Goal: Transaction & Acquisition: Purchase product/service

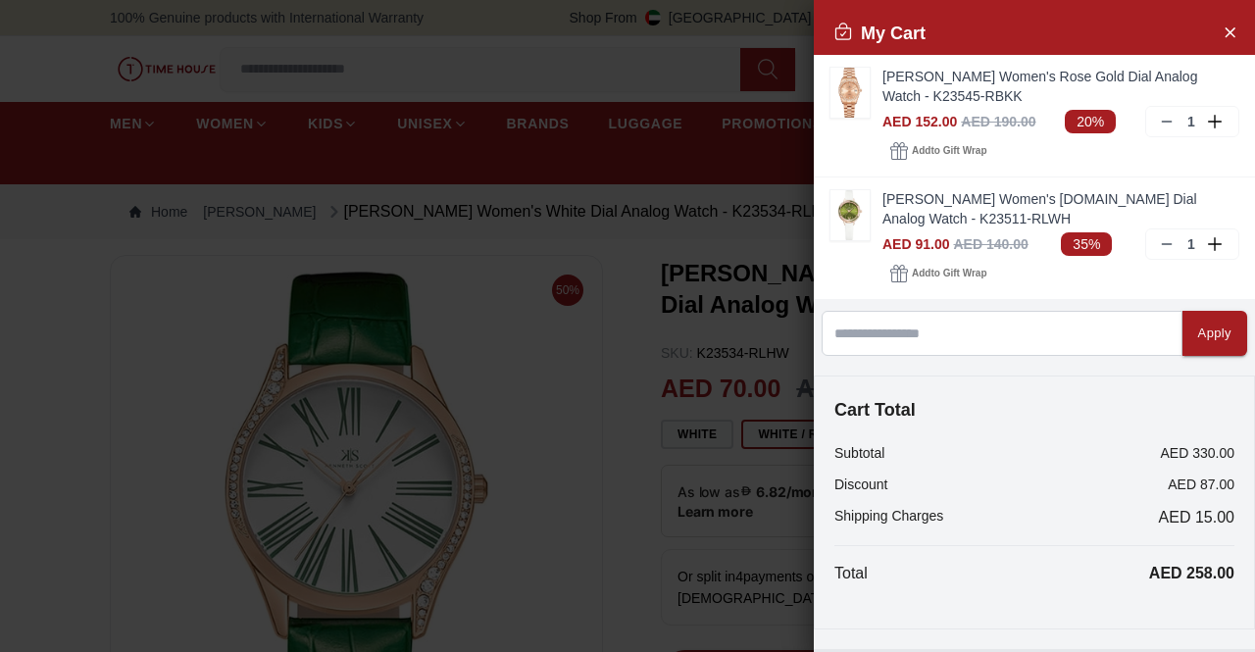
click at [507, 334] on div at bounding box center [627, 326] width 1255 height 652
click at [1214, 17] on button "Close Account" at bounding box center [1229, 31] width 31 height 31
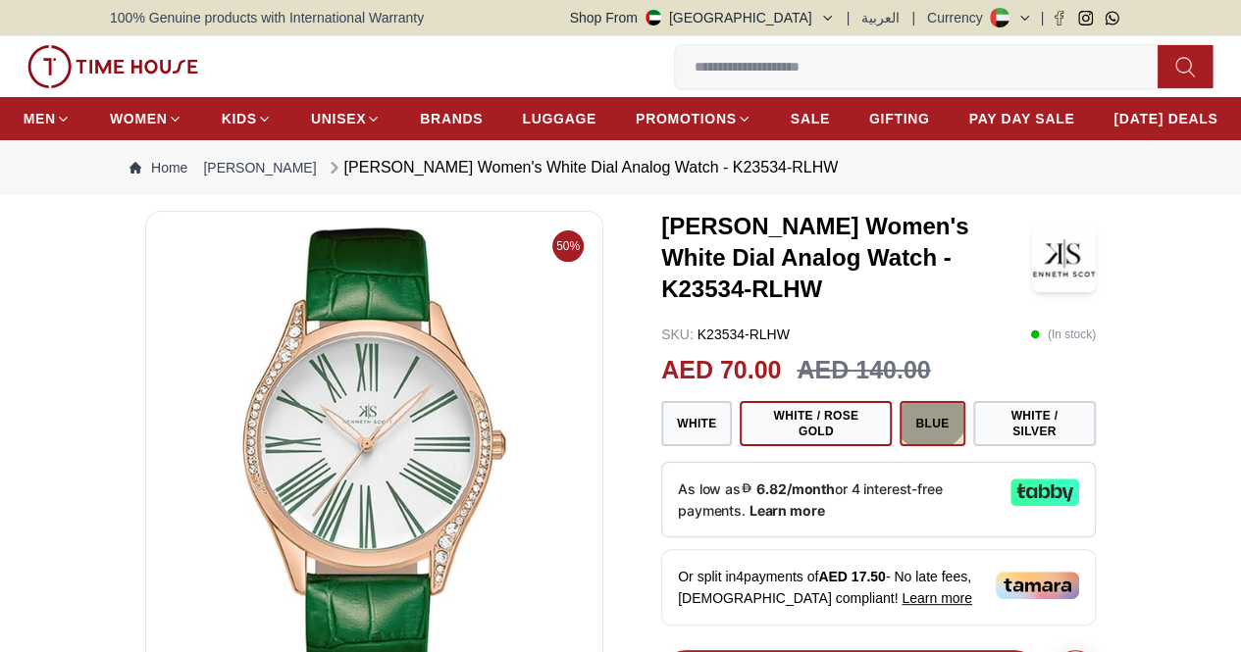
click at [938, 431] on button "Blue" at bounding box center [931, 423] width 65 height 45
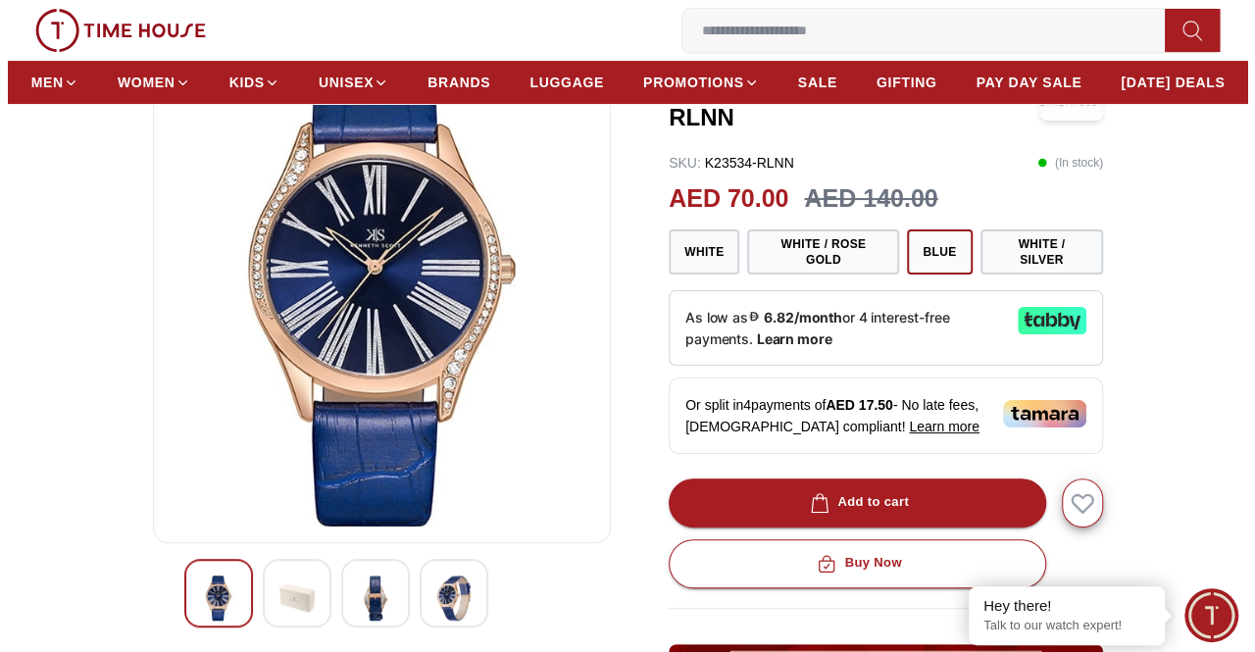
scroll to position [196, 0]
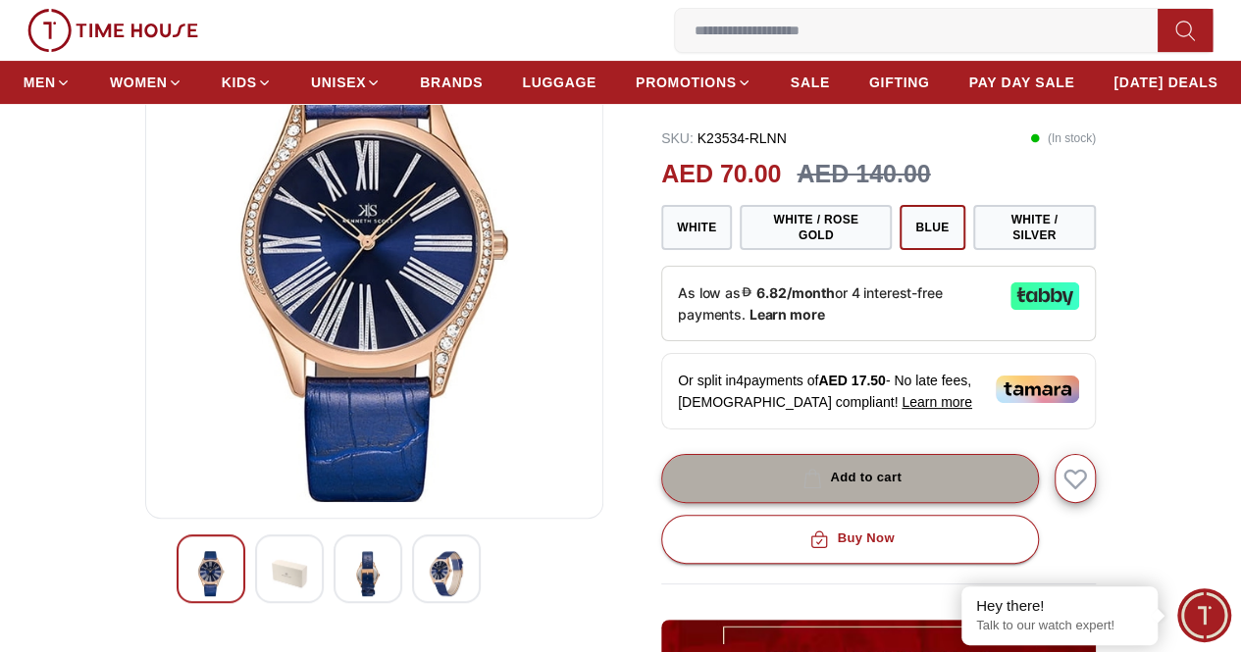
click at [879, 472] on div "Add to cart" at bounding box center [849, 478] width 103 height 23
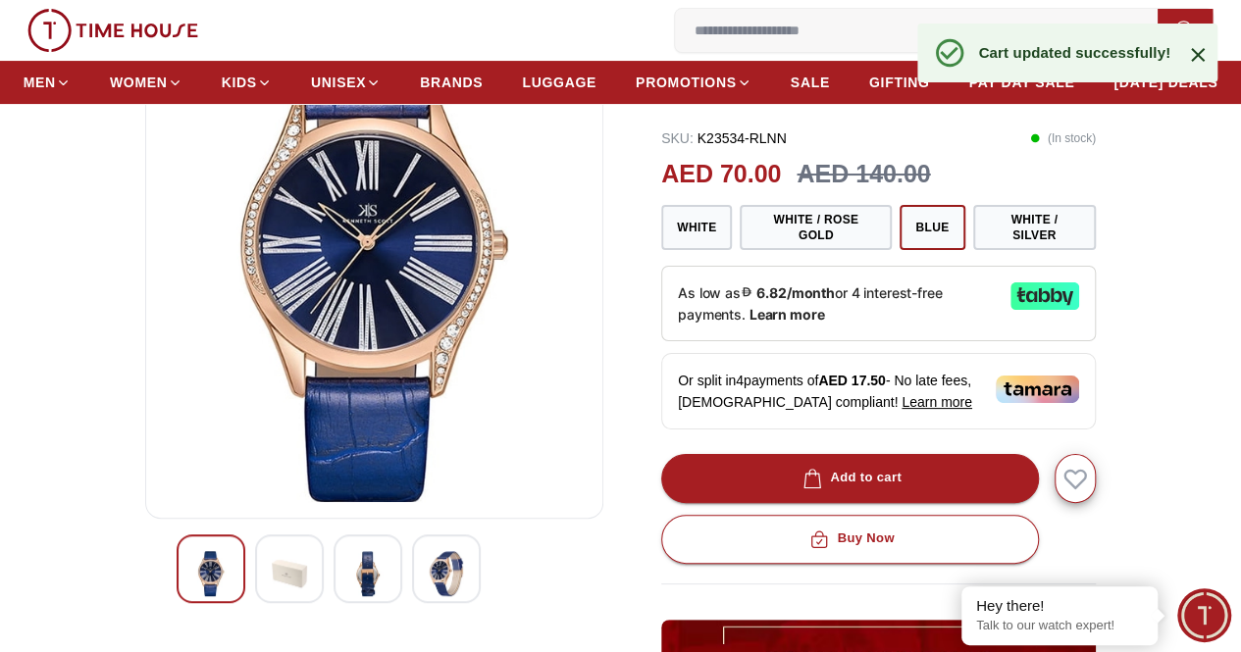
click at [0, 0] on icon "button" at bounding box center [0, 0] width 0 height 0
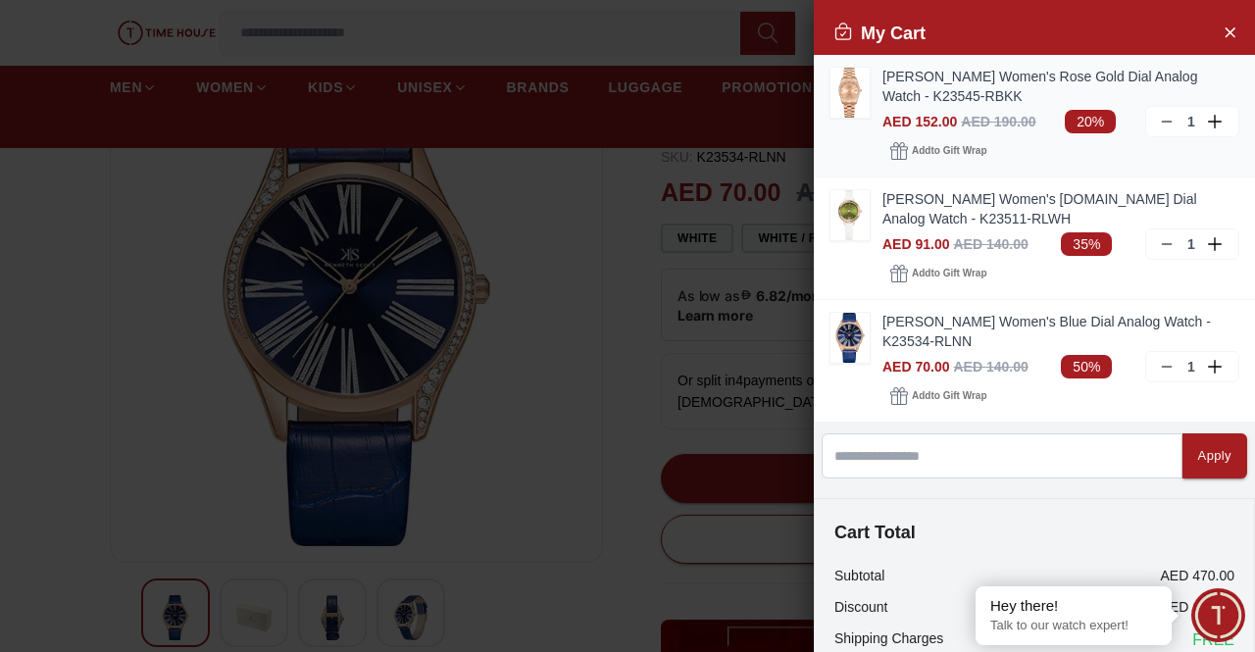
click at [1159, 121] on icon at bounding box center [1167, 122] width 16 height 16
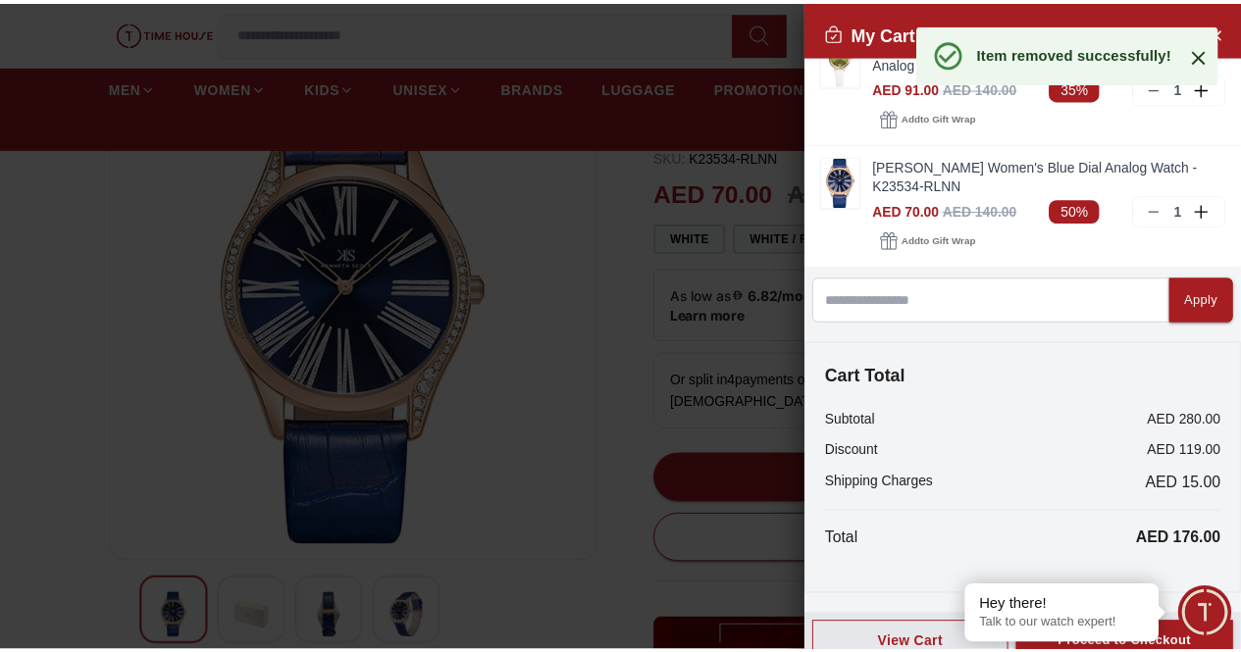
scroll to position [52, 0]
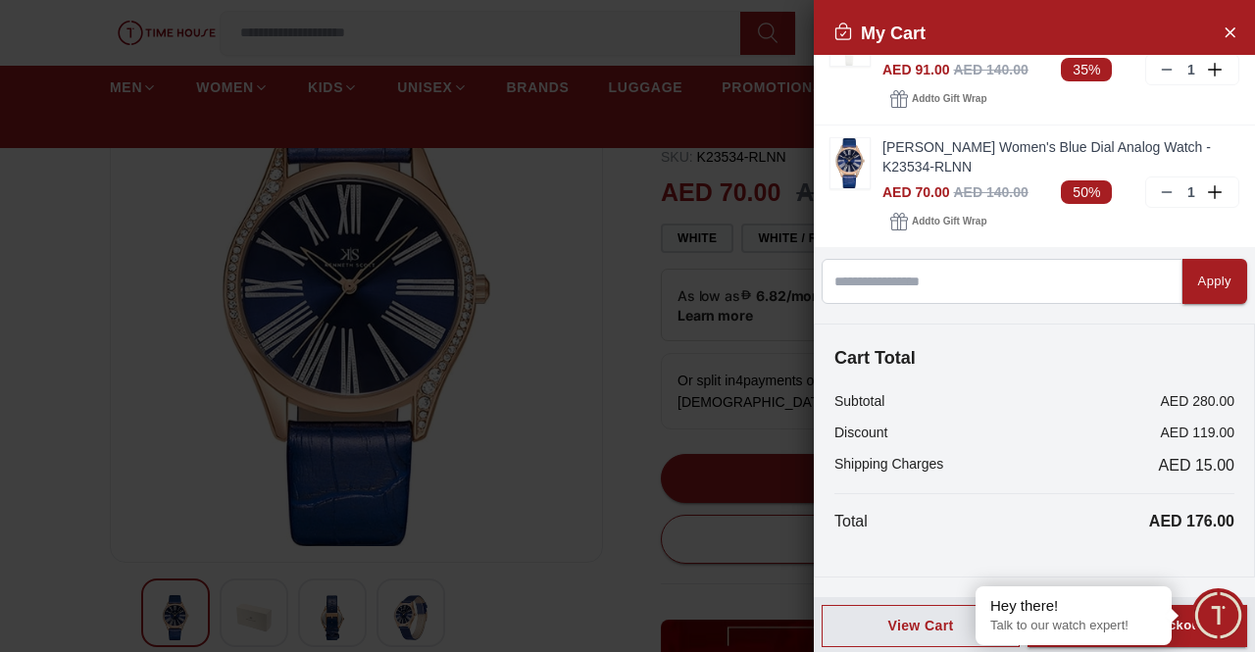
click at [577, 462] on div at bounding box center [627, 326] width 1255 height 652
click at [1222, 21] on icon "Close Account" at bounding box center [1230, 32] width 16 height 25
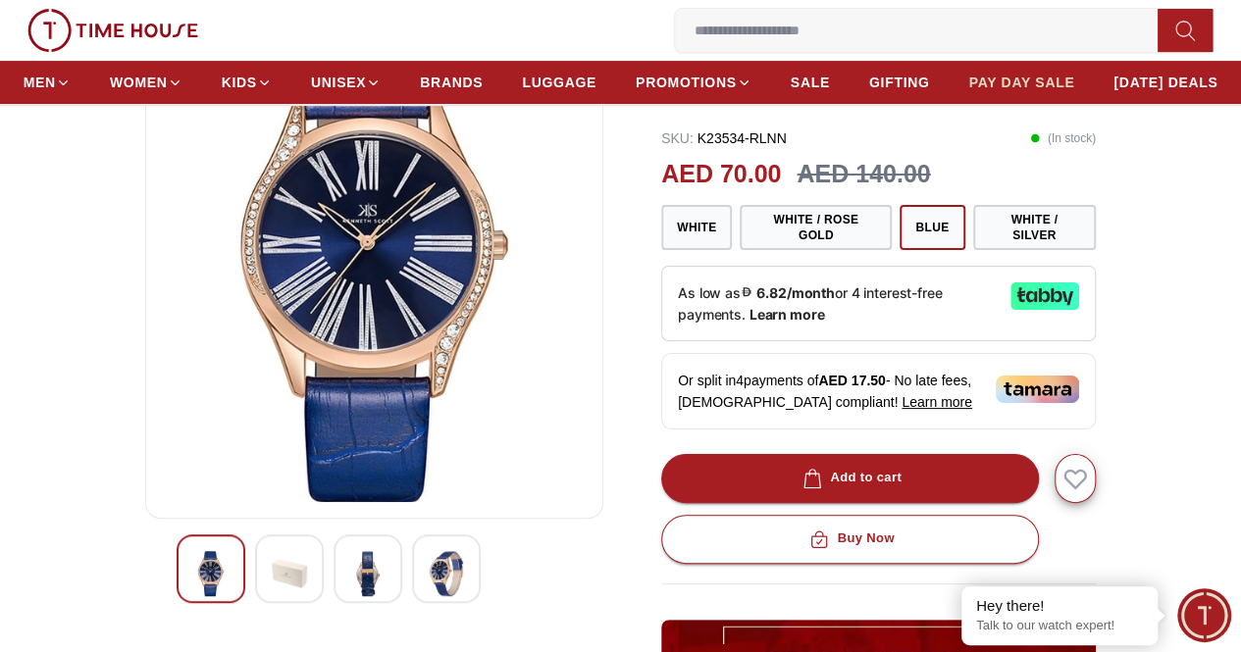
click at [1073, 92] on span "PAY DAY SALE" at bounding box center [1021, 83] width 106 height 20
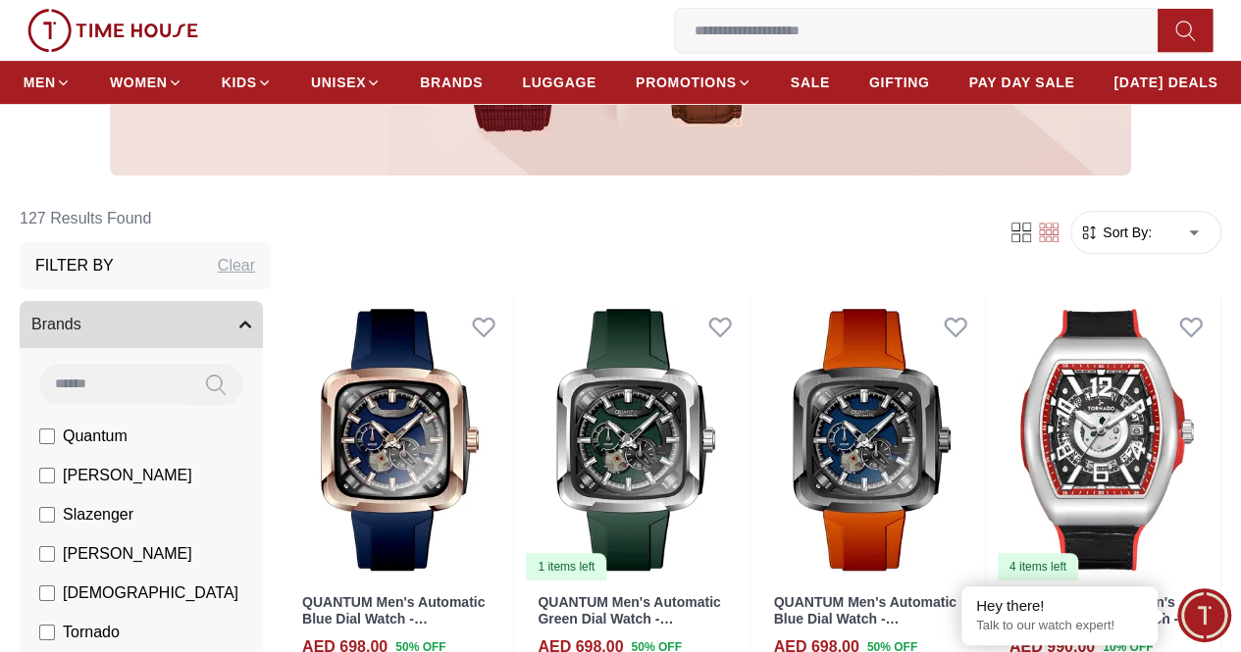
scroll to position [196, 0]
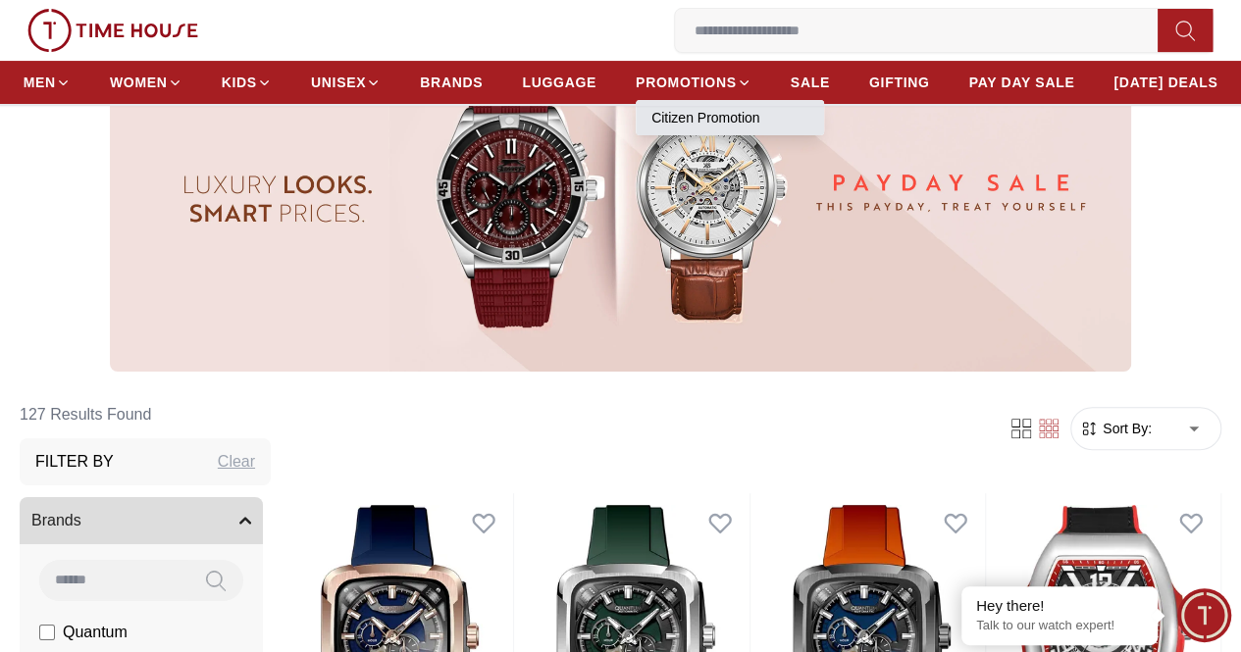
click at [808, 115] on link "Citizen Promotion" at bounding box center [729, 118] width 157 height 20
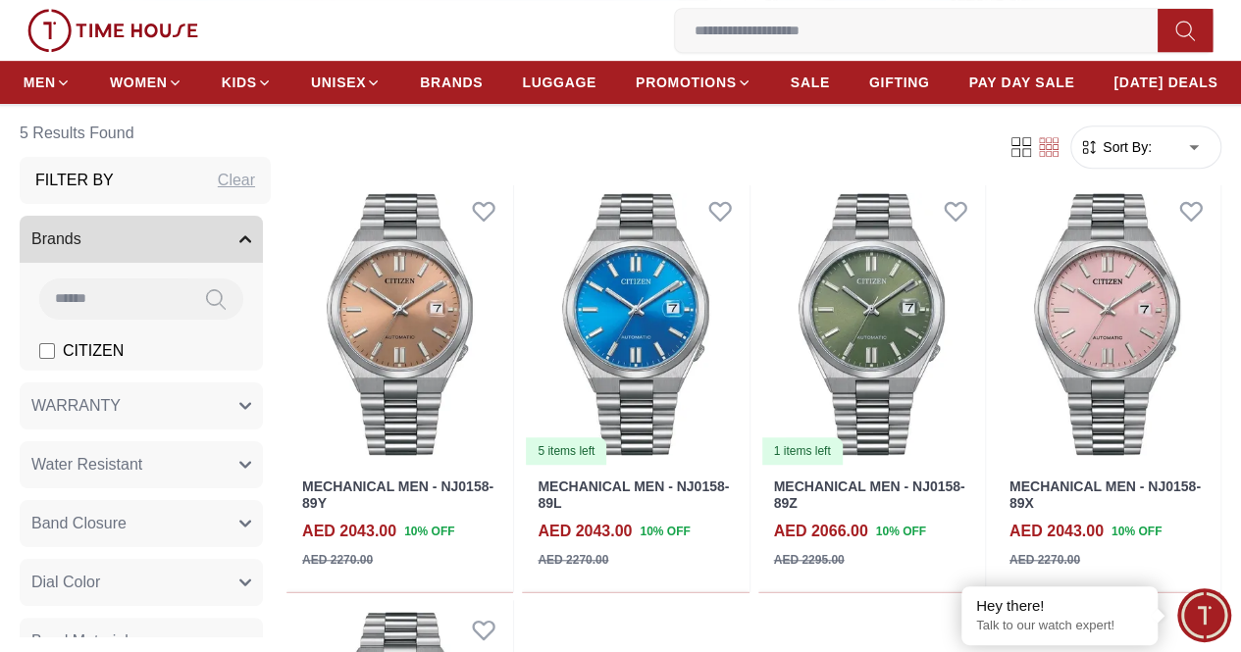
scroll to position [490, 0]
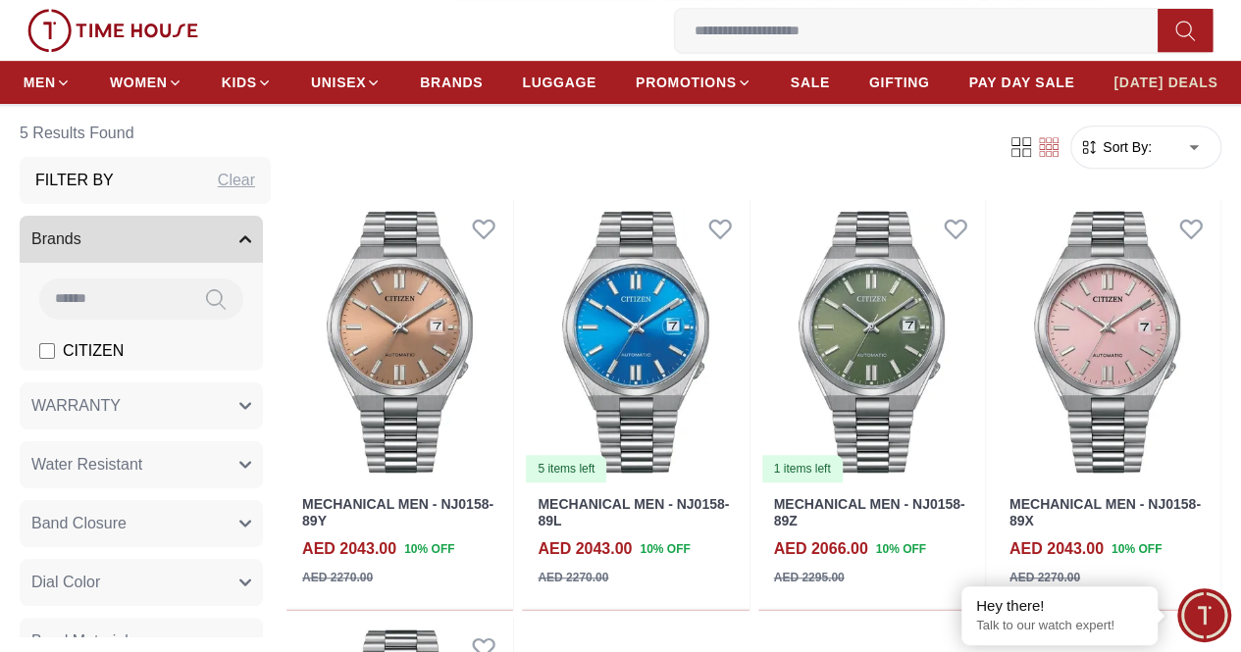
click at [1166, 92] on span "[DATE] DEALS" at bounding box center [1165, 83] width 104 height 20
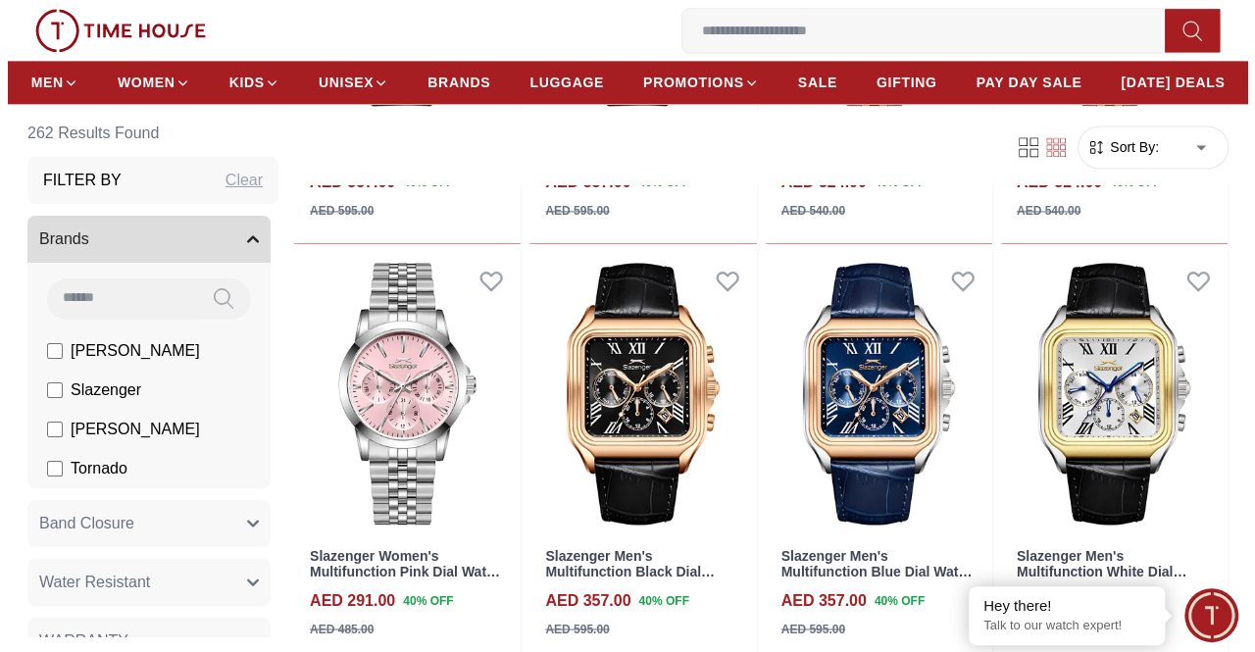
scroll to position [1667, 0]
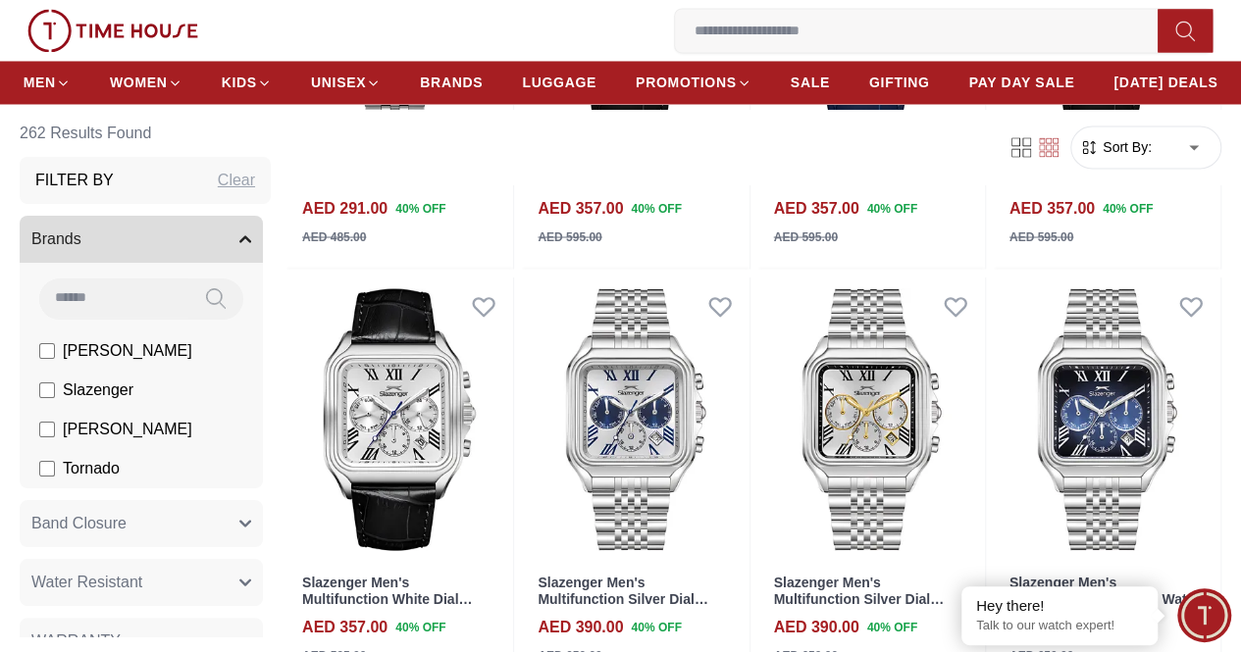
click at [0, 0] on icon "button" at bounding box center [0, 0] width 0 height 0
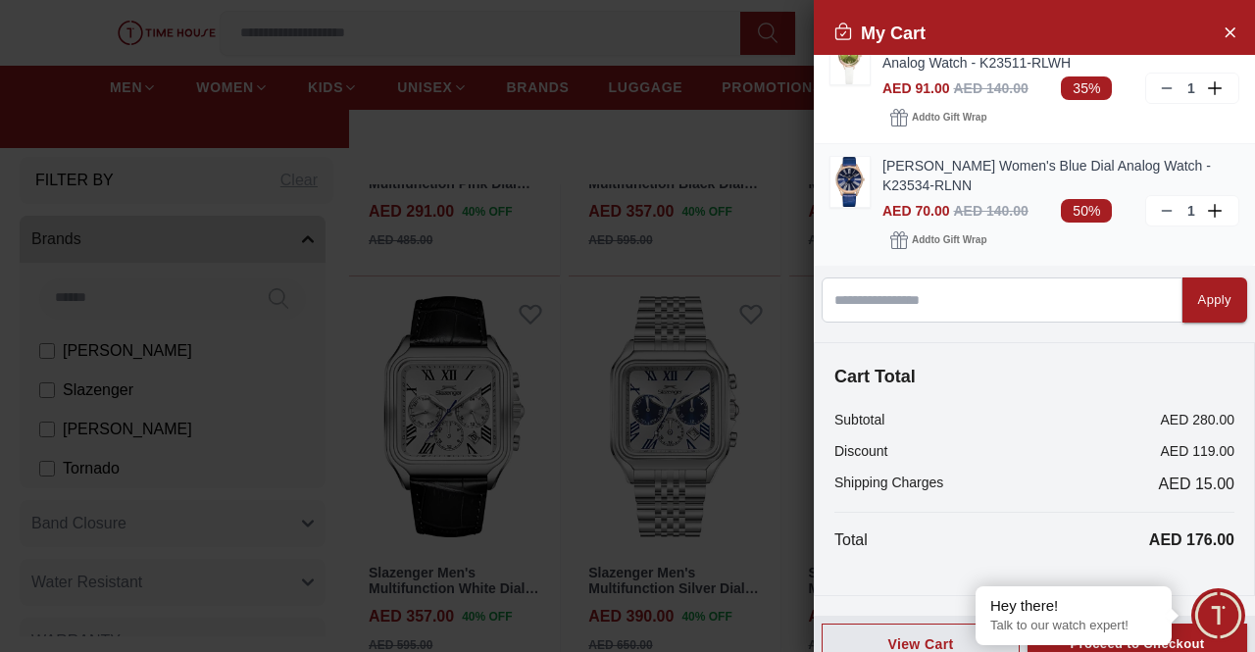
scroll to position [52, 0]
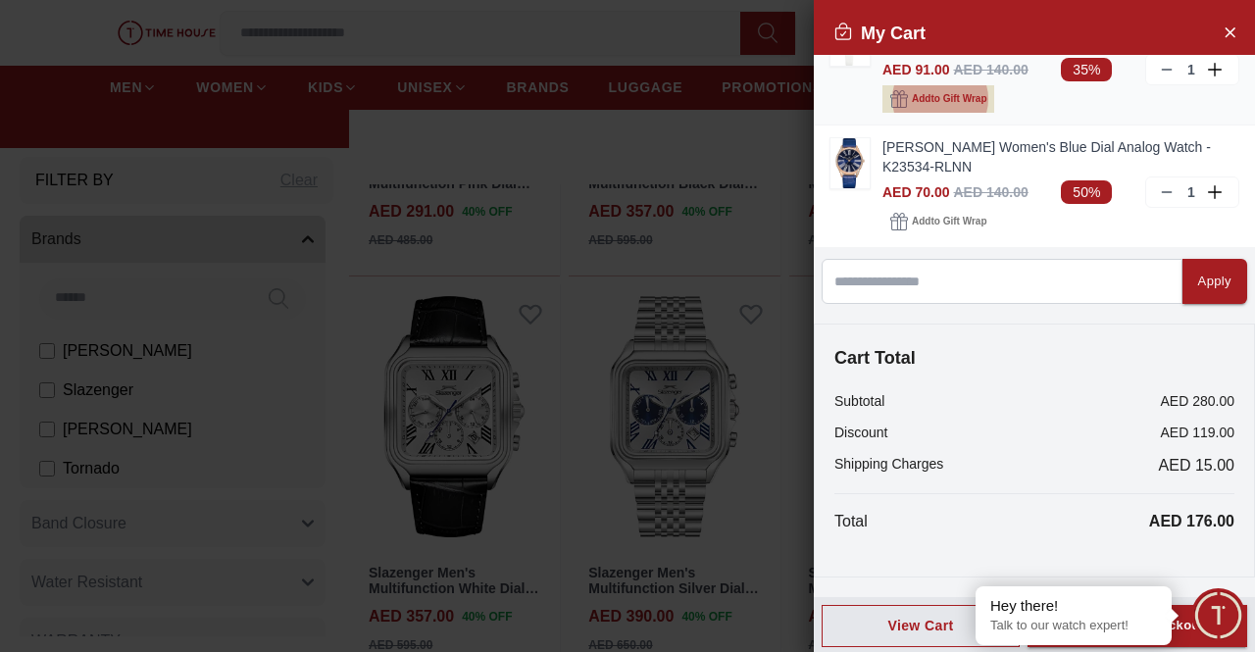
click at [955, 101] on span "Add to Gift Wrap" at bounding box center [949, 99] width 75 height 20
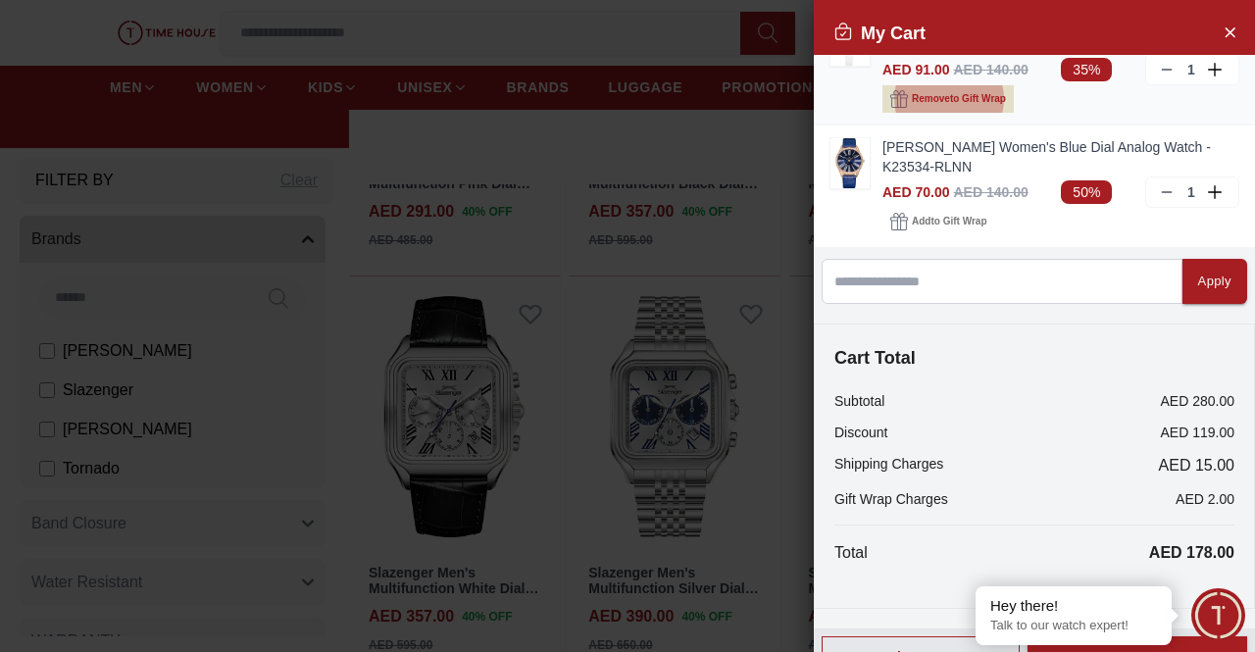
click at [955, 101] on span "Remove to Gift Wrap" at bounding box center [959, 99] width 94 height 20
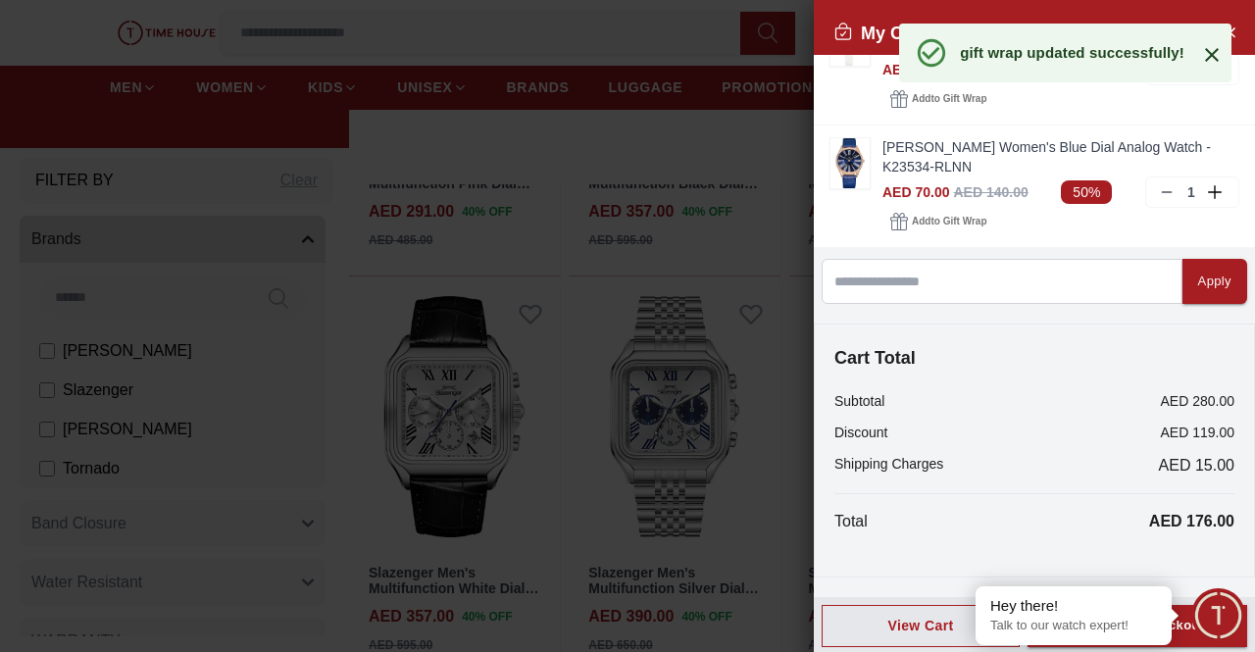
click at [1220, 52] on icon at bounding box center [1212, 55] width 24 height 24
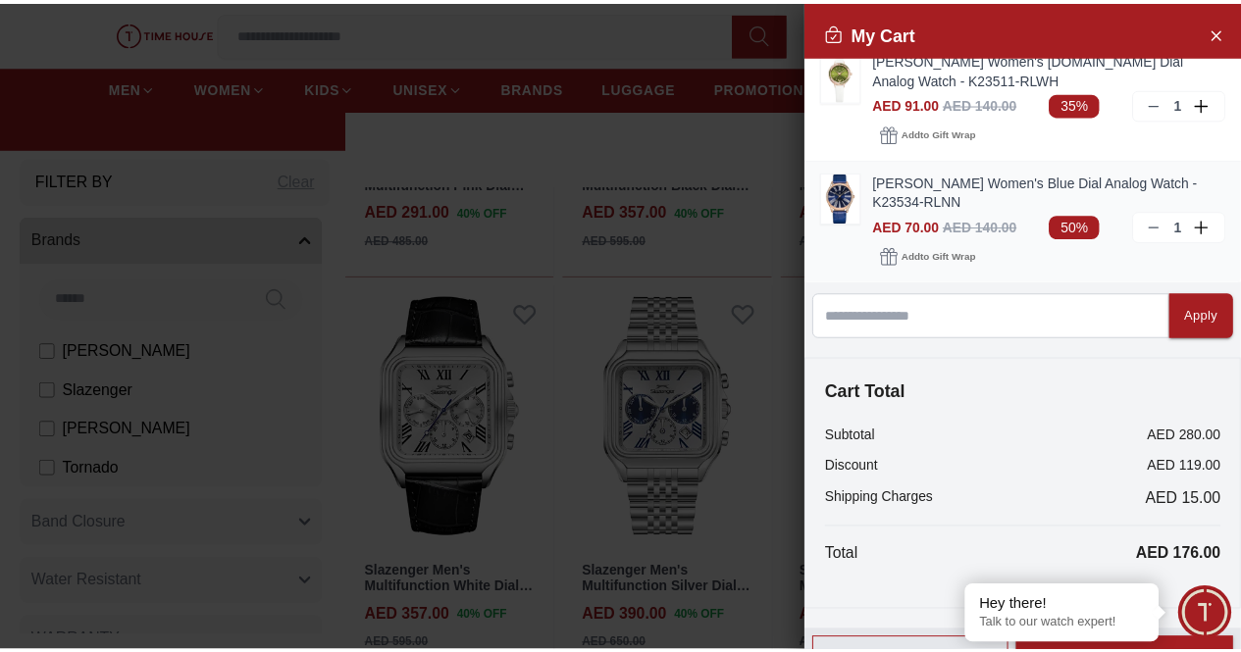
scroll to position [0, 0]
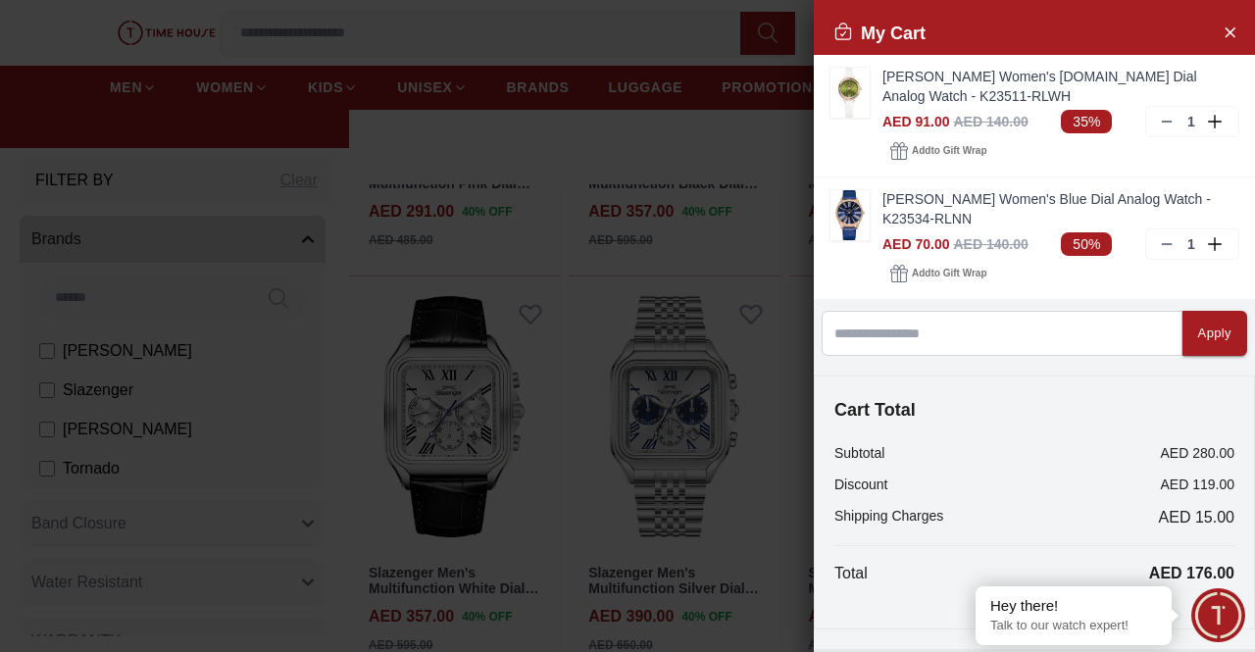
click at [711, 36] on div at bounding box center [627, 326] width 1255 height 652
click at [1222, 23] on icon "Close Account" at bounding box center [1230, 32] width 16 height 25
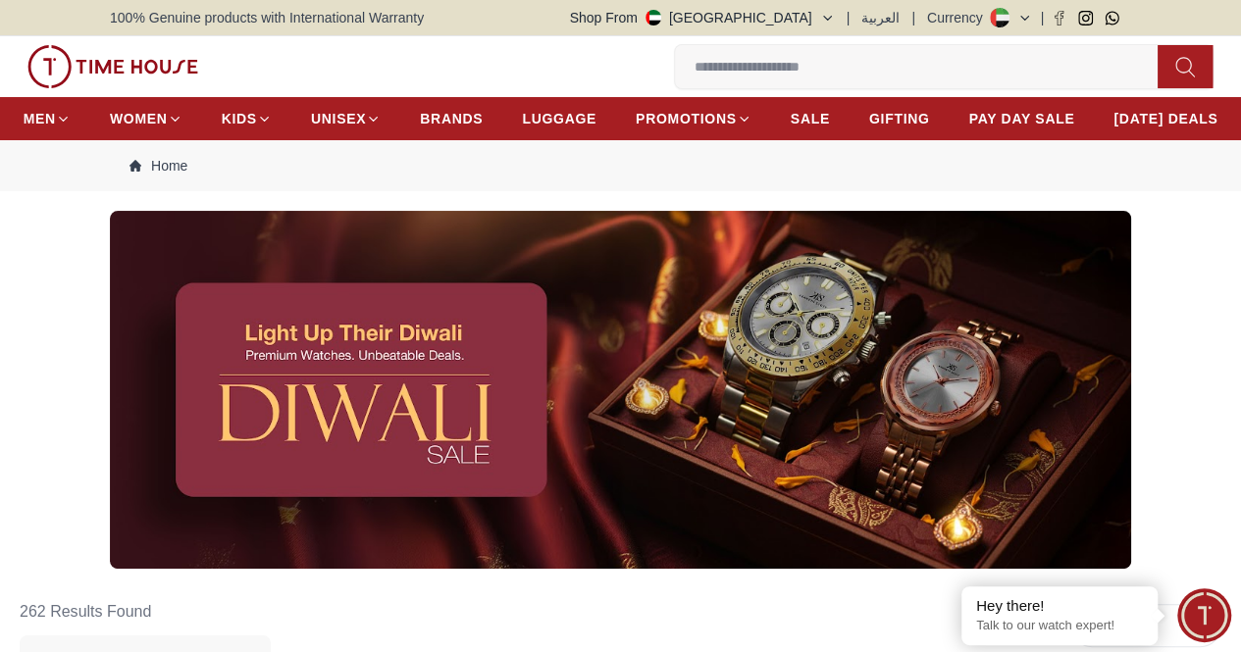
click at [0, 0] on icon at bounding box center [0, 0] width 0 height 0
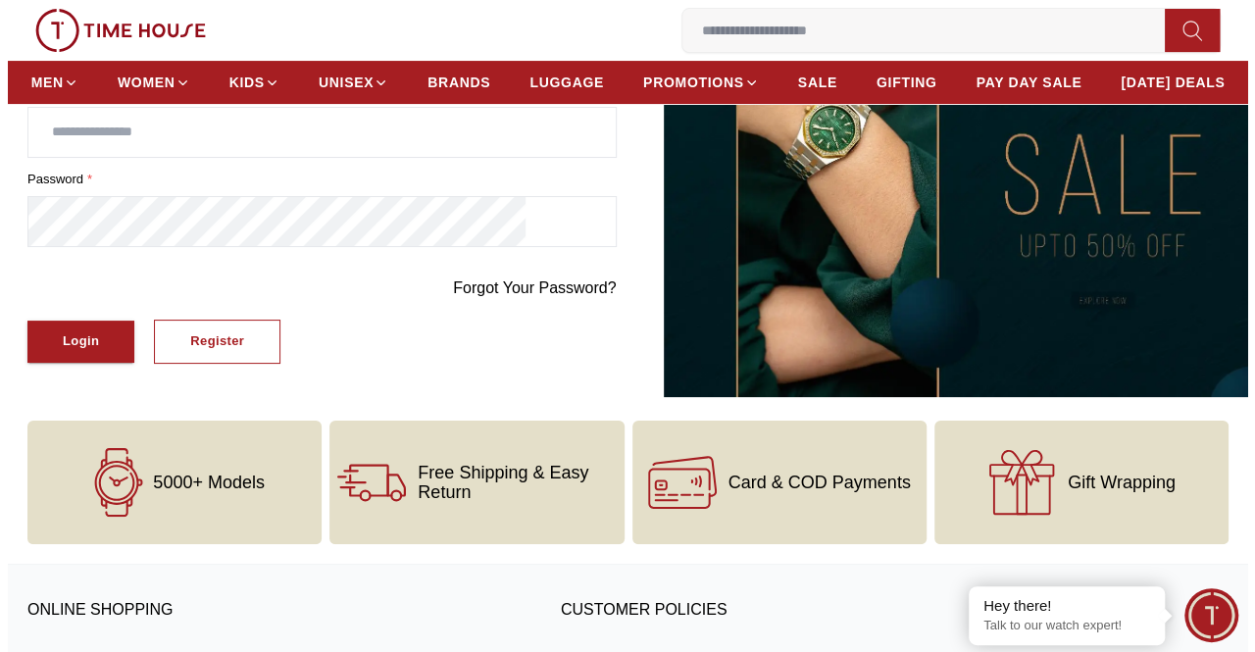
scroll to position [196, 0]
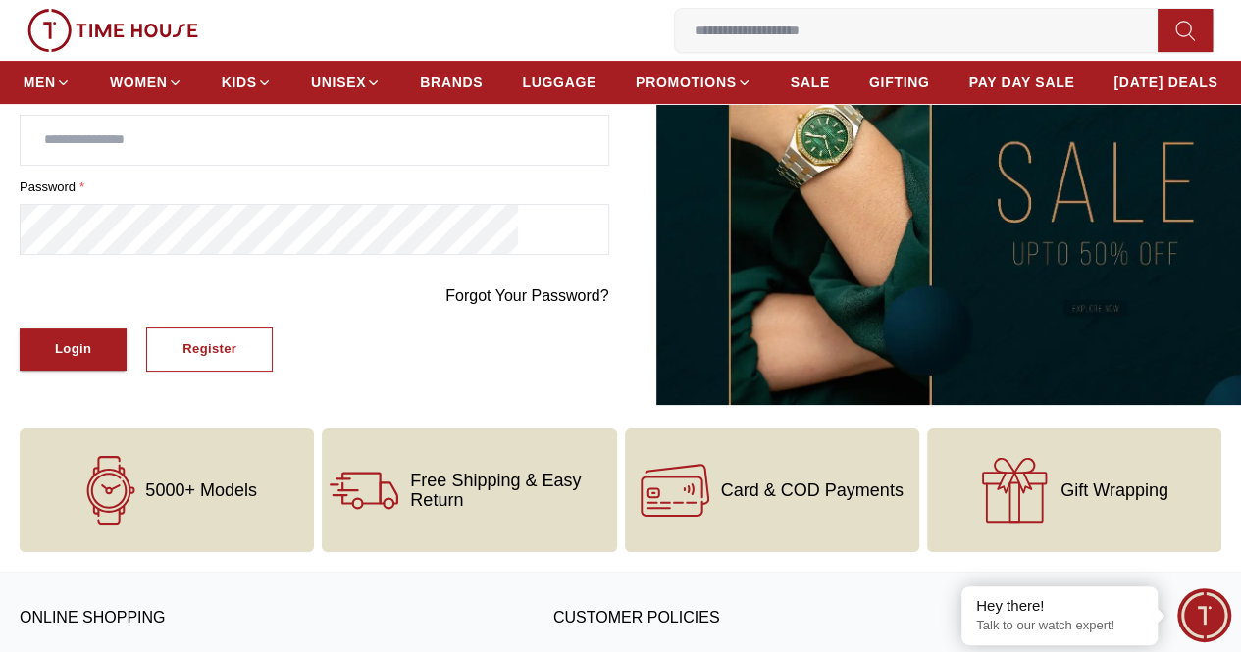
click at [0, 0] on icon "button" at bounding box center [0, 0] width 0 height 0
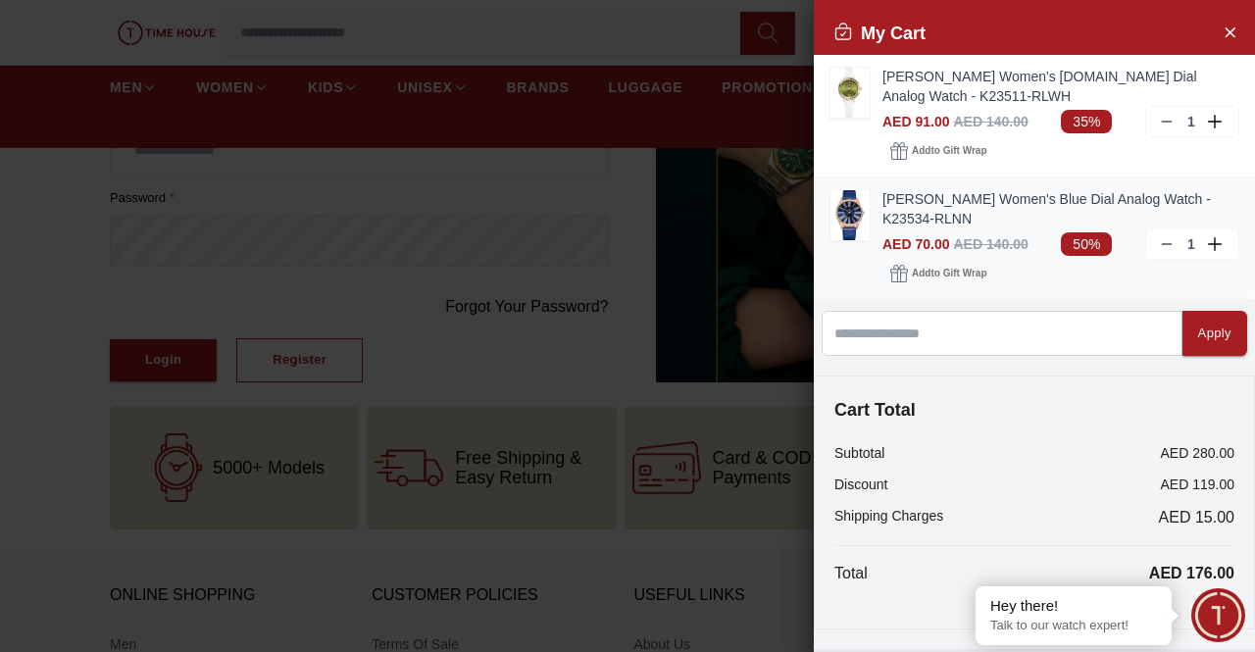
scroll to position [52, 0]
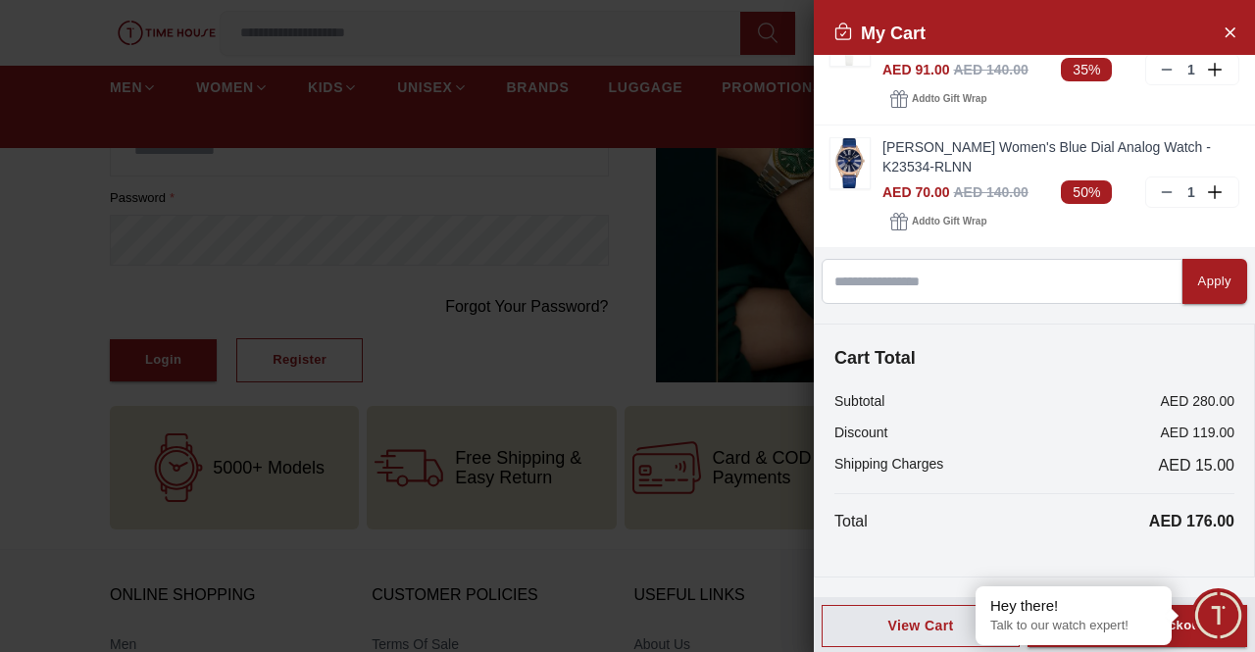
click at [1195, 628] on span "Minimize live chat window" at bounding box center [1219, 616] width 72 height 72
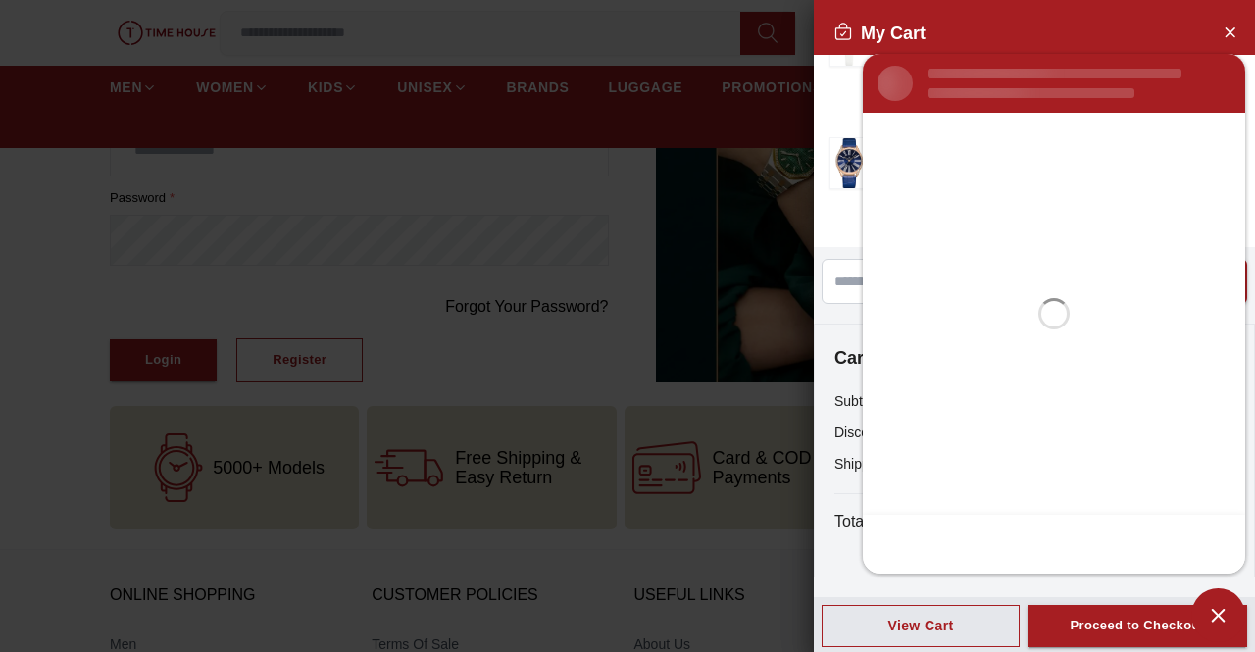
scroll to position [0, 0]
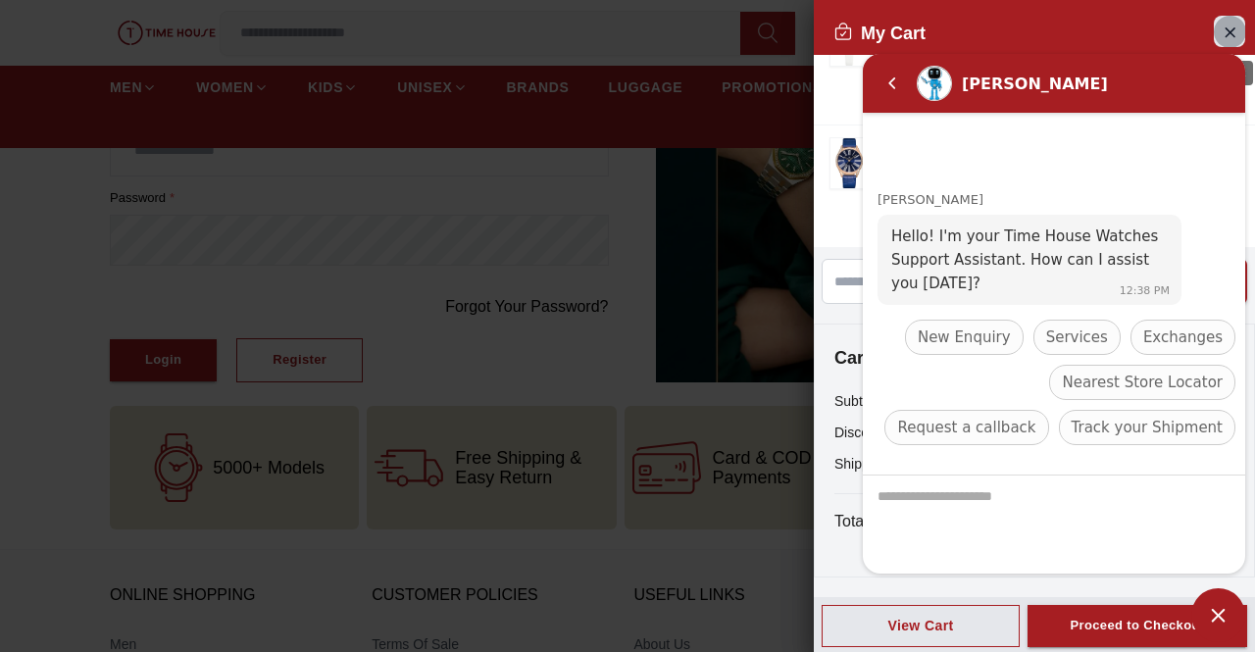
click at [1222, 20] on icon "Close Account" at bounding box center [1230, 32] width 16 height 25
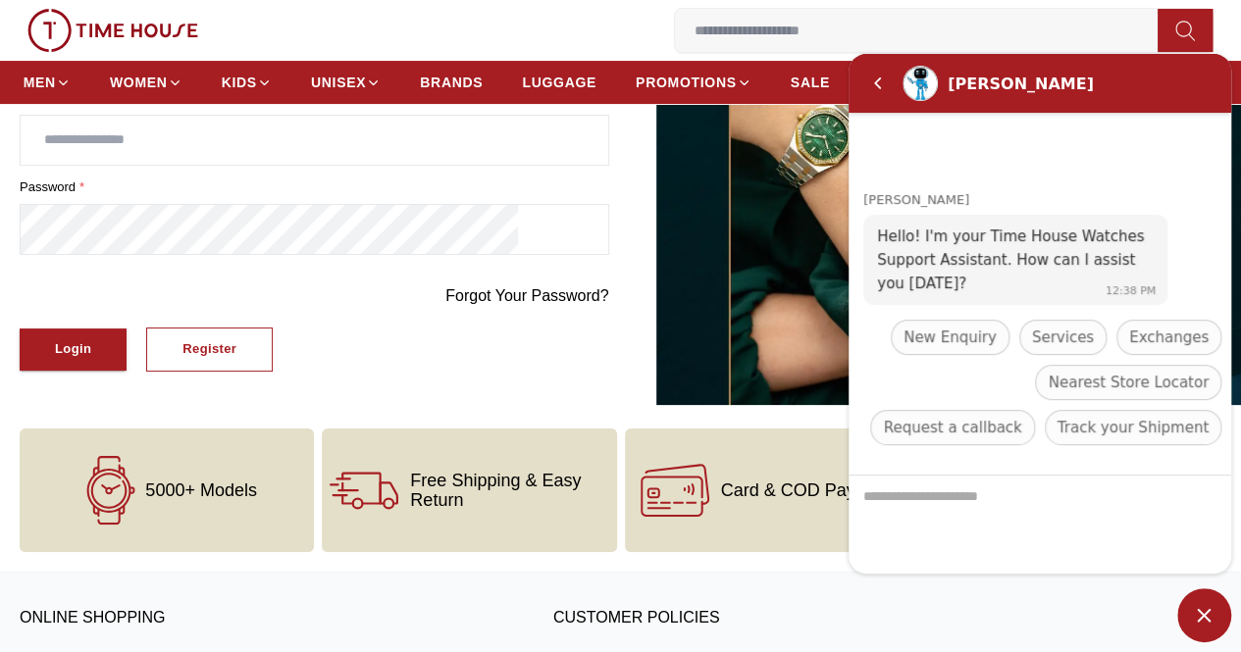
click at [1201, 611] on span "Minimize live chat window" at bounding box center [1204, 615] width 54 height 54
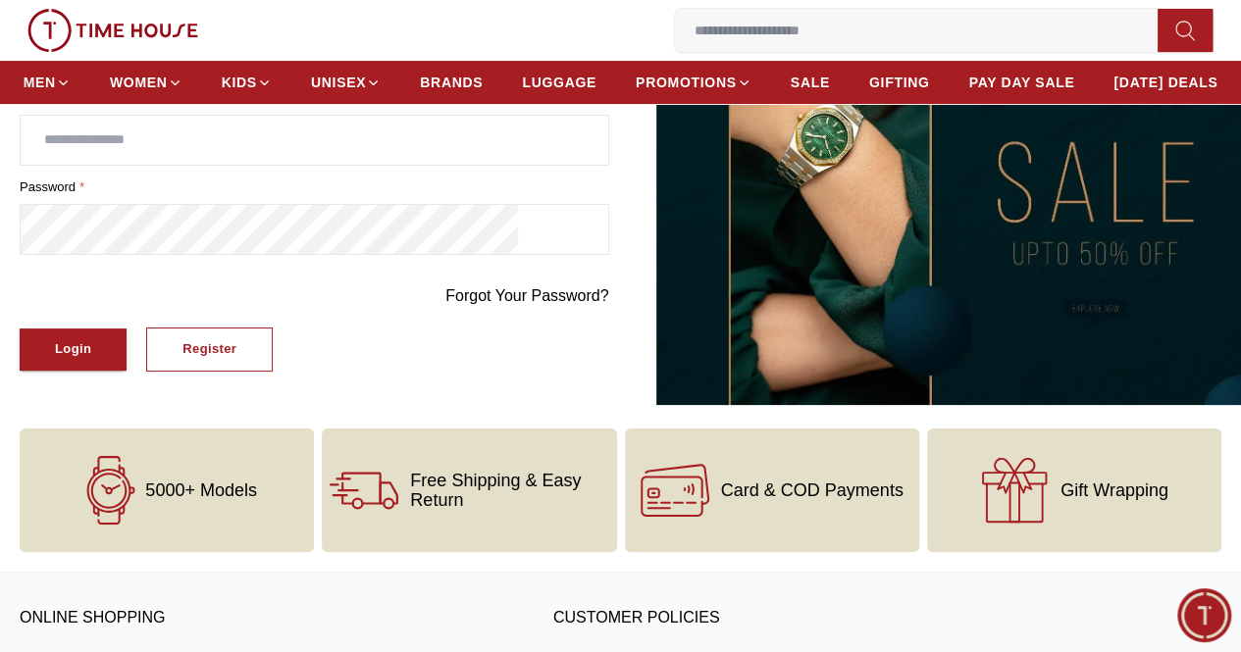
click at [0, 0] on icon "button" at bounding box center [0, 0] width 0 height 0
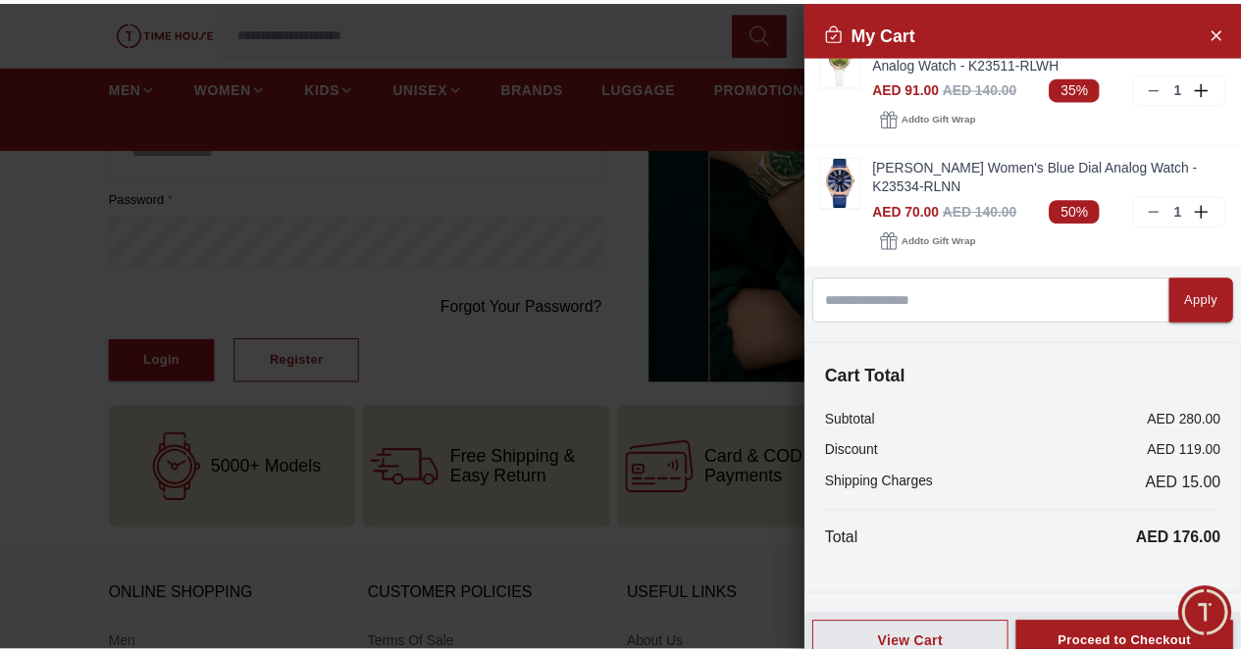
scroll to position [52, 0]
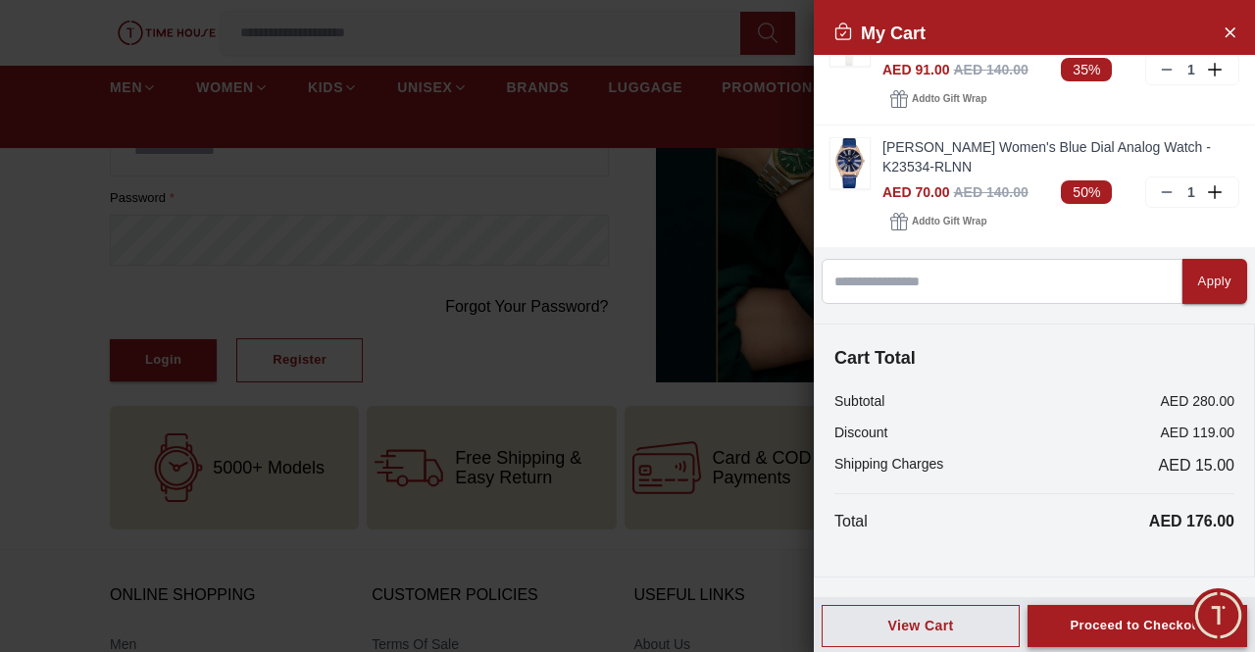
click at [1093, 622] on div "Proceed to Checkout" at bounding box center [1137, 626] width 134 height 23
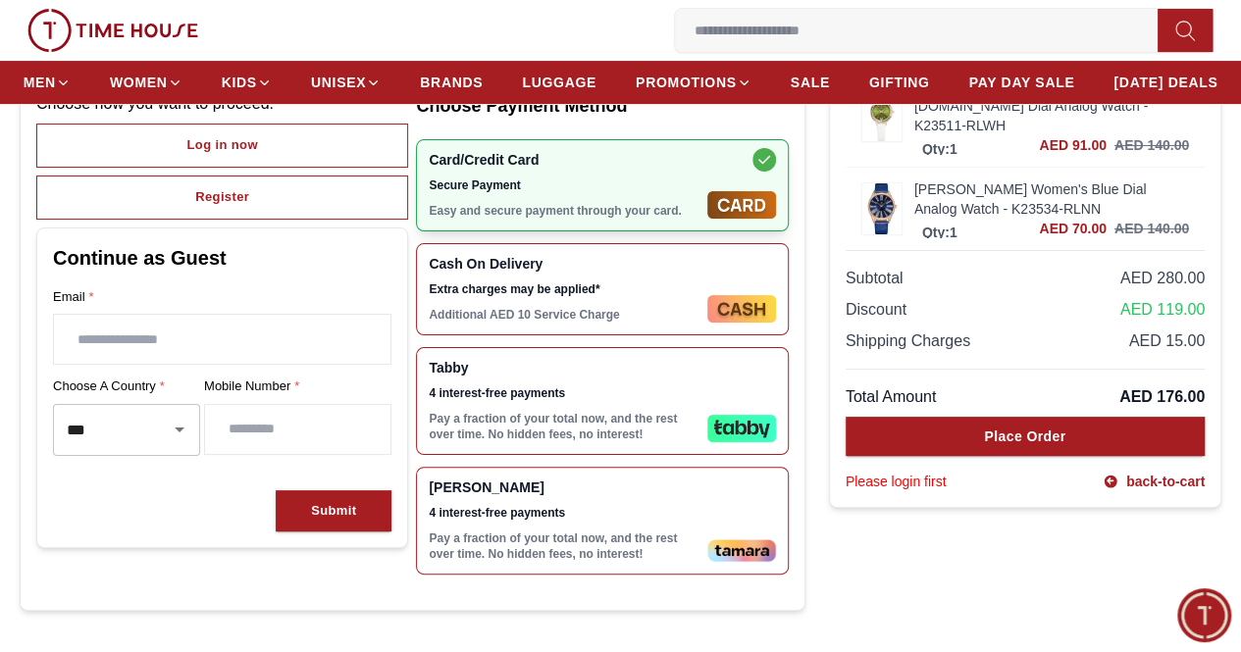
scroll to position [196, 0]
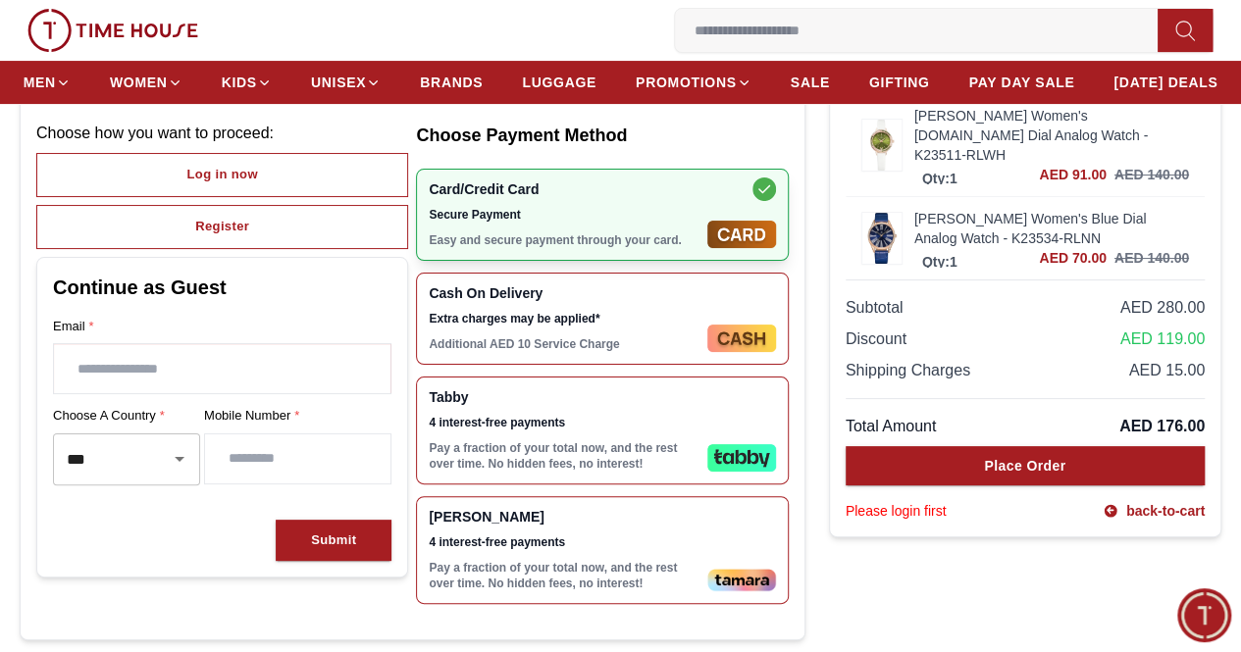
click at [265, 393] on input "text" at bounding box center [222, 368] width 336 height 49
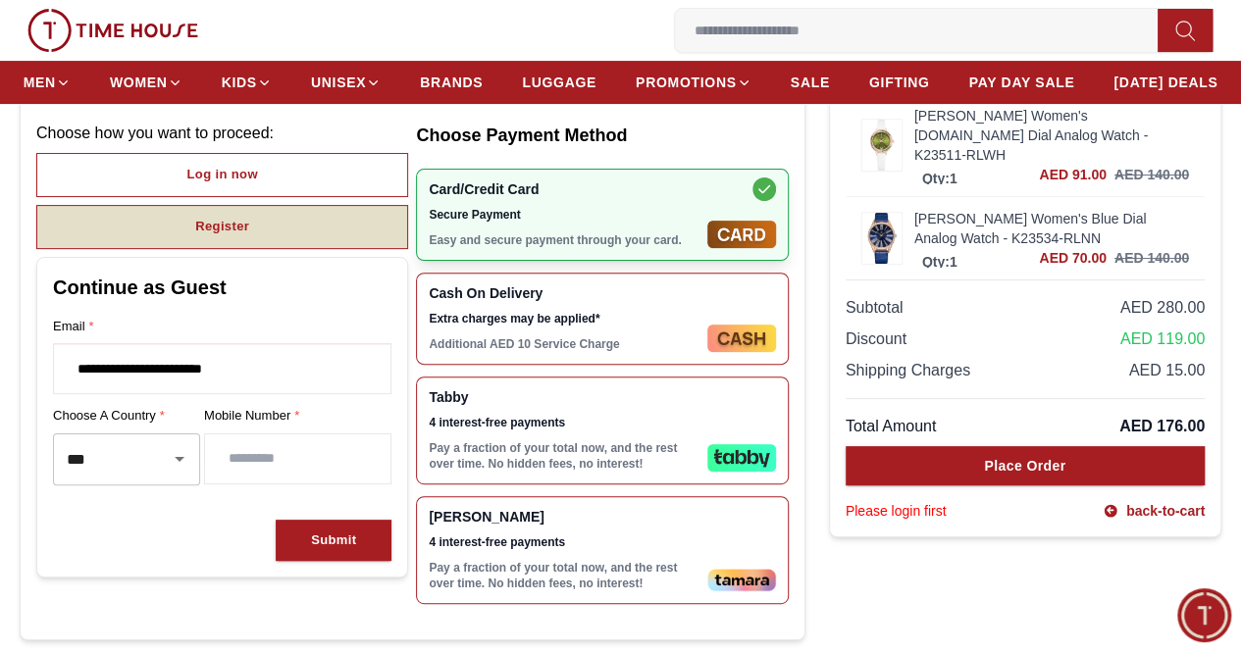
type input "**********"
click at [249, 238] on div "Register" at bounding box center [222, 227] width 54 height 23
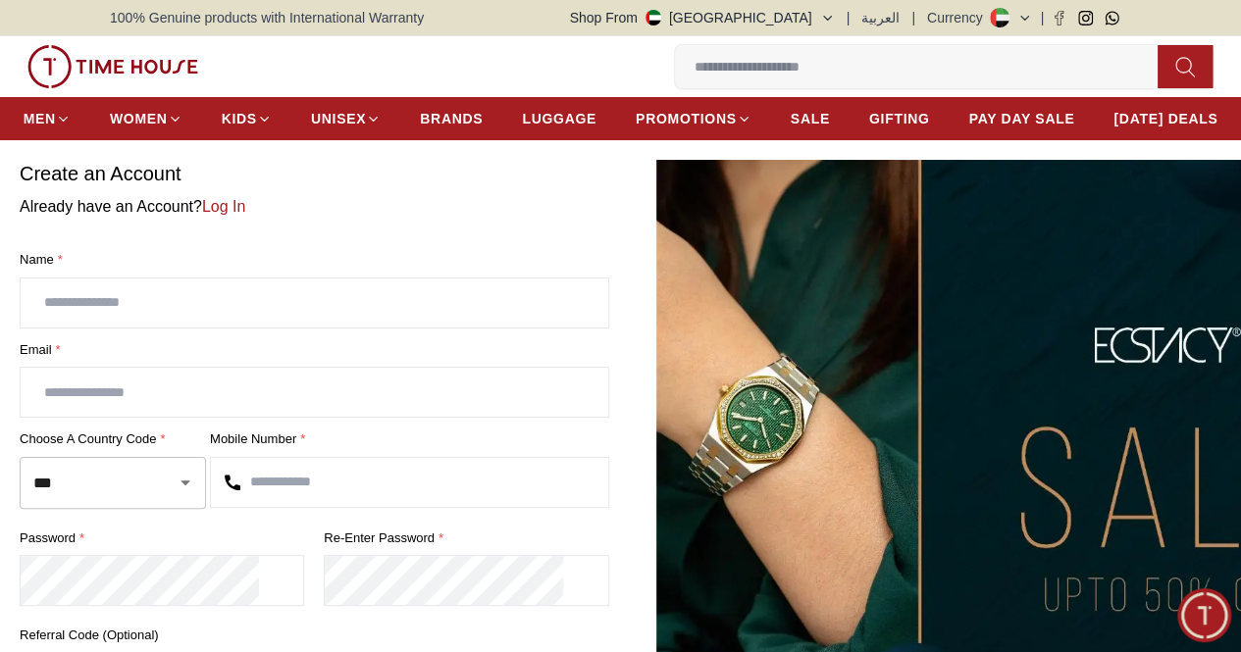
click at [241, 328] on input "text" at bounding box center [314, 303] width 587 height 49
type input "**********"
click at [280, 417] on input "text" at bounding box center [314, 392] width 587 height 49
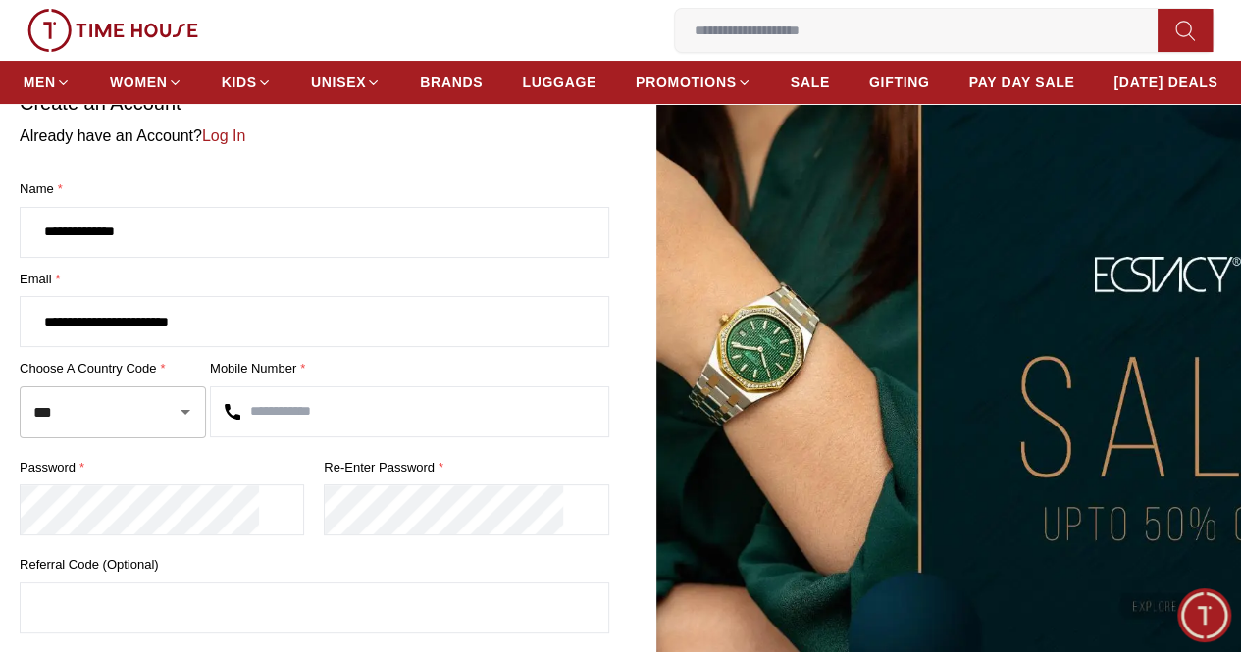
scroll to position [98, 0]
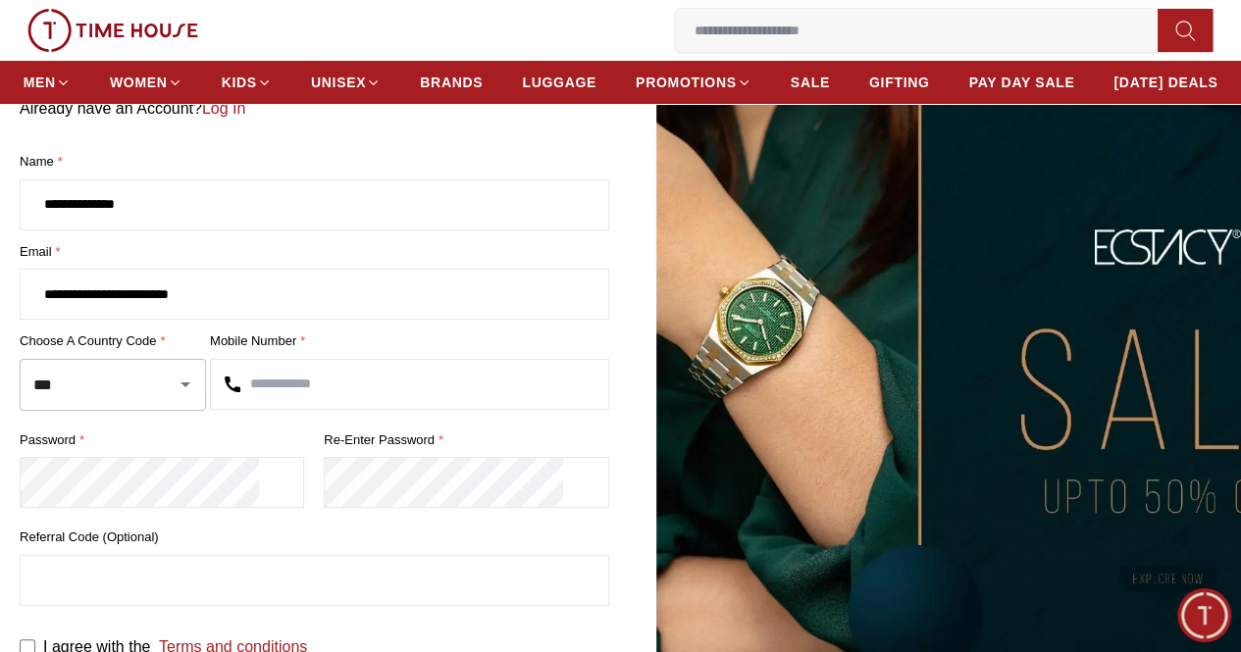
type input "**********"
click at [372, 409] on input "text" at bounding box center [409, 384] width 397 height 49
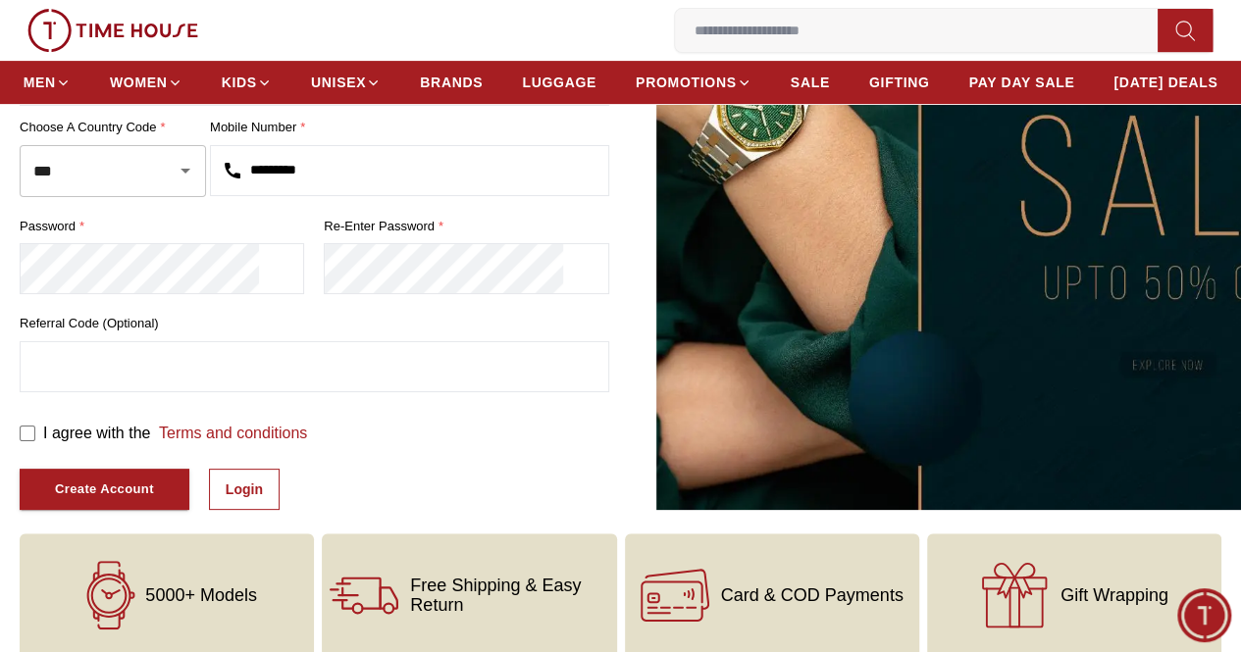
scroll to position [294, 0]
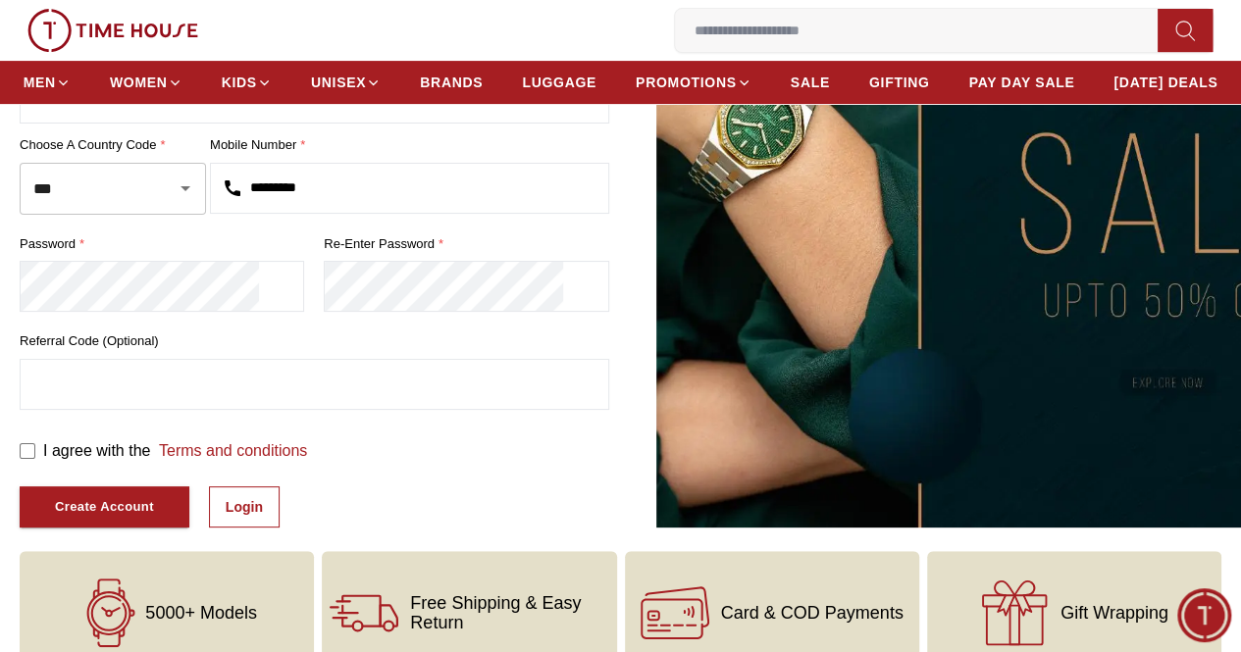
type input "*********"
click at [280, 528] on link "Login" at bounding box center [244, 506] width 71 height 41
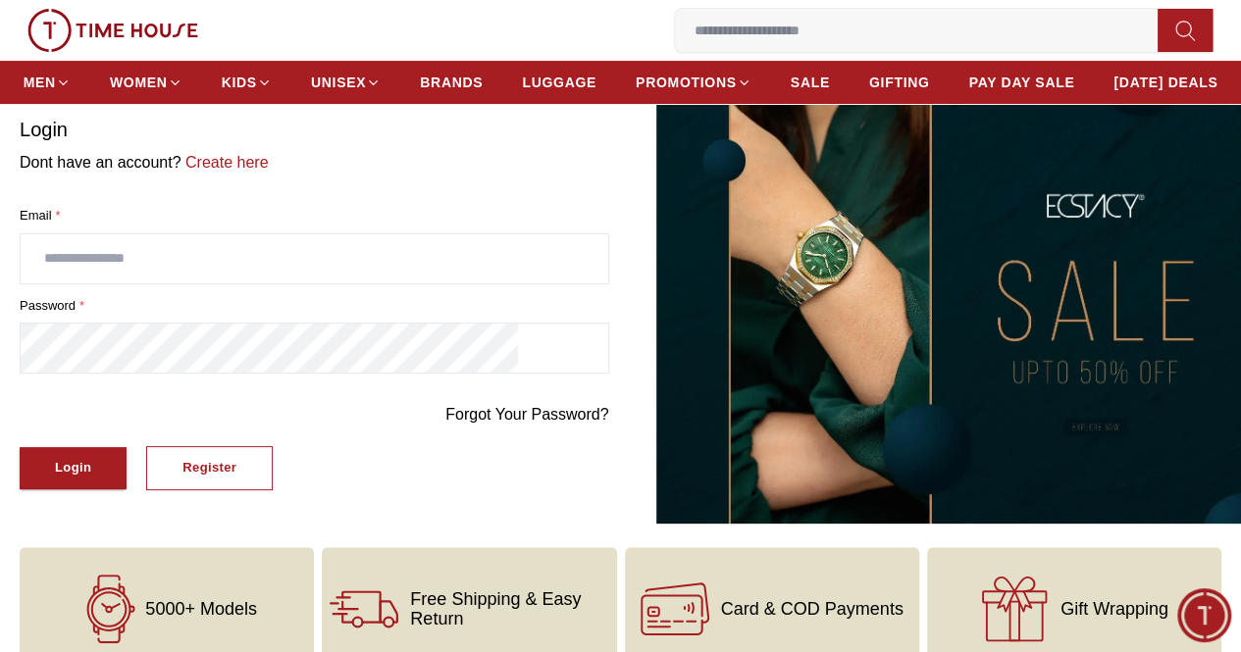
scroll to position [106, 0]
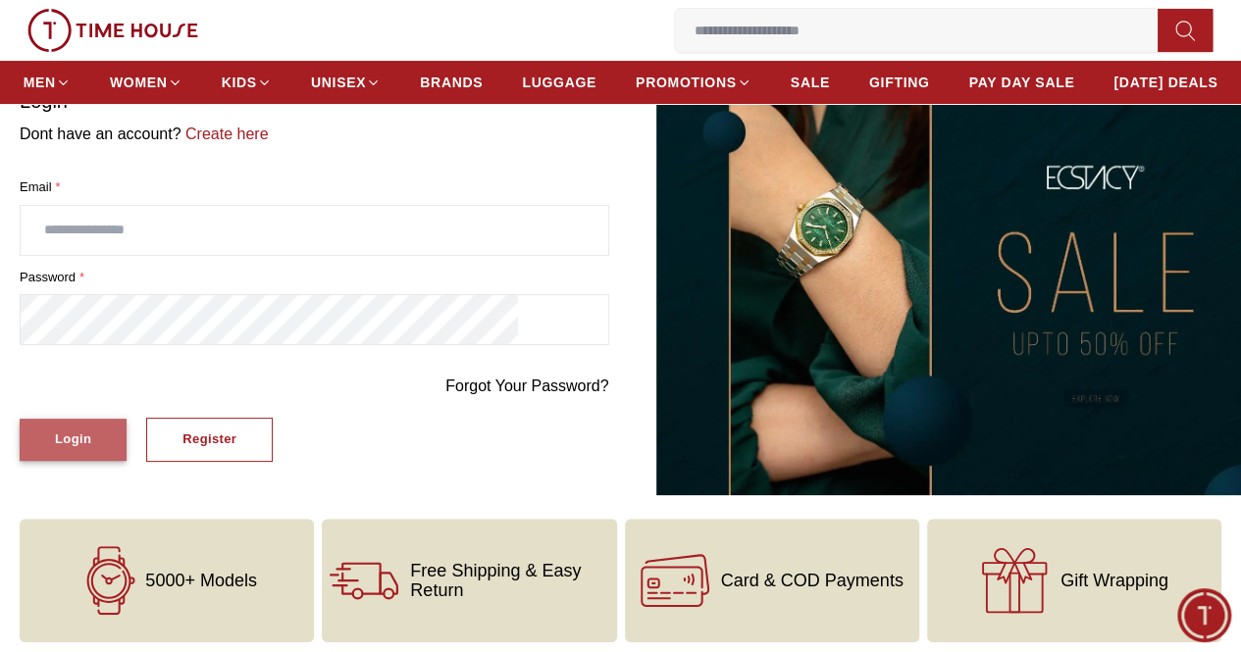
click at [127, 458] on button "Login" at bounding box center [73, 440] width 107 height 42
click at [231, 238] on input "text" at bounding box center [314, 230] width 587 height 49
type input "**********"
click at [127, 440] on button "Login" at bounding box center [73, 440] width 107 height 42
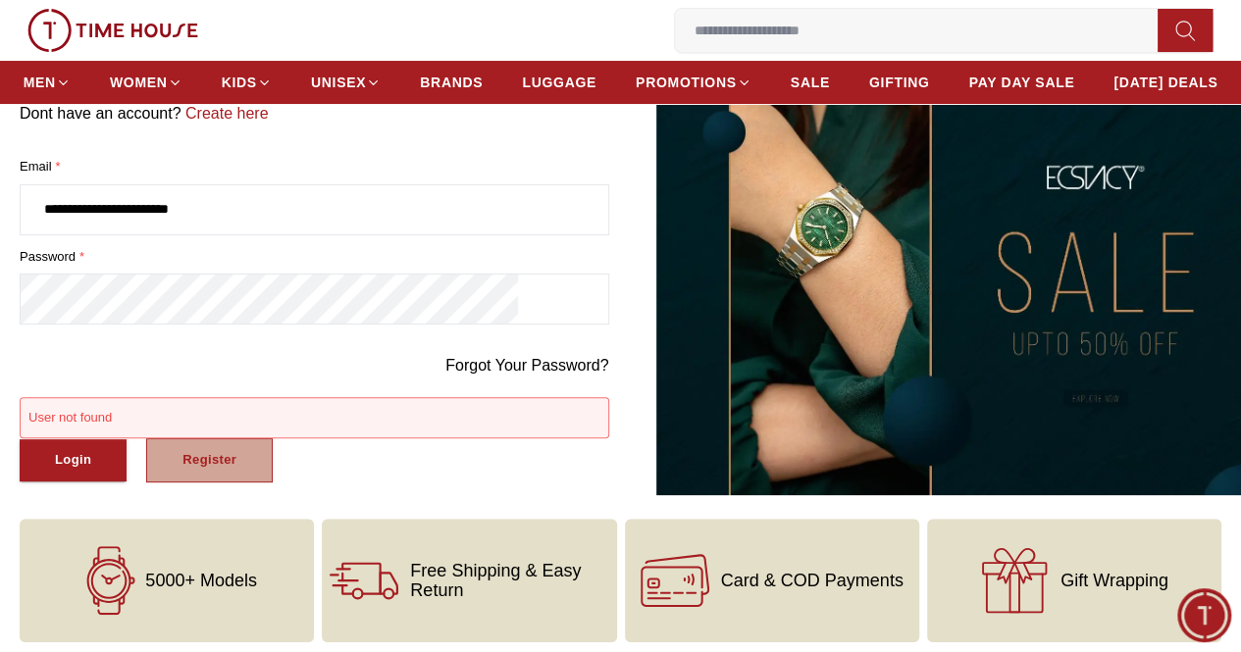
click at [273, 483] on button "Register" at bounding box center [209, 460] width 127 height 44
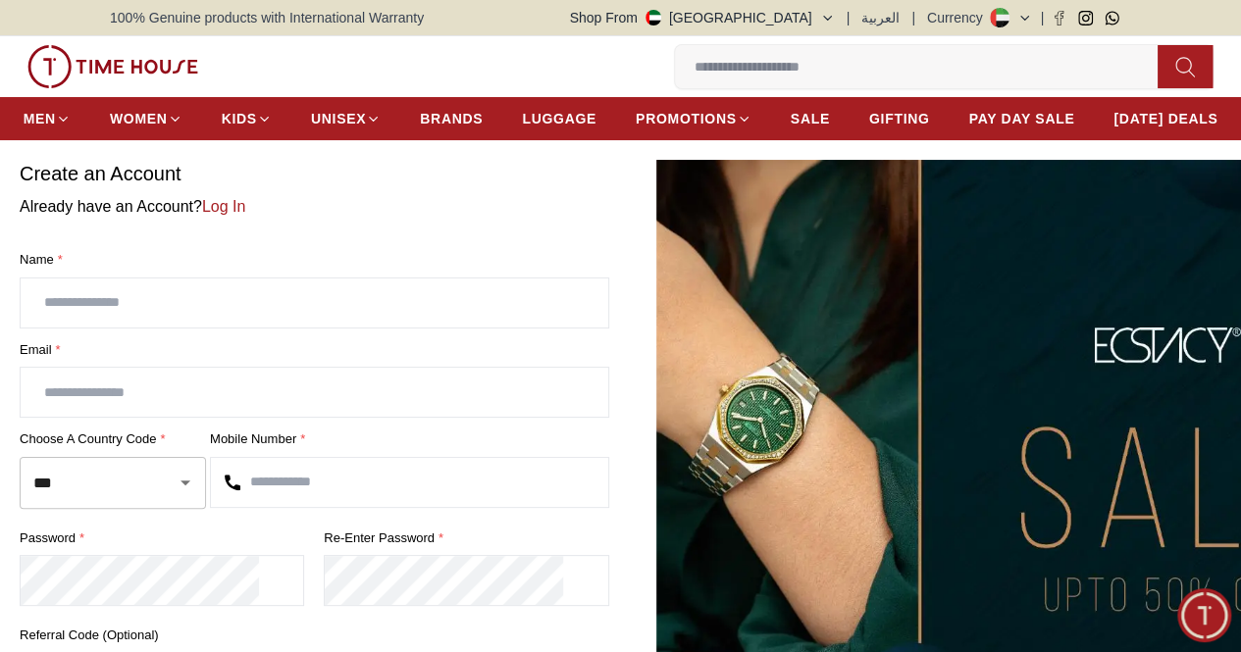
click at [233, 328] on input "text" at bounding box center [314, 303] width 587 height 49
click at [257, 328] on input "text" at bounding box center [314, 303] width 587 height 49
type input "**********"
click at [273, 417] on input "text" at bounding box center [314, 392] width 587 height 49
click at [170, 492] on icon "Clear" at bounding box center [160, 483] width 20 height 20
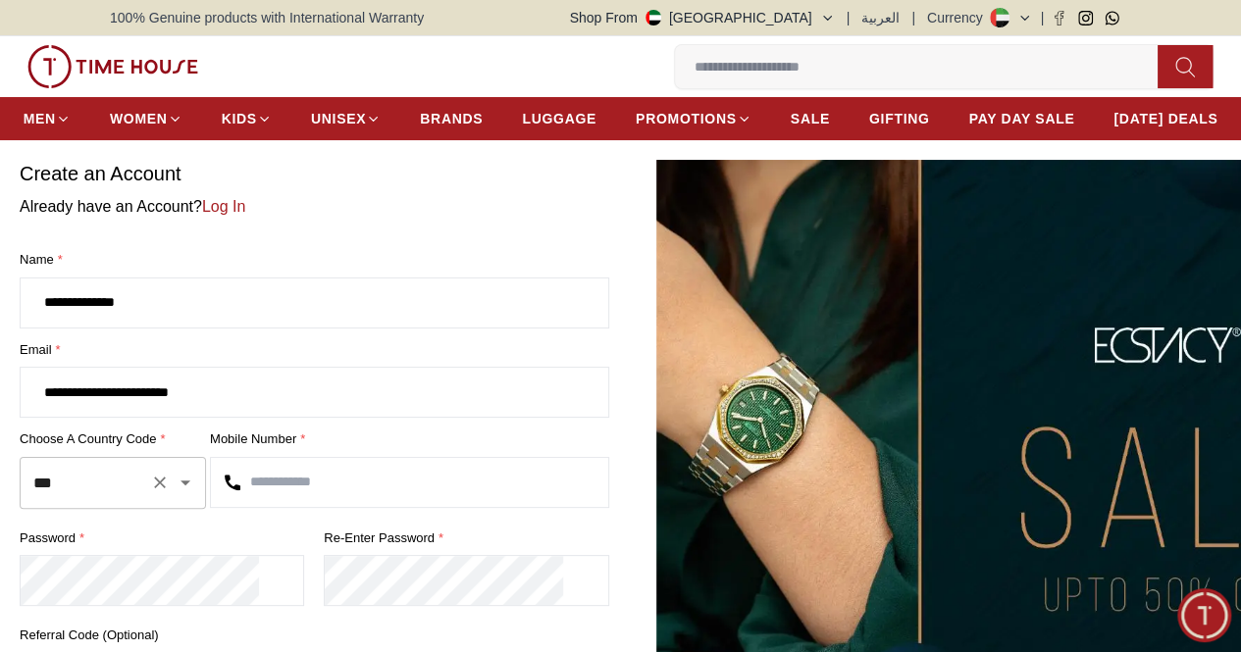
type input "**********"
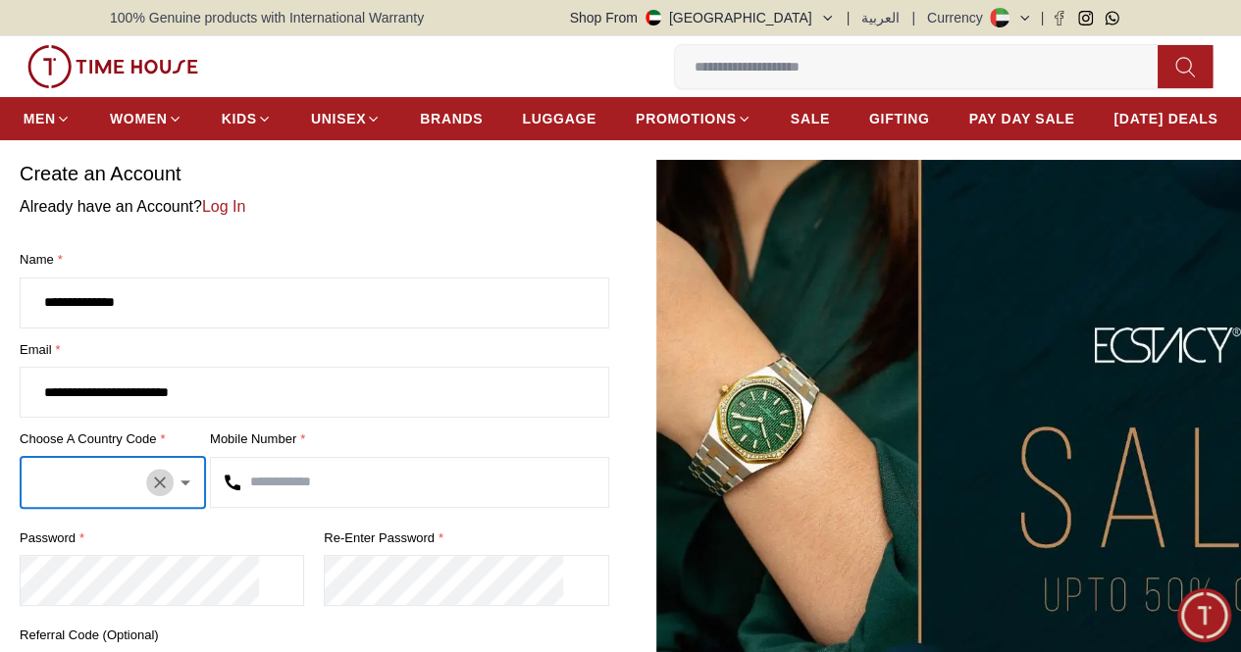
click at [166, 488] on icon "Clear" at bounding box center [160, 483] width 12 height 12
click at [142, 500] on input "text" at bounding box center [85, 483] width 114 height 34
click at [241, 571] on li "( AE ) + 971" at bounding box center [203, 576] width 186 height 35
type input "***"
click at [407, 507] on input "text" at bounding box center [409, 482] width 397 height 49
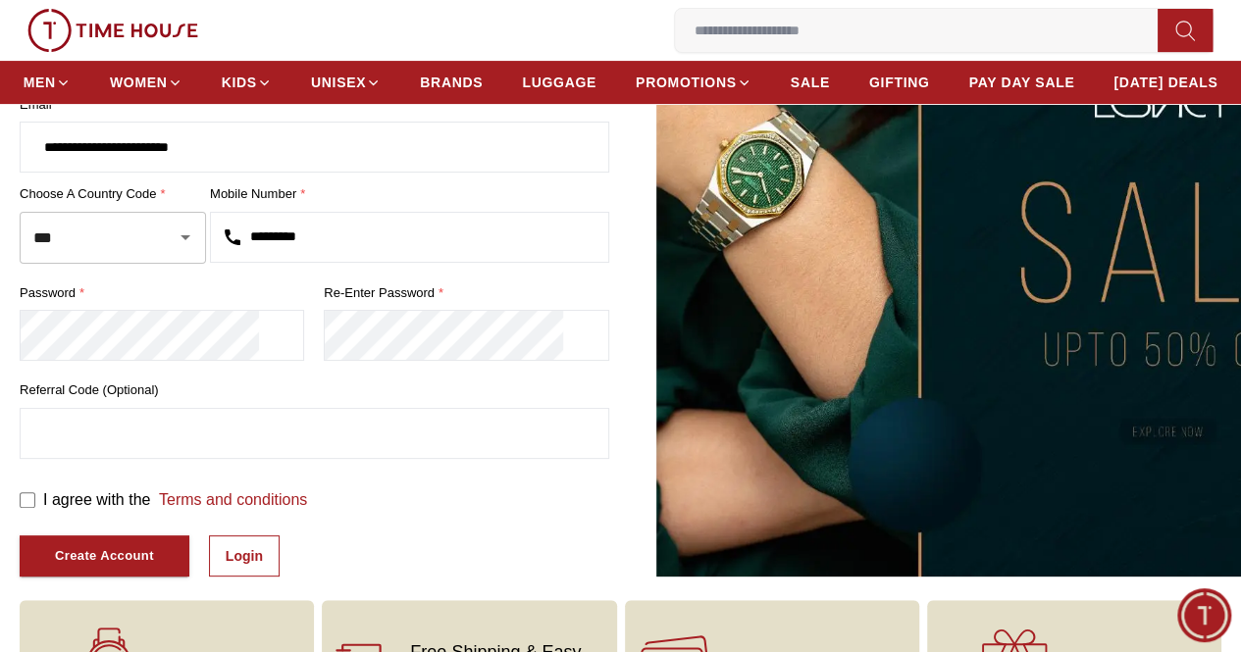
scroll to position [294, 0]
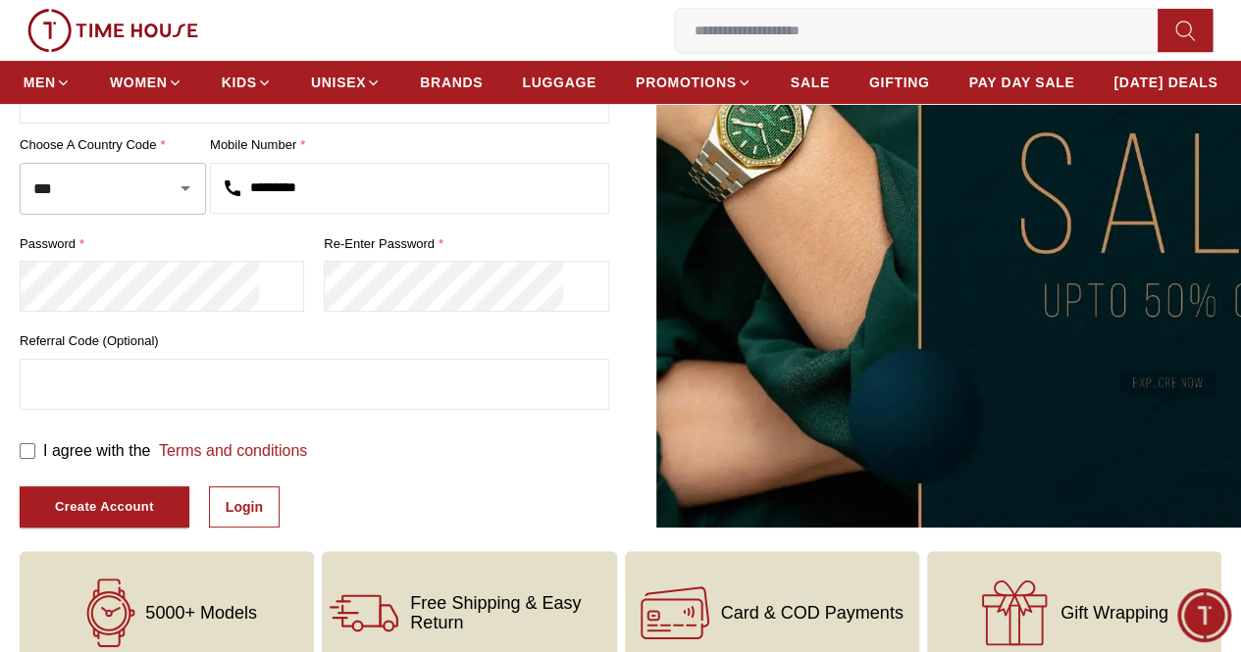
type input "*********"
click at [154, 519] on div "Create Account" at bounding box center [104, 507] width 99 height 23
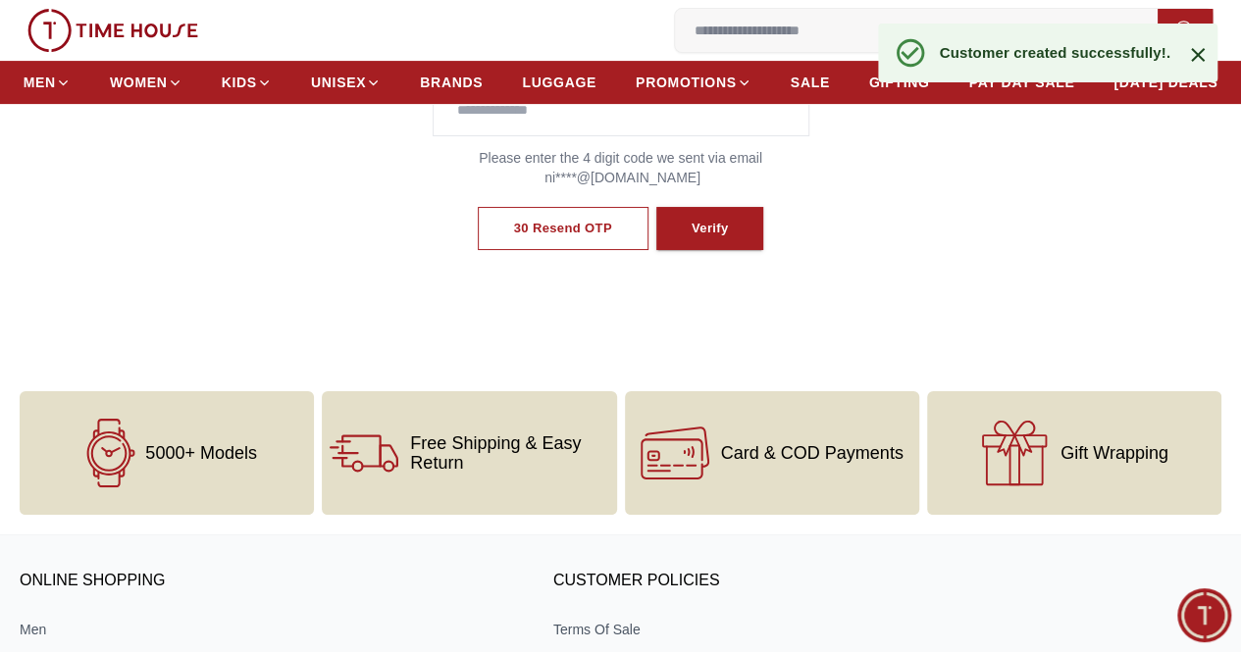
scroll to position [134, 0]
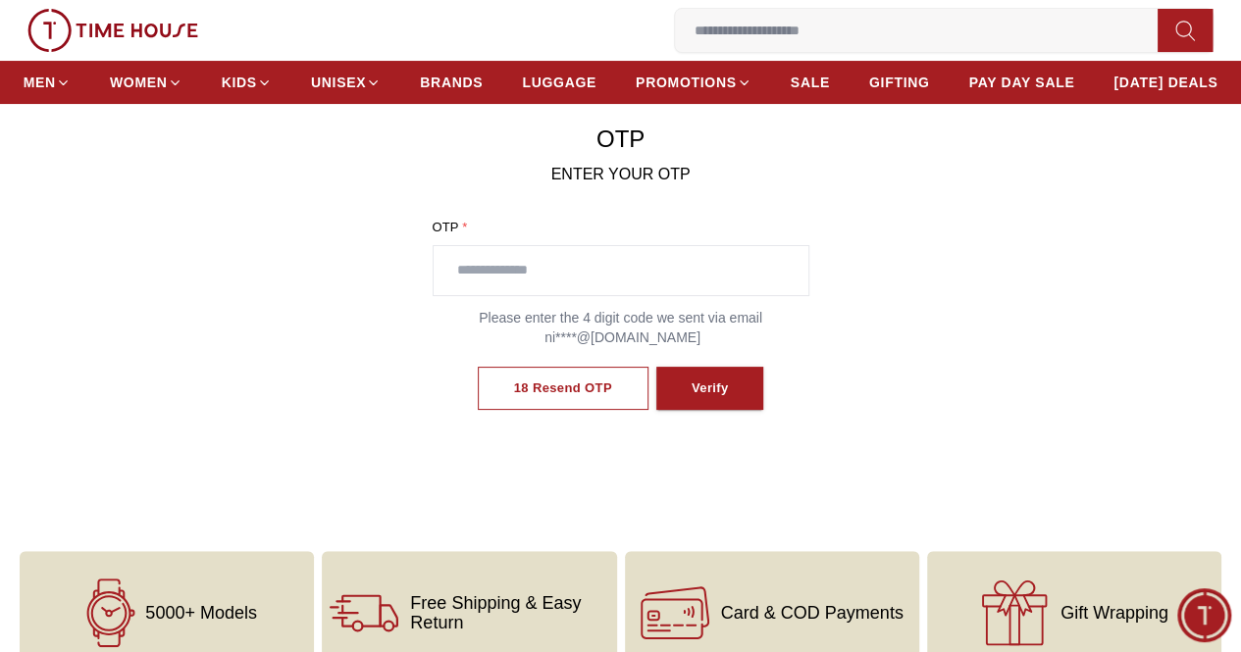
click at [559, 295] on input "text" at bounding box center [621, 270] width 375 height 49
type input "****"
click at [735, 411] on button "Verify" at bounding box center [710, 389] width 108 height 44
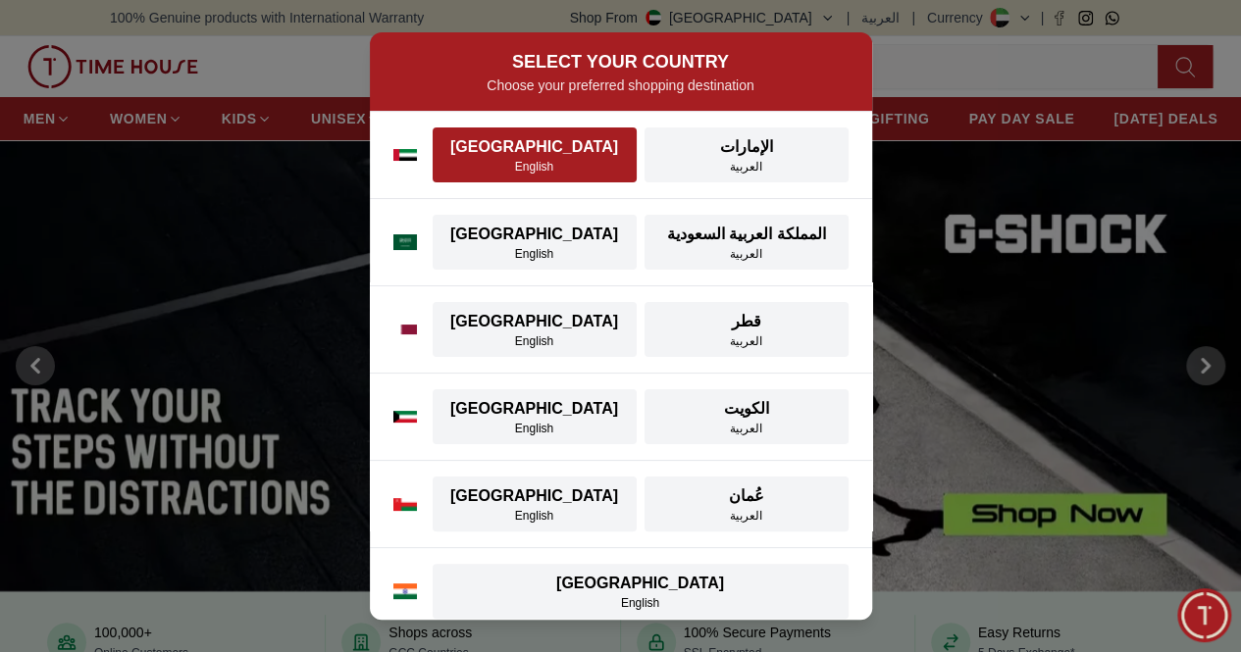
click at [575, 172] on div "English" at bounding box center [534, 167] width 180 height 16
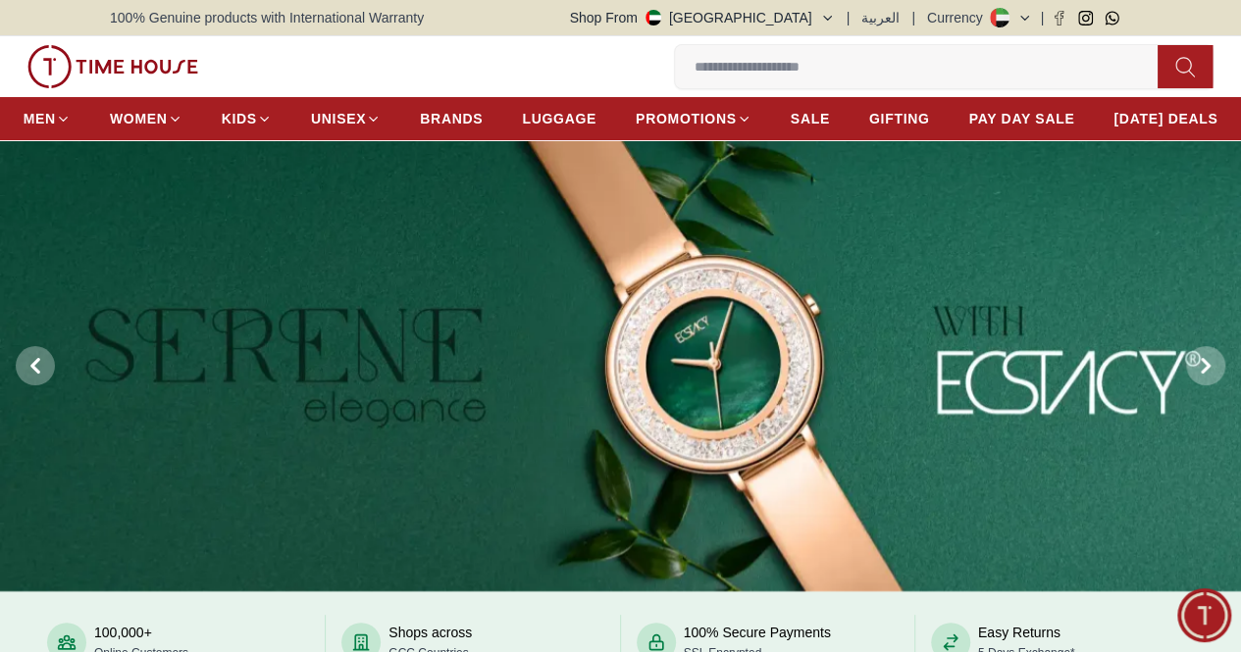
click at [0, 0] on span "My Bag" at bounding box center [0, 0] width 0 height 0
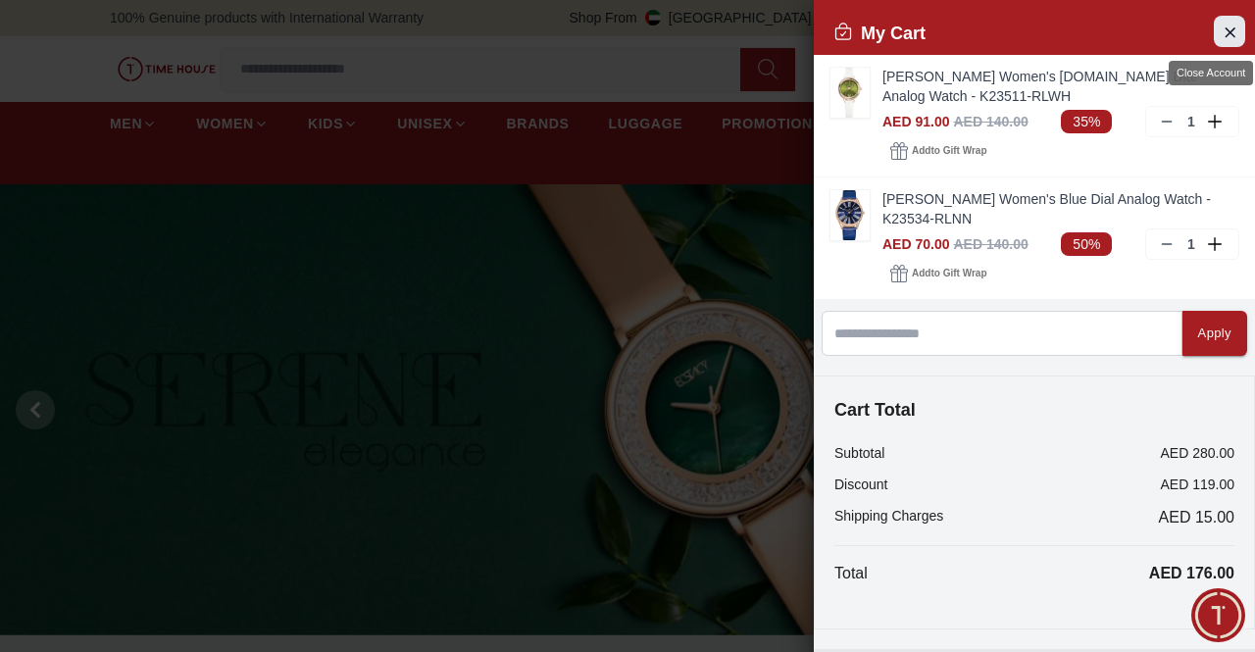
click at [1222, 28] on icon "Close Account" at bounding box center [1230, 32] width 16 height 25
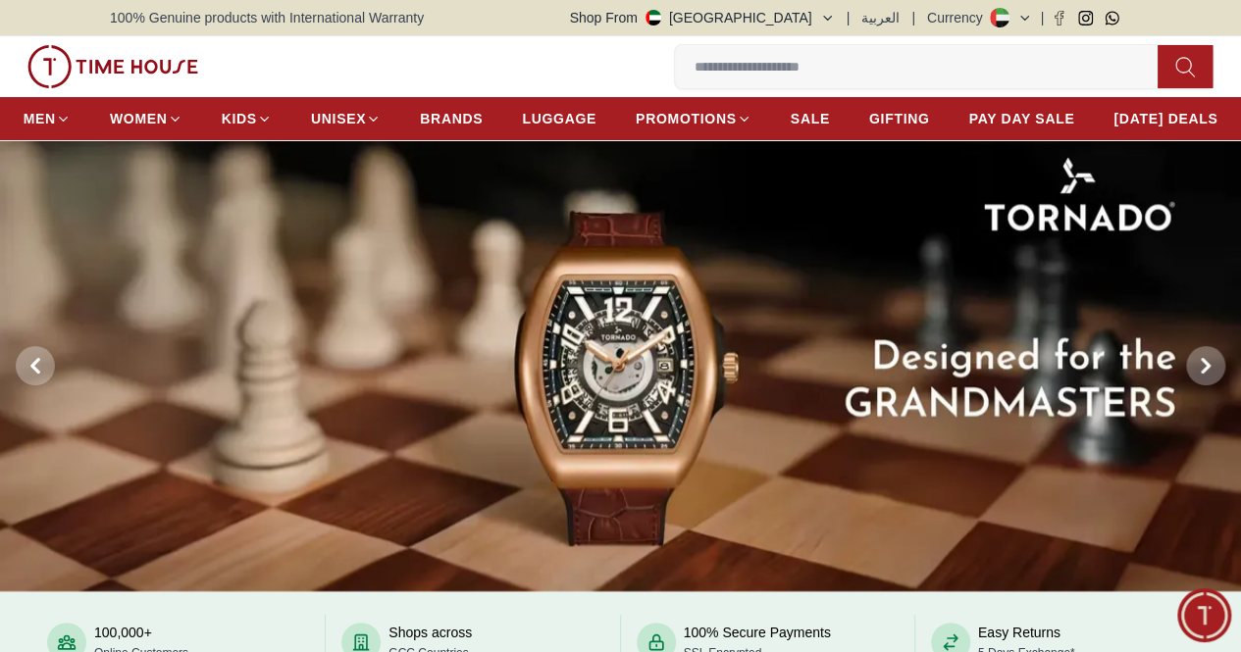
click at [0, 0] on icon at bounding box center [0, 0] width 0 height 0
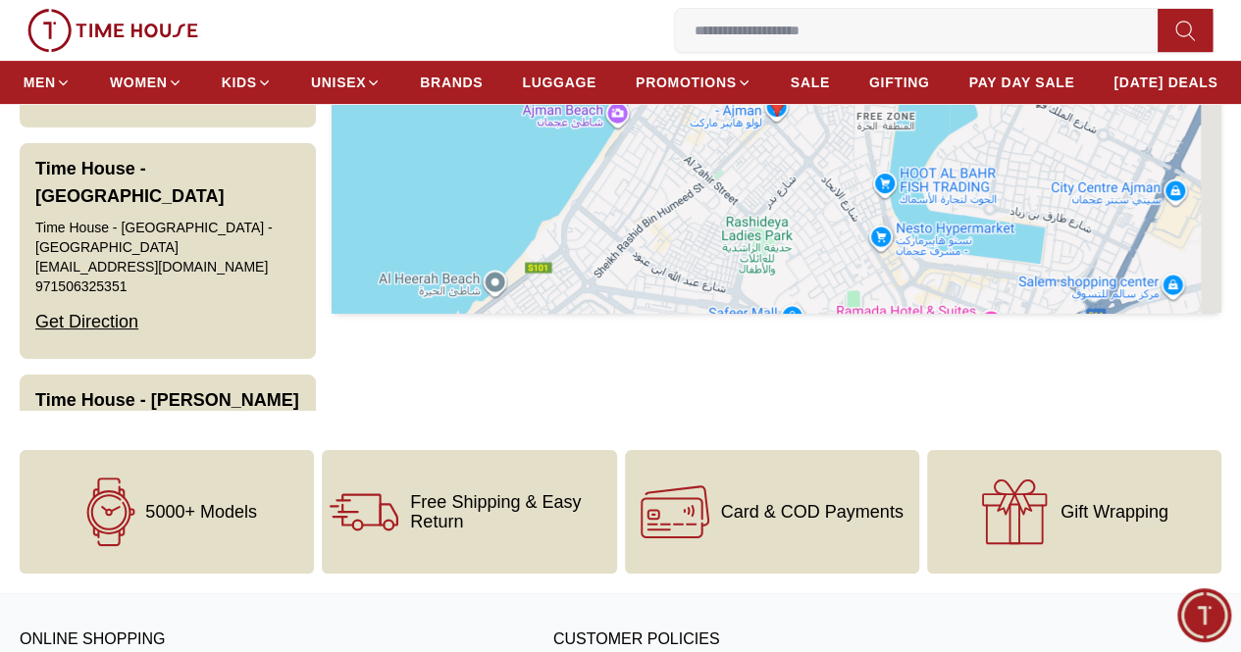
scroll to position [4840, 0]
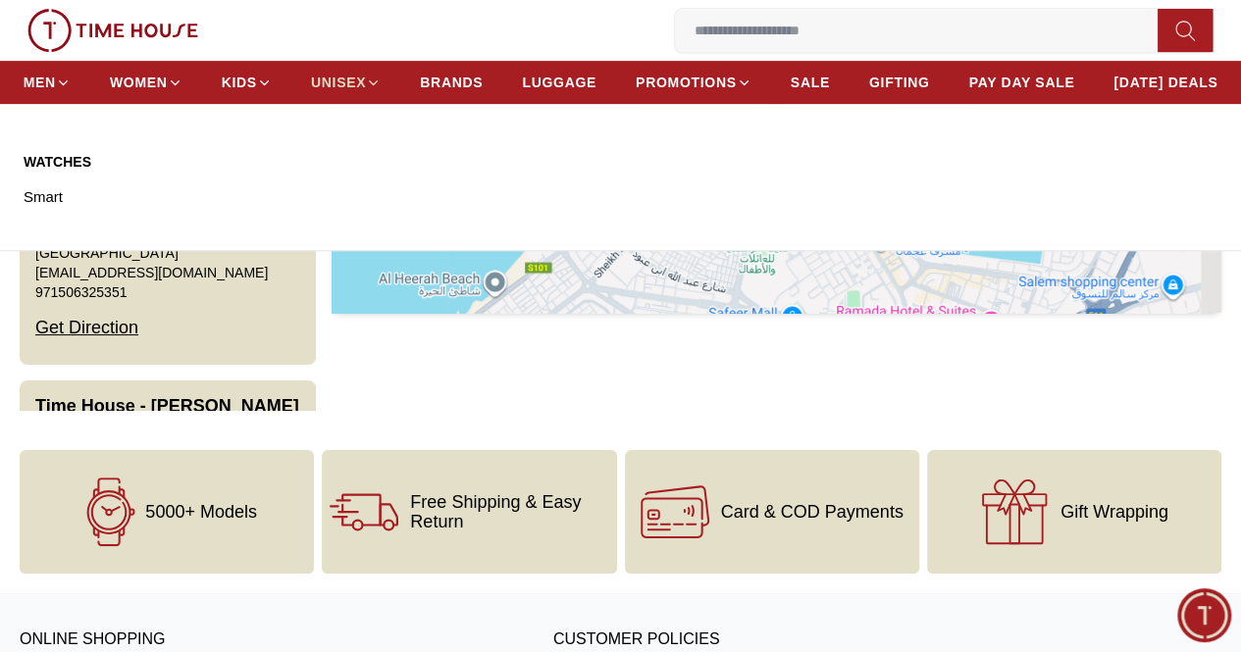
click at [366, 91] on span "UNISEX" at bounding box center [338, 83] width 55 height 20
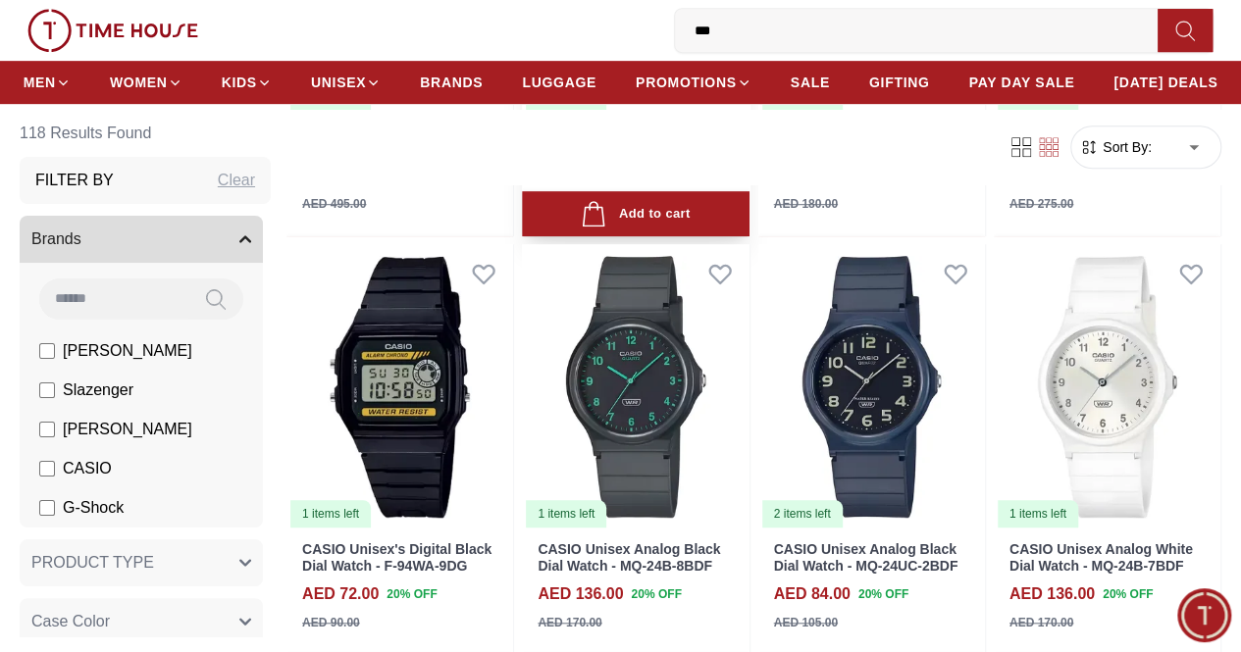
scroll to position [588, 0]
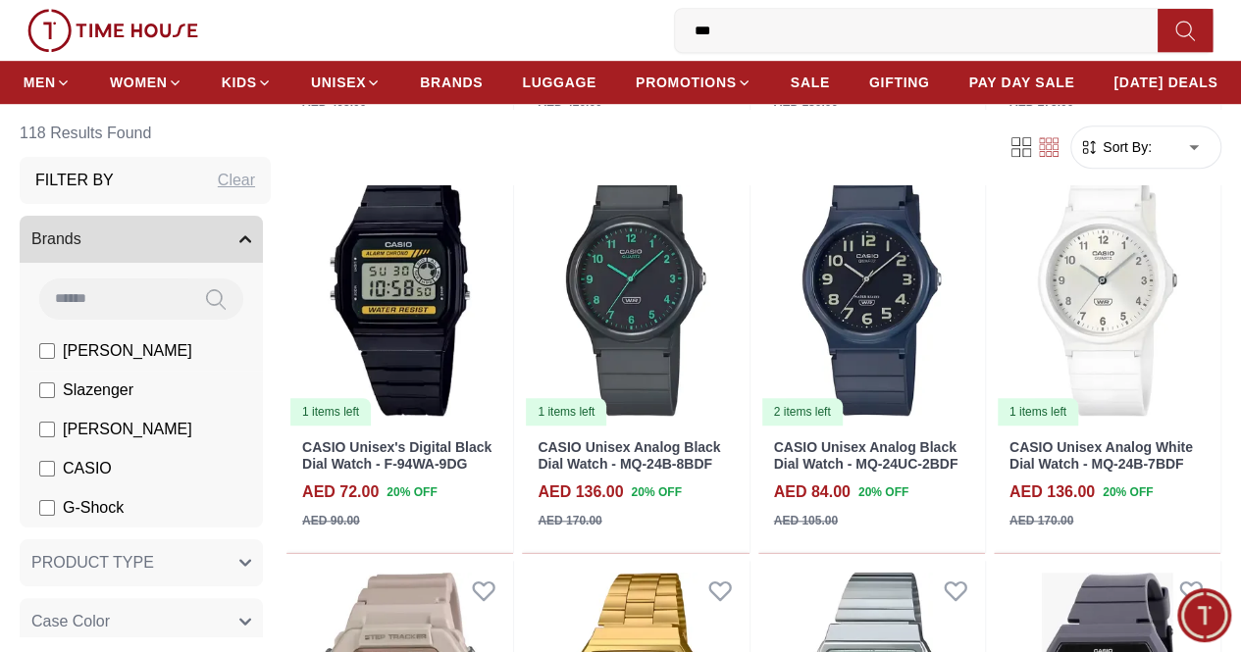
click at [107, 354] on span "[PERSON_NAME]" at bounding box center [127, 351] width 129 height 24
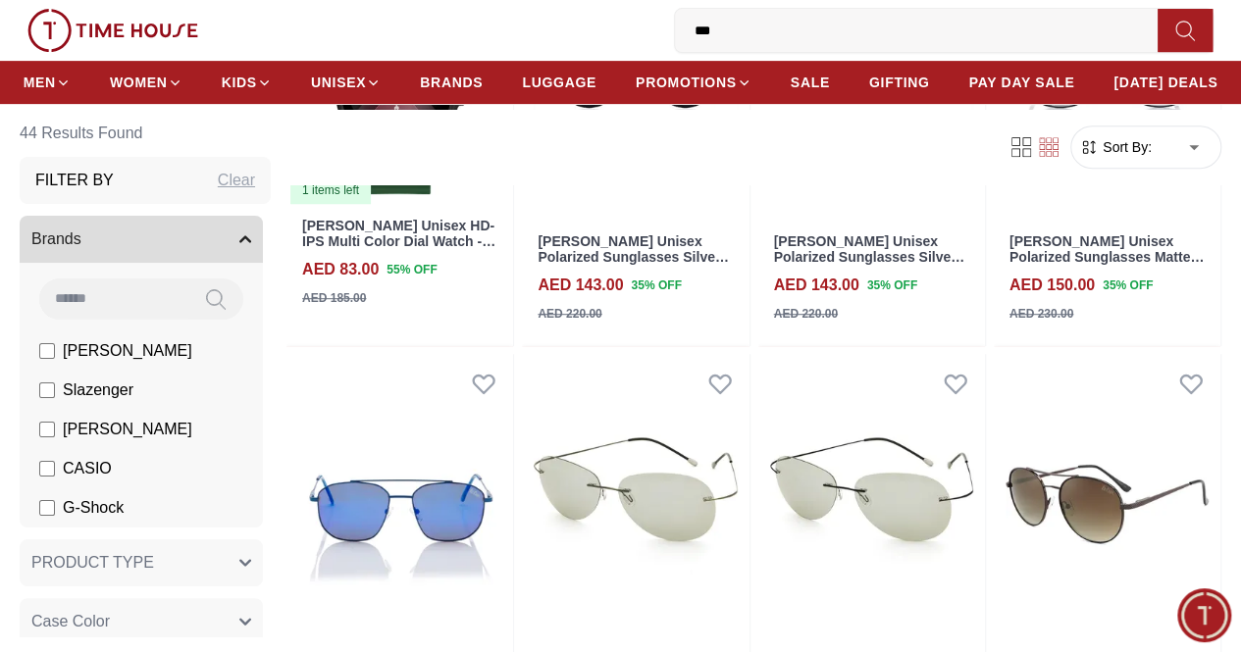
scroll to position [785, 0]
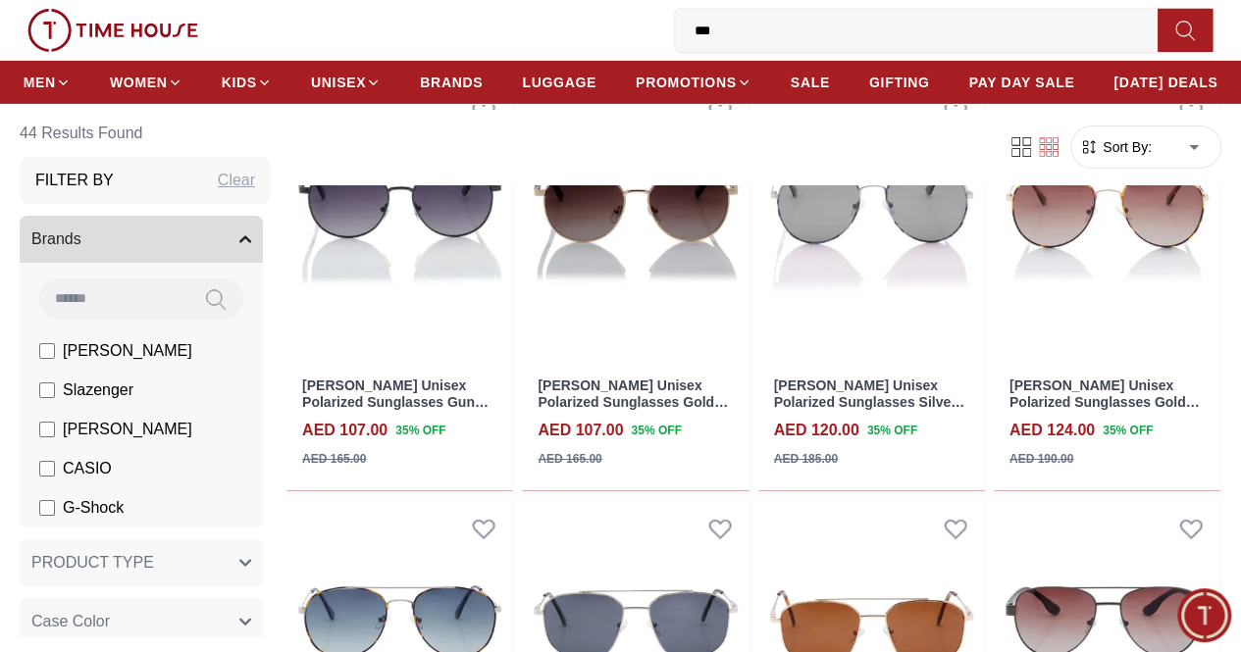
scroll to position [3433, 0]
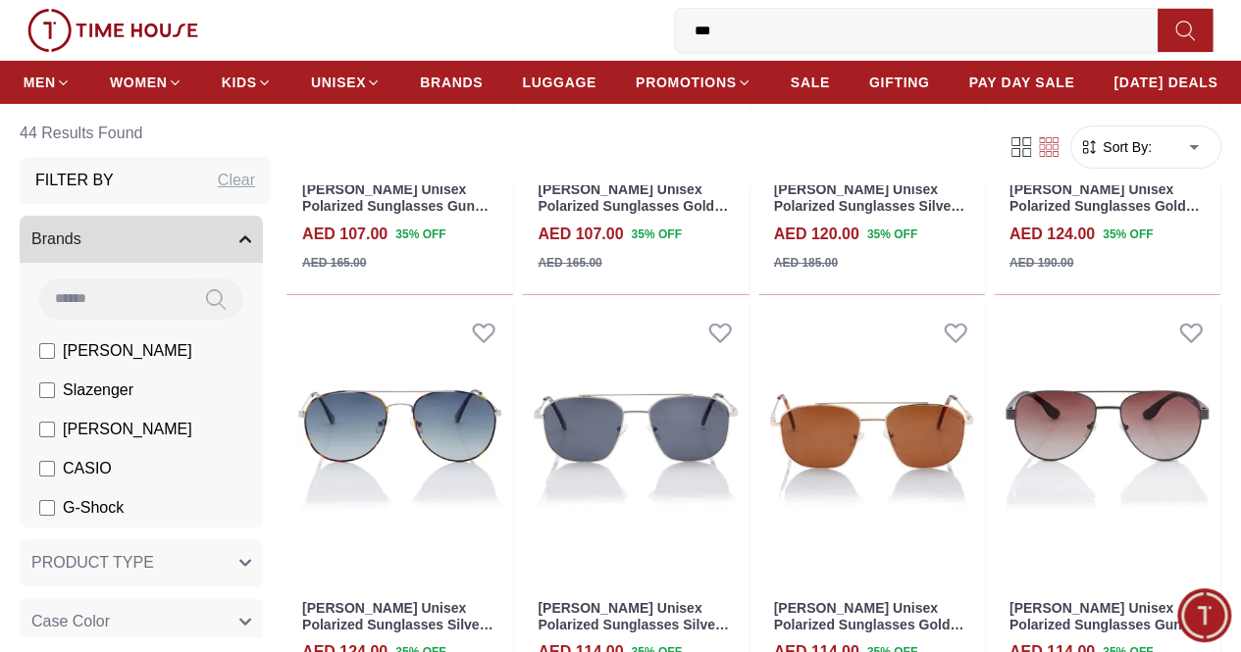
click at [0, 0] on button "2 My Bag" at bounding box center [0, 0] width 0 height 0
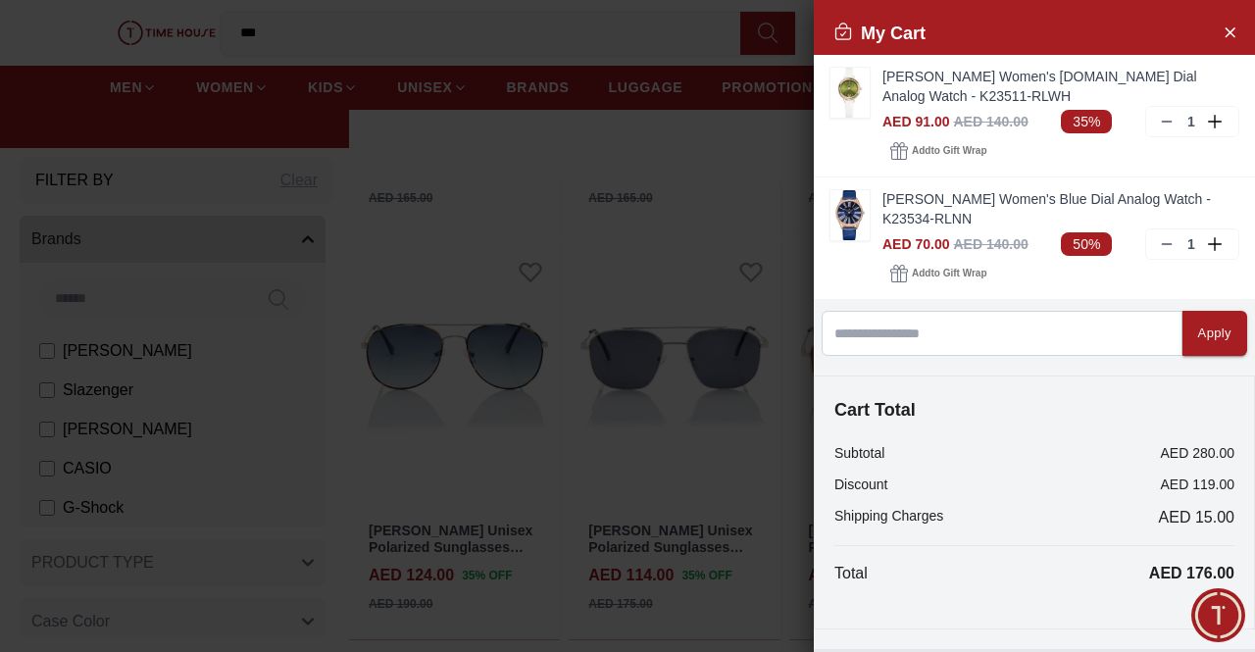
click at [47, 49] on div at bounding box center [627, 326] width 1255 height 652
click at [1223, 28] on button "Close Account" at bounding box center [1229, 31] width 31 height 31
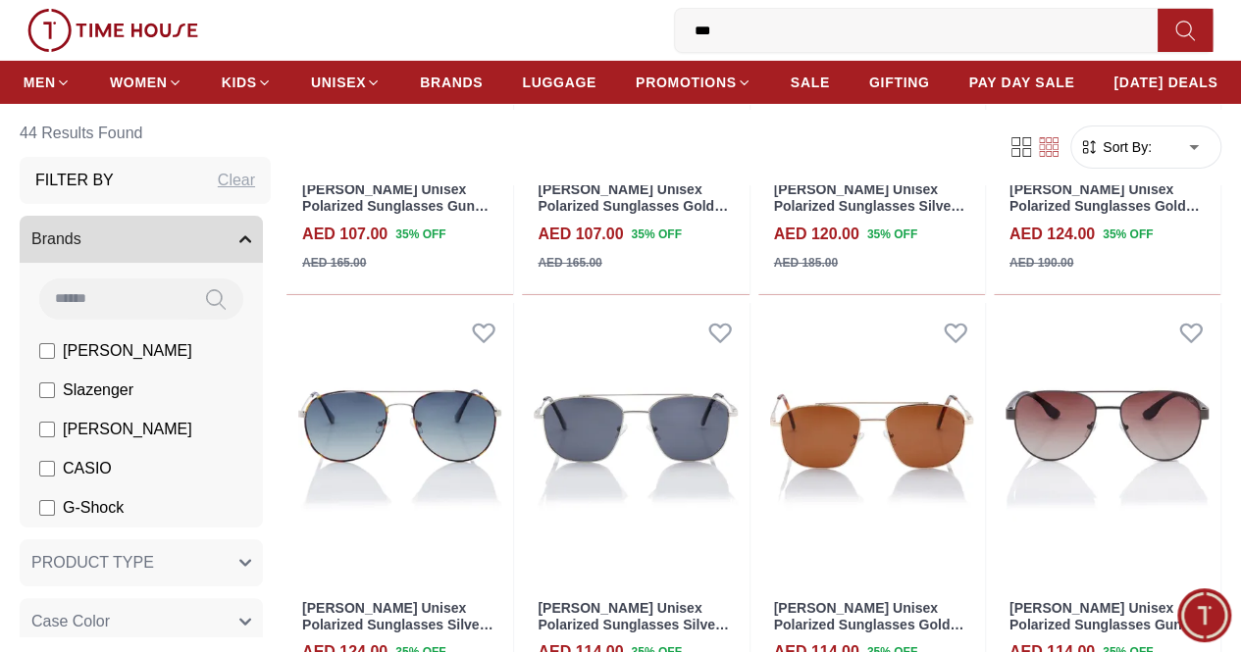
click at [0, 0] on icon at bounding box center [0, 0] width 0 height 0
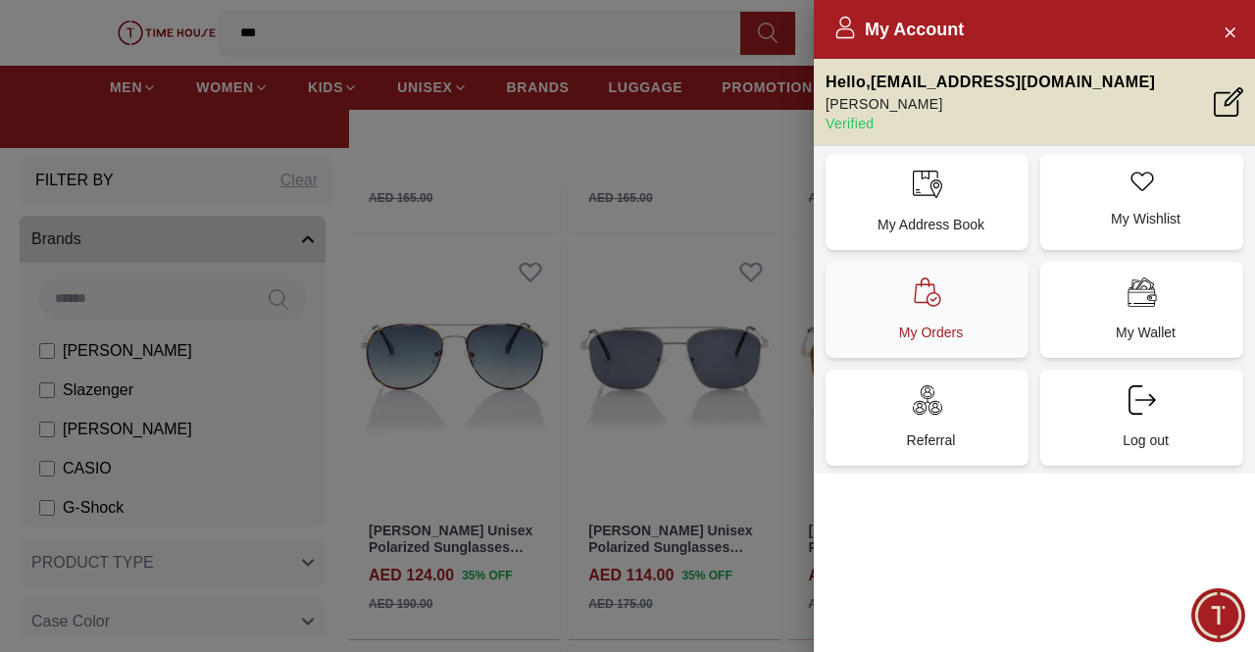
click at [921, 321] on div "My Orders" at bounding box center [927, 310] width 203 height 96
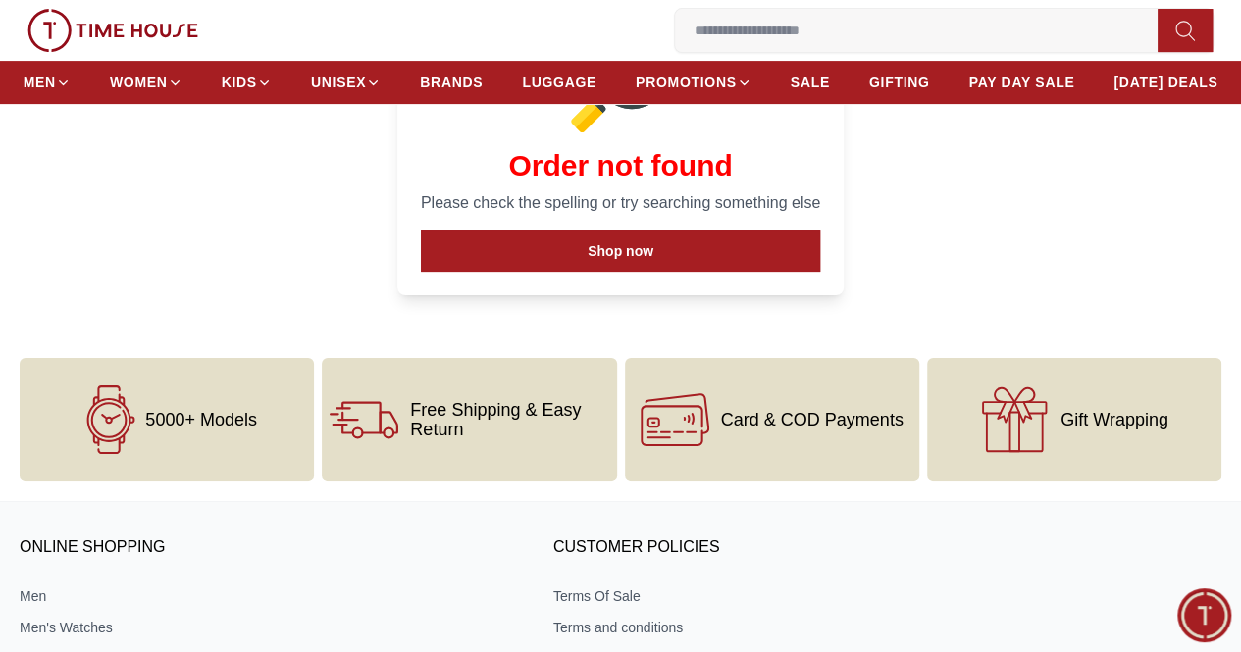
scroll to position [392, 0]
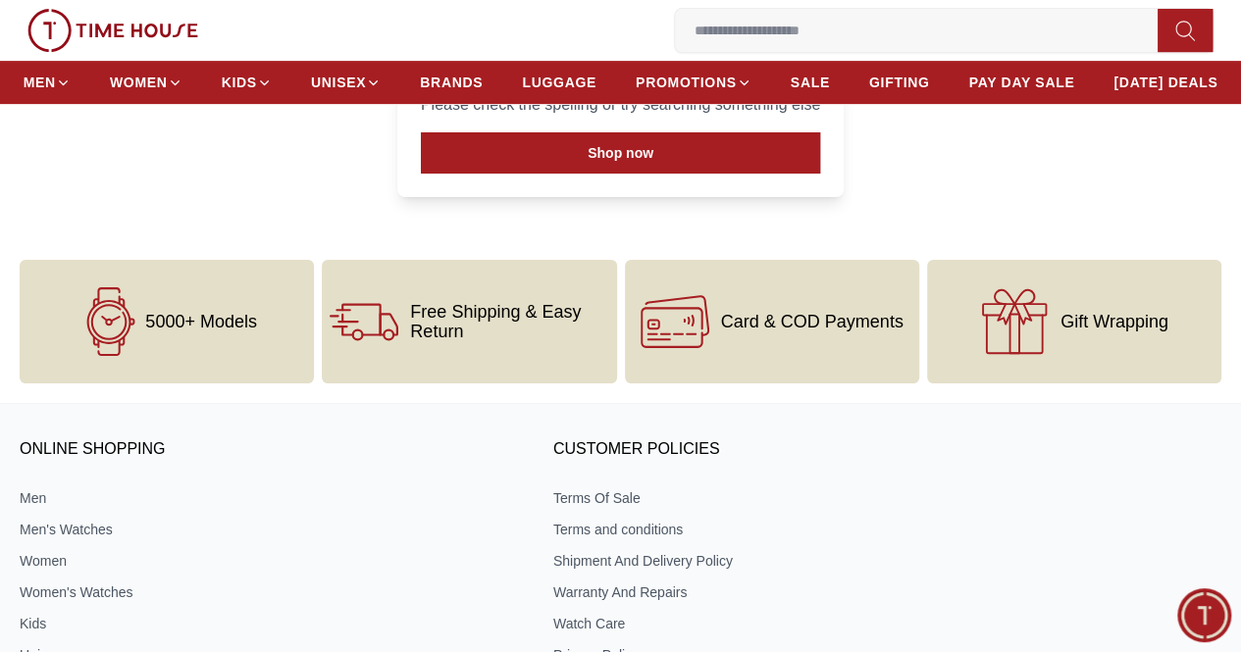
click at [1199, 613] on span "Minimize live chat window" at bounding box center [1204, 616] width 72 height 72
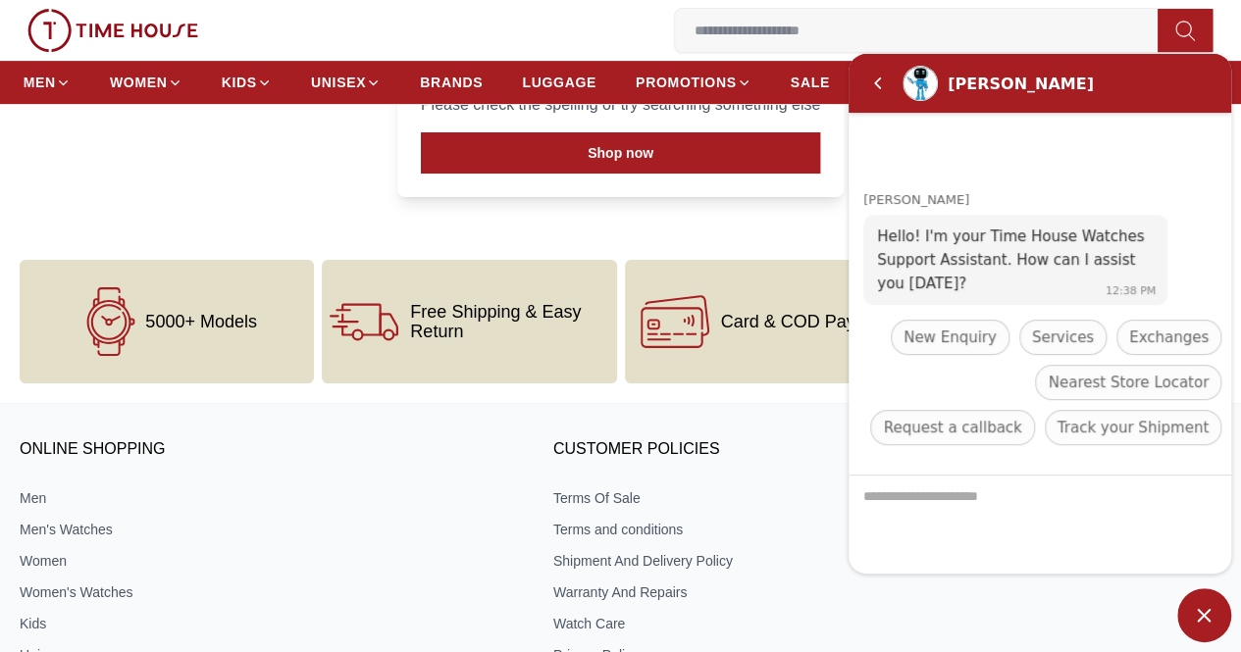
click at [1006, 513] on textarea "We are here to help you" at bounding box center [1039, 525] width 383 height 98
type textarea "**"
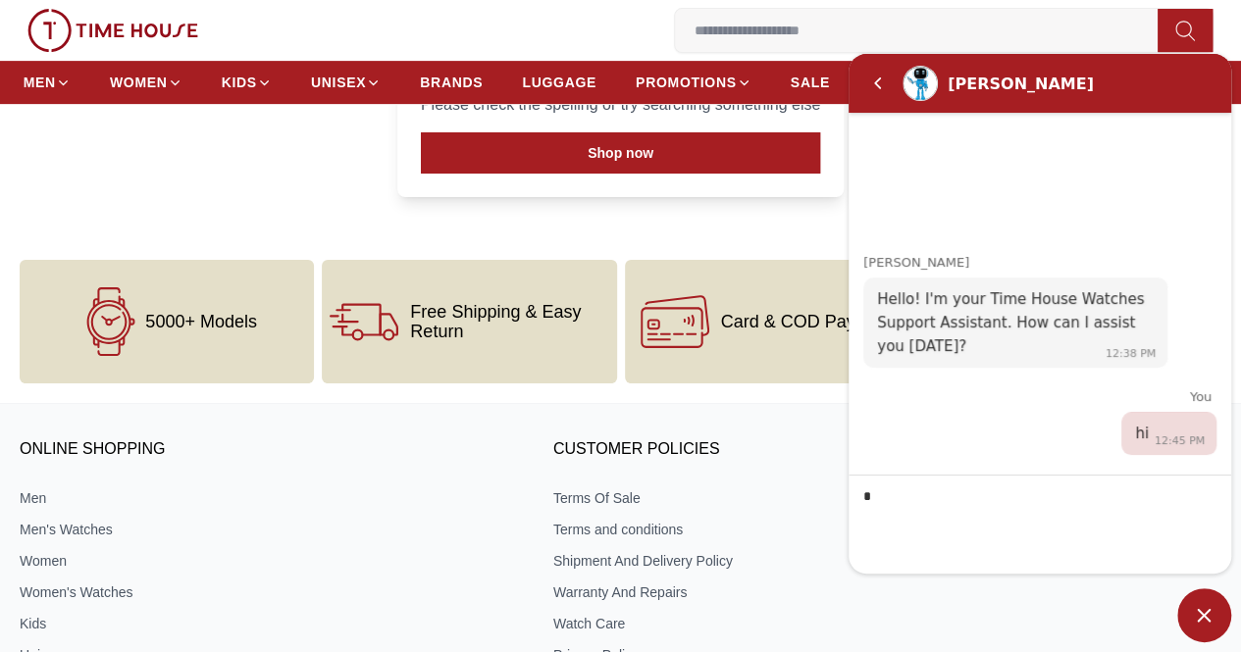
type textarea "*"
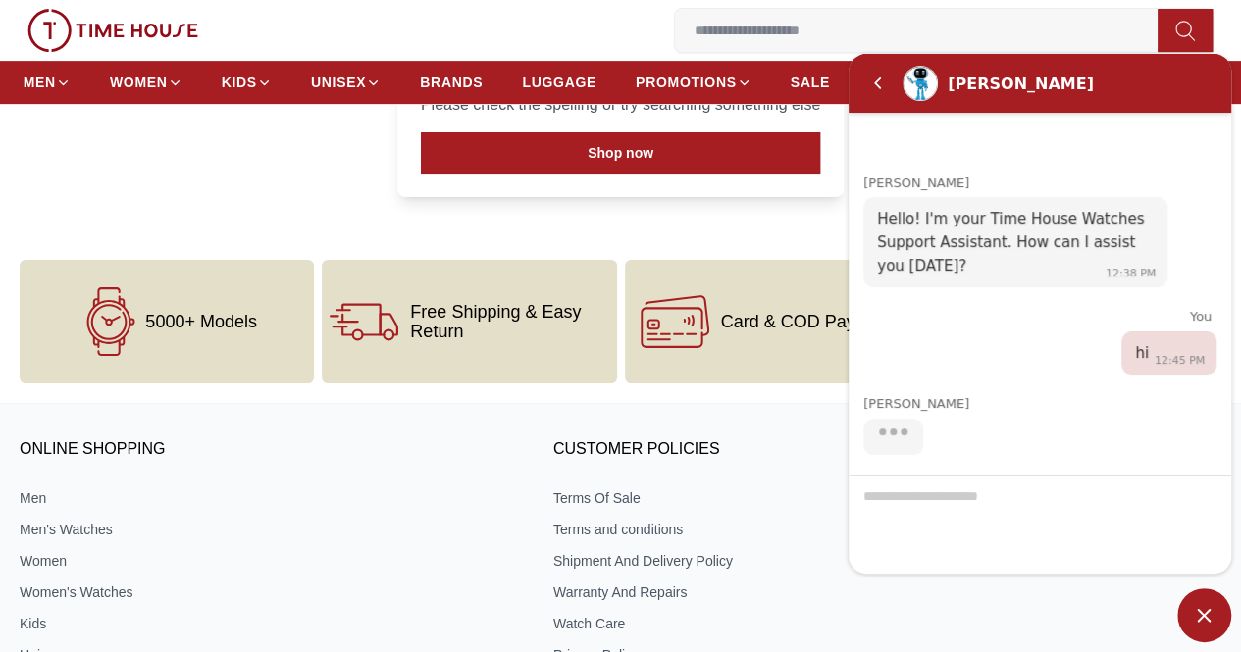
click at [914, 495] on div at bounding box center [1039, 524] width 383 height 99
drag, startPoint x: 908, startPoint y: 514, endPoint x: 898, endPoint y: 520, distance: 11.4
click at [901, 518] on div at bounding box center [1039, 524] width 383 height 99
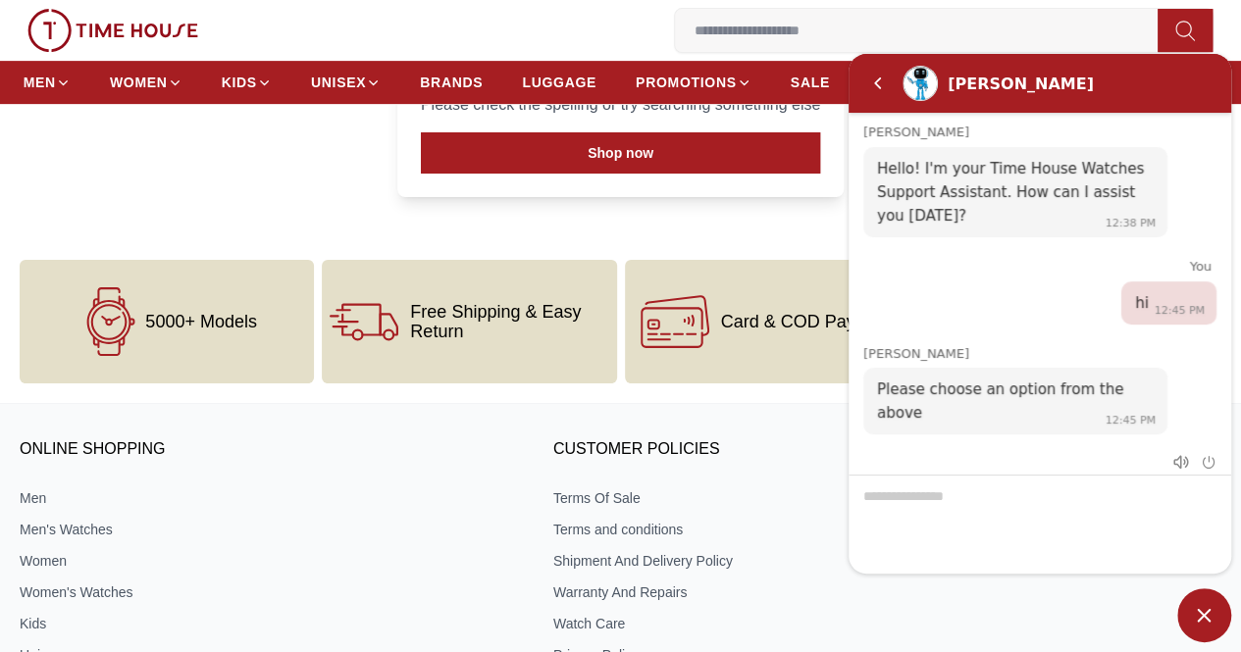
type textarea "*"
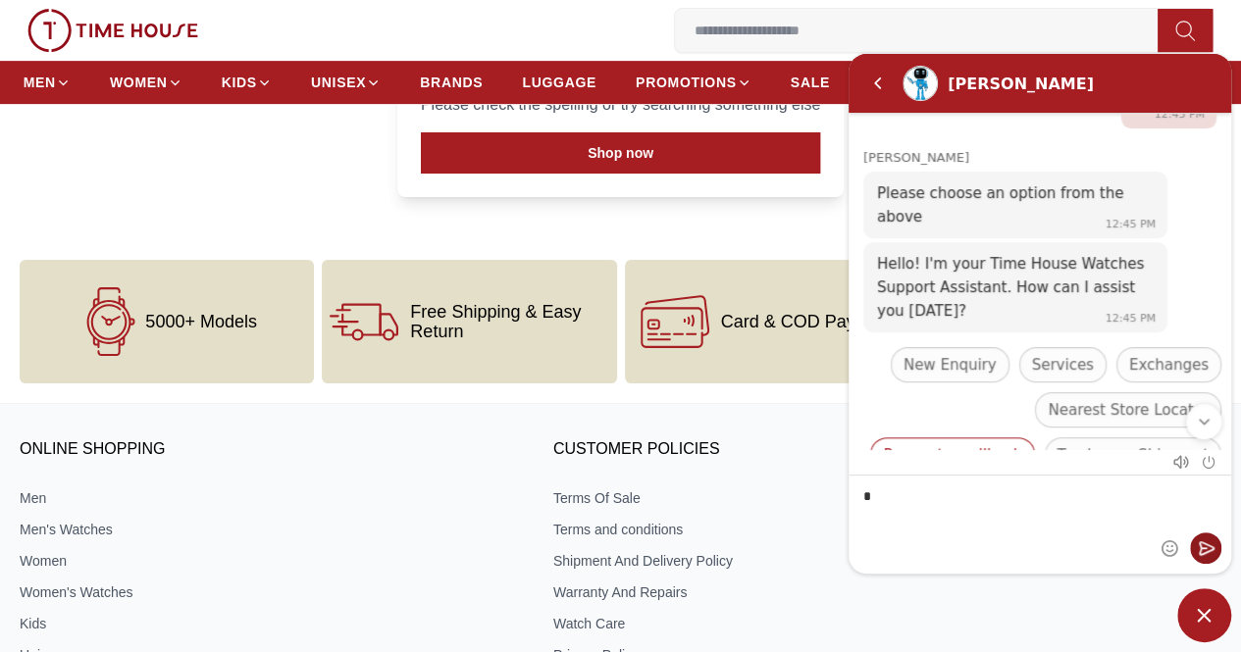
scroll to position [237, 0]
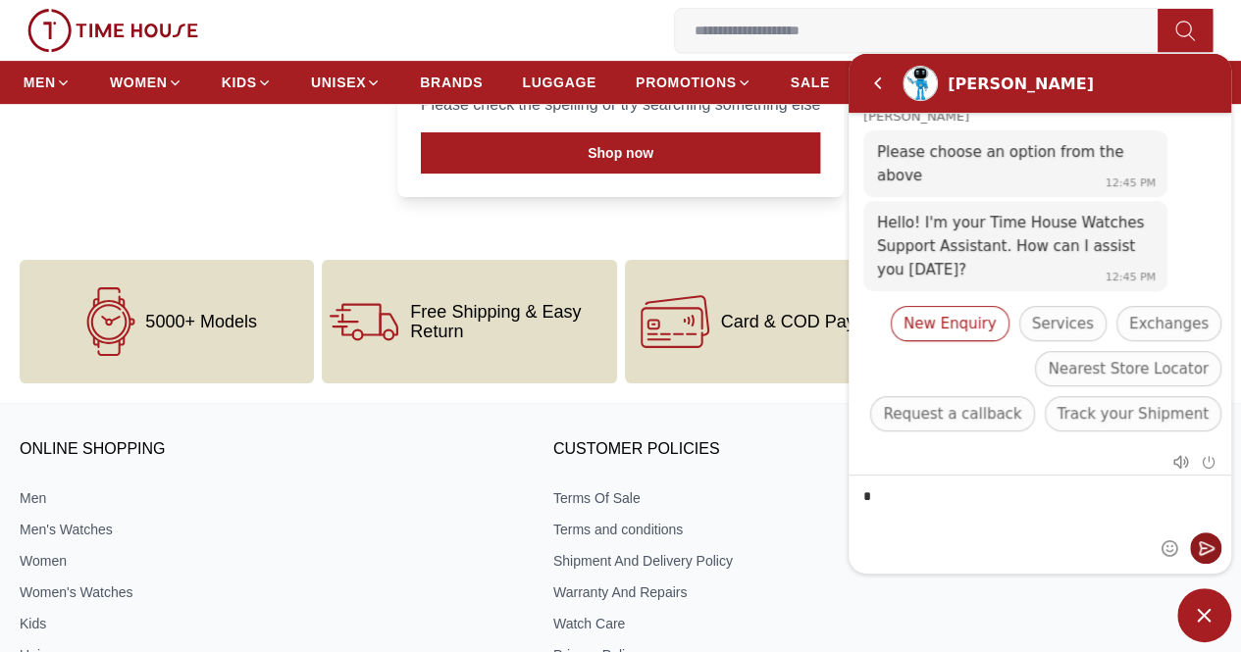
click at [948, 312] on span "New Enquiry" at bounding box center [949, 324] width 93 height 24
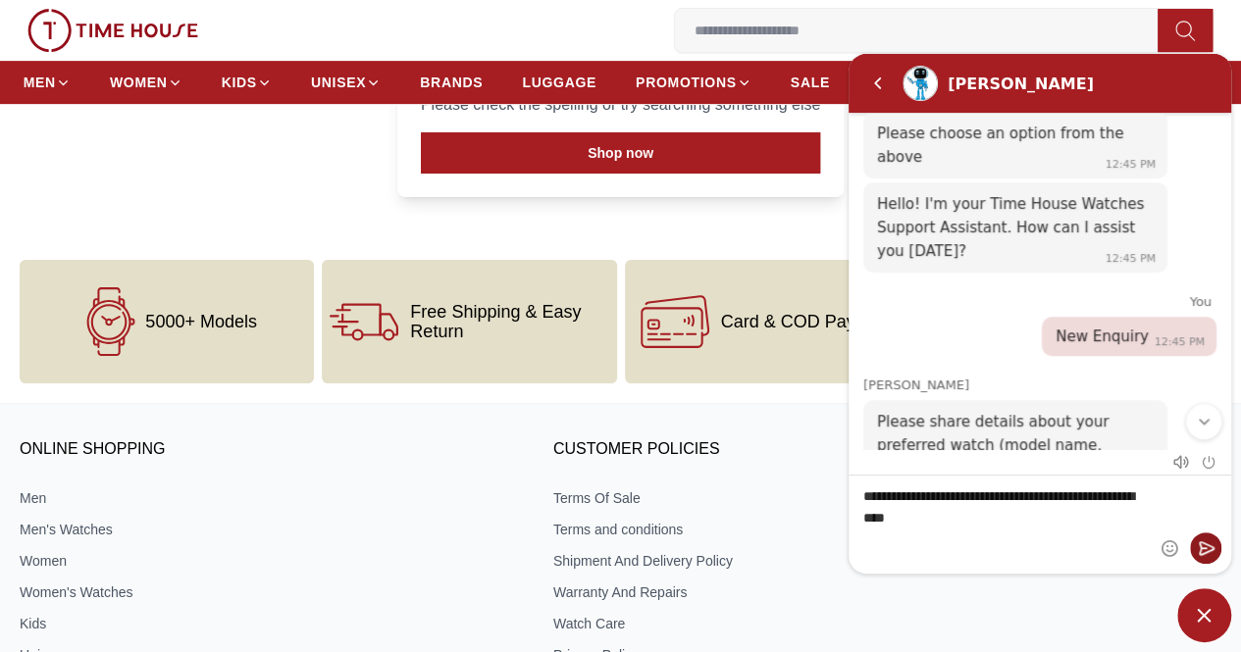
type textarea "**********"
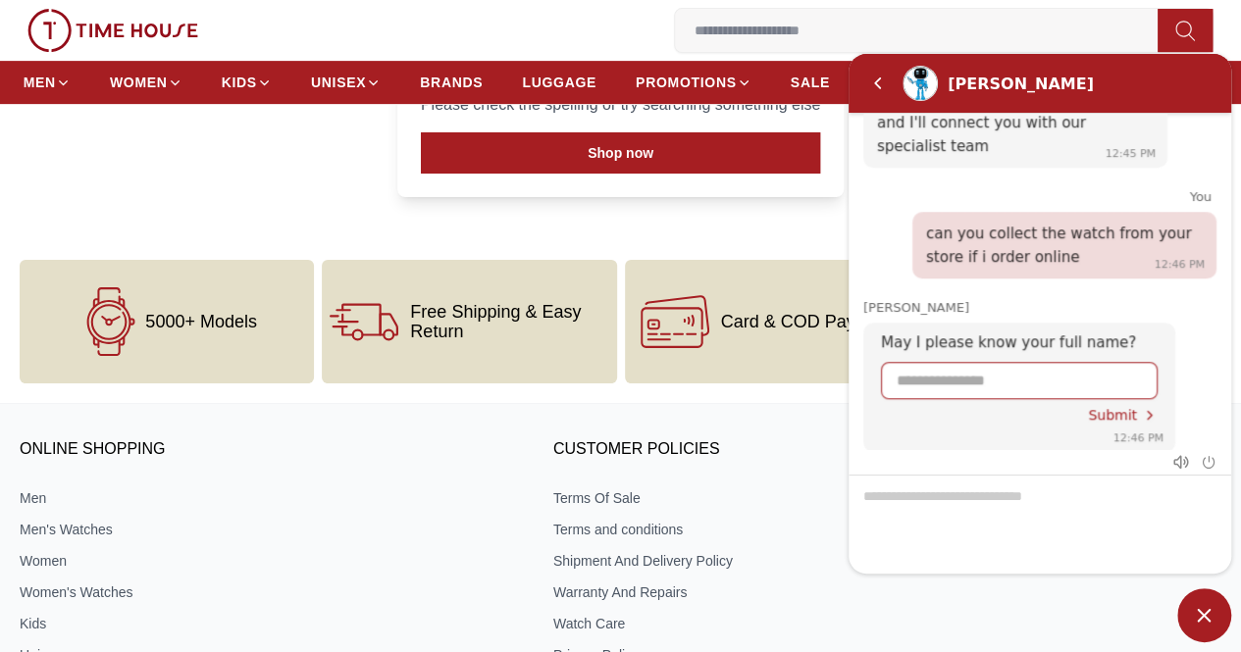
scroll to position [0, 0]
type input "**********"
click at [1129, 407] on span "Submit" at bounding box center [1112, 415] width 49 height 16
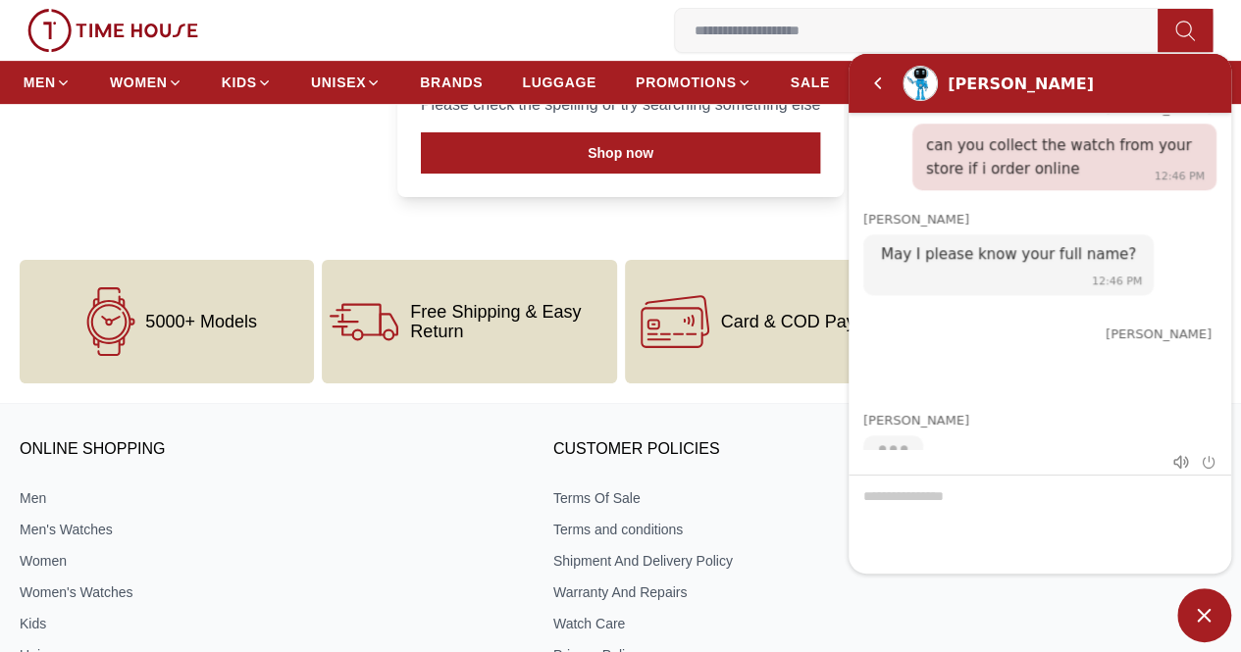
scroll to position [722, 0]
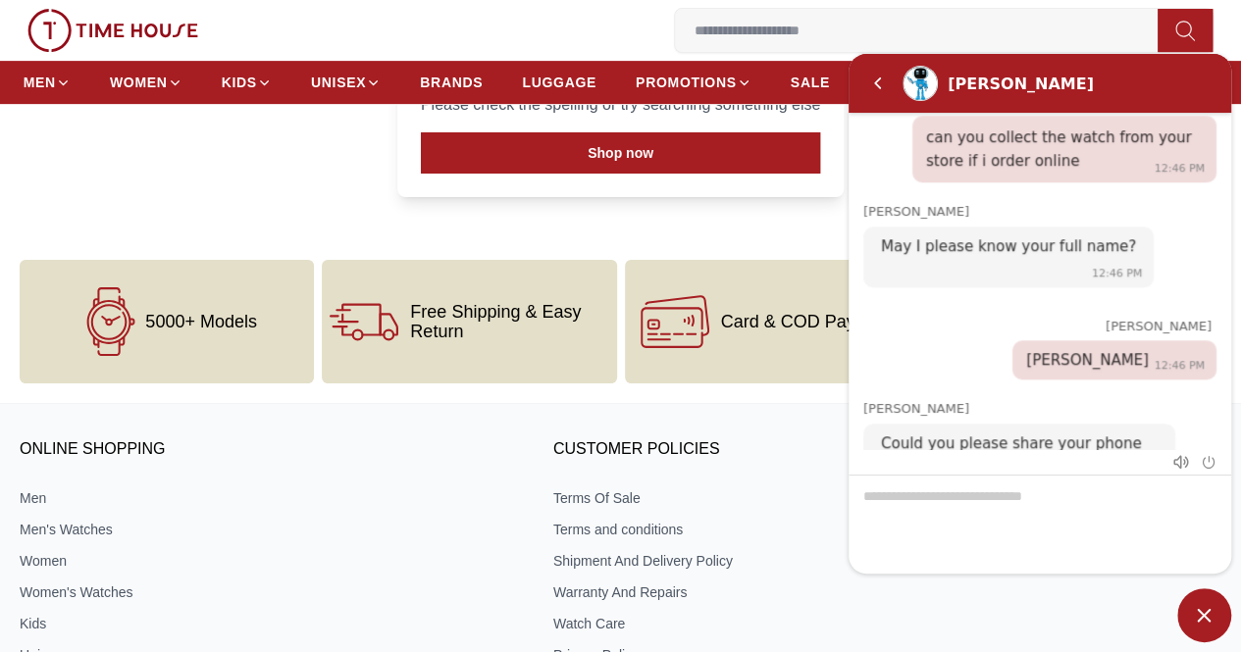
click at [918, 502] on div at bounding box center [1039, 524] width 383 height 99
click at [889, 510] on div at bounding box center [1039, 524] width 383 height 99
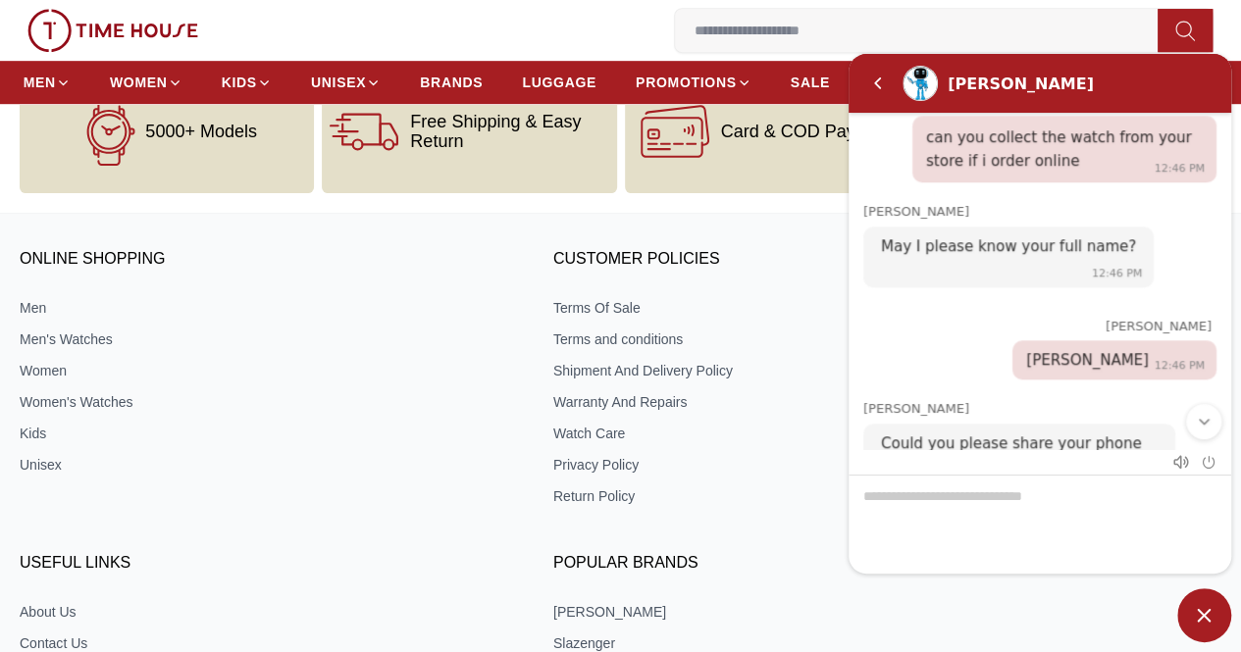
scroll to position [588, 0]
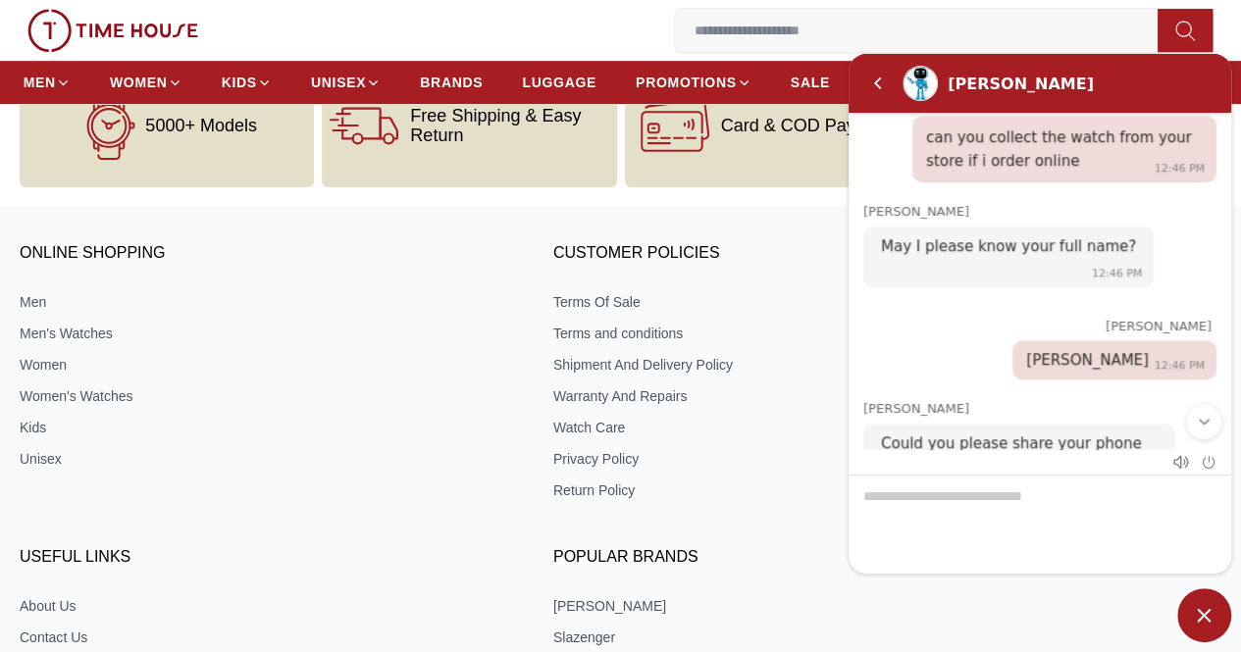
click at [1196, 420] on em "Scroll to bottom" at bounding box center [1204, 422] width 18 height 18
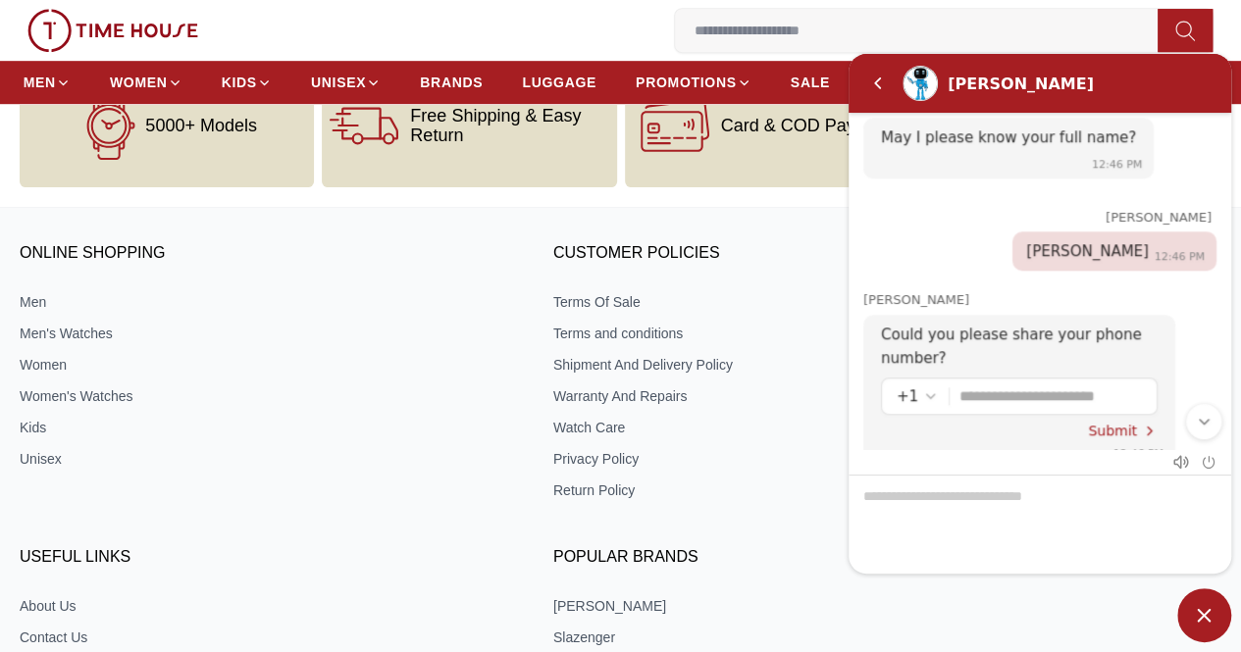
scroll to position [847, 0]
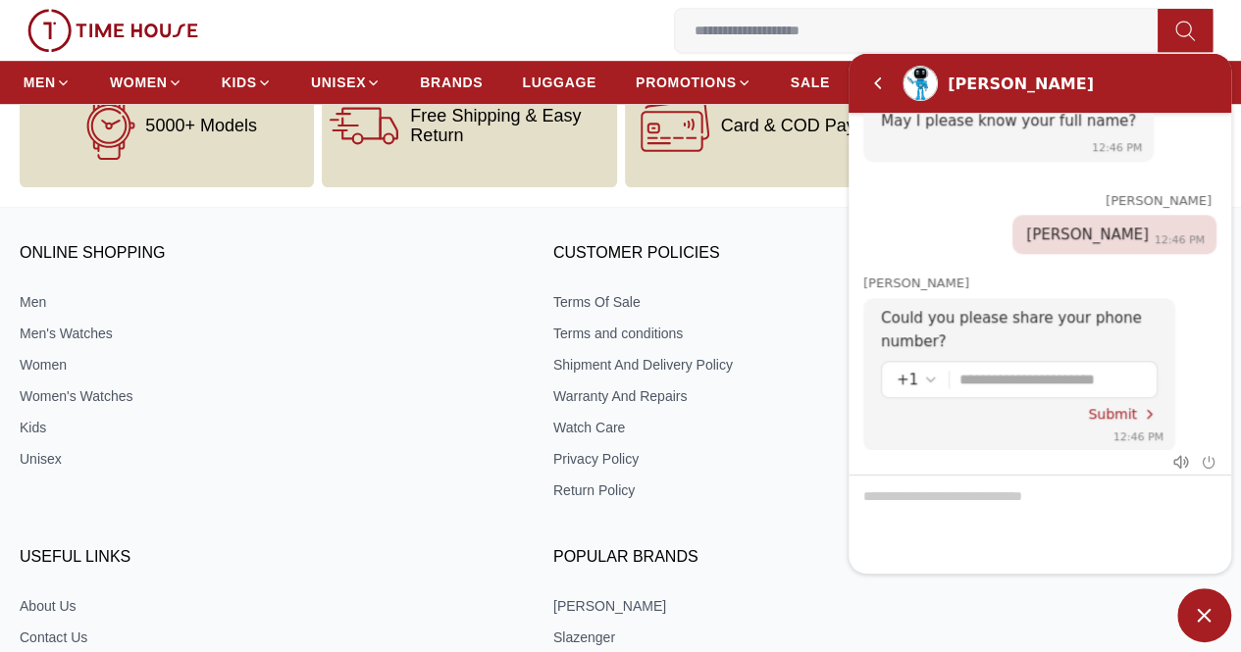
click at [1196, 420] on div "Could you please share your phone number? +1 Submit 12:46 PM" at bounding box center [1047, 377] width 368 height 167
click at [929, 372] on em "Select country code" at bounding box center [931, 380] width 16 height 16
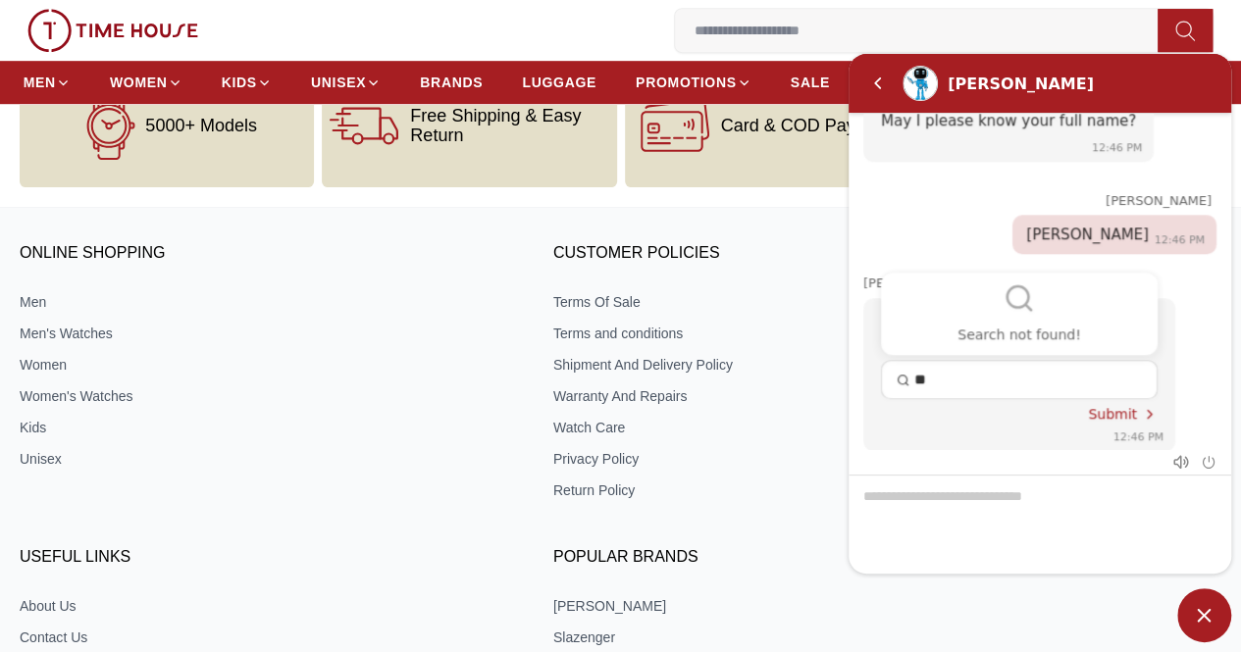
type input "*"
type input "**********"
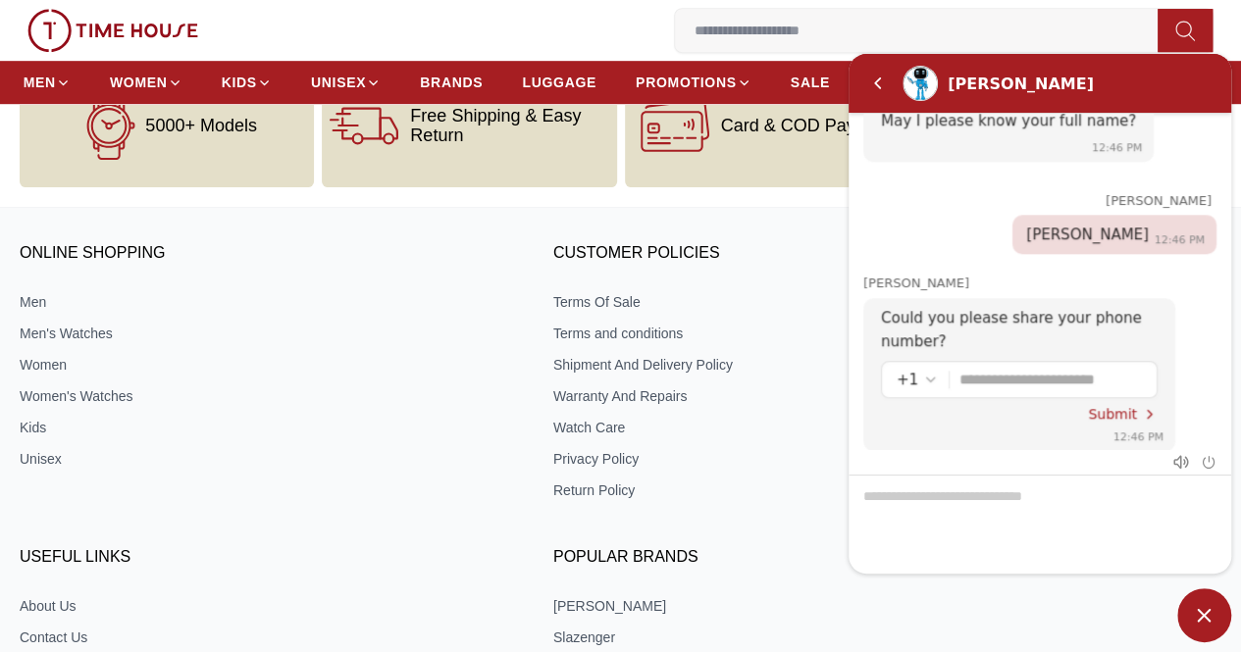
click at [1119, 406] on span "Submit" at bounding box center [1112, 414] width 49 height 16
click at [907, 368] on div "+1" at bounding box center [917, 380] width 42 height 24
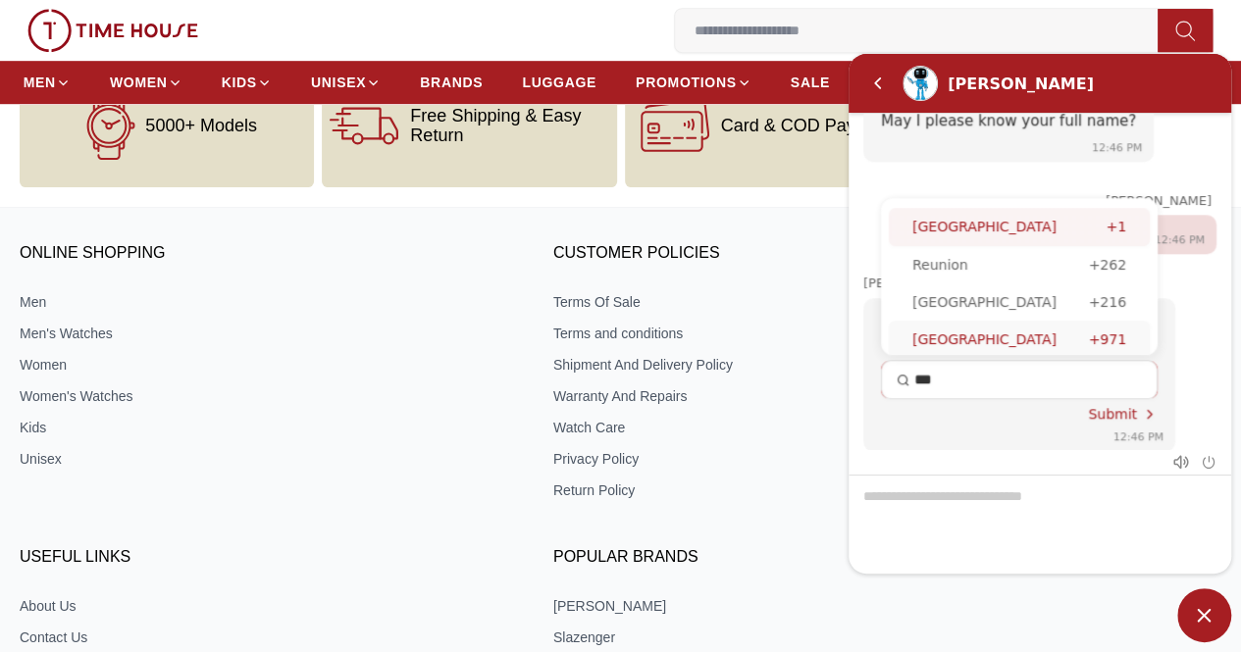
type input "***"
click at [971, 329] on div "United Arab Emirates" at bounding box center [1000, 340] width 177 height 22
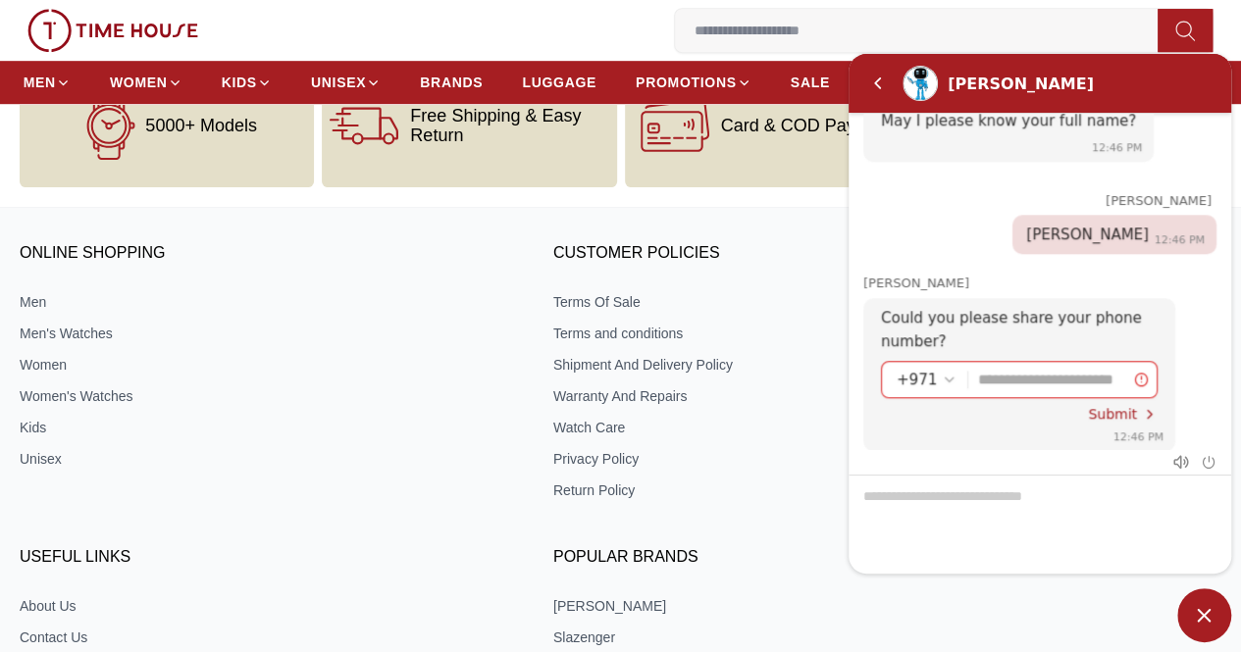
click at [1005, 362] on input "Enter your phone number" at bounding box center [1060, 379] width 164 height 35
type input "*********"
click at [1122, 406] on span "Submit" at bounding box center [1112, 414] width 49 height 16
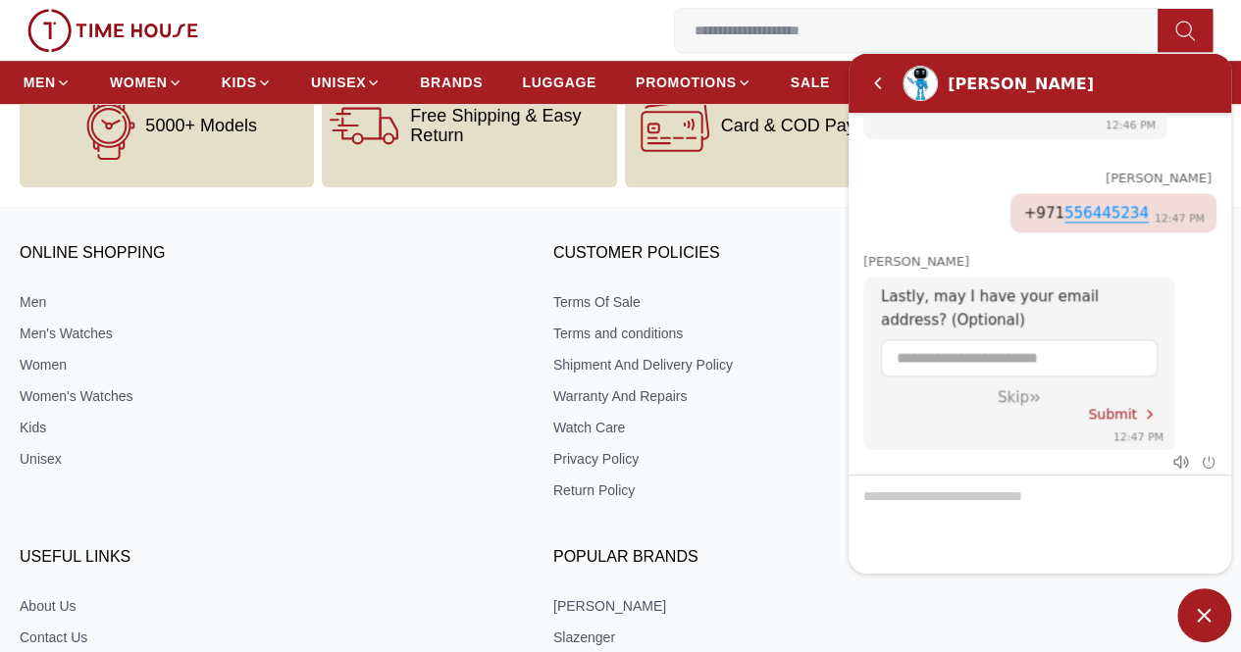
scroll to position [1093, 0]
click at [949, 338] on input "Enter your Email address" at bounding box center [1018, 355] width 245 height 35
type input "**********"
click at [1104, 404] on span "Submit" at bounding box center [1112, 412] width 49 height 16
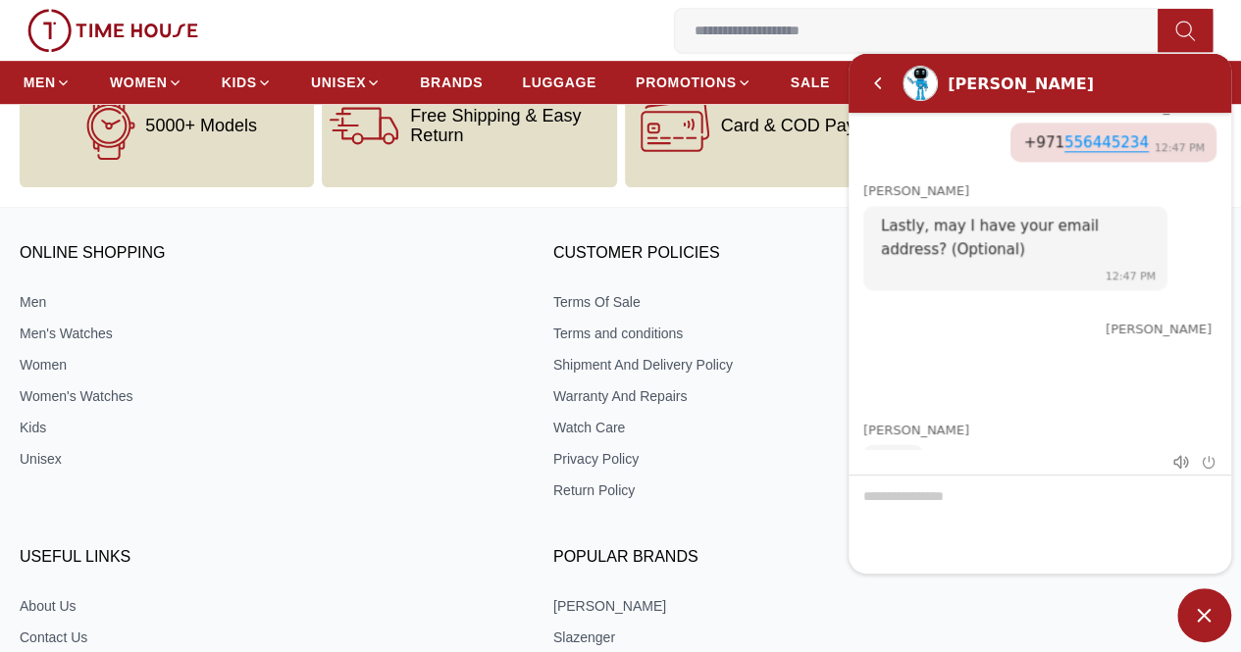
scroll to position [1164, 0]
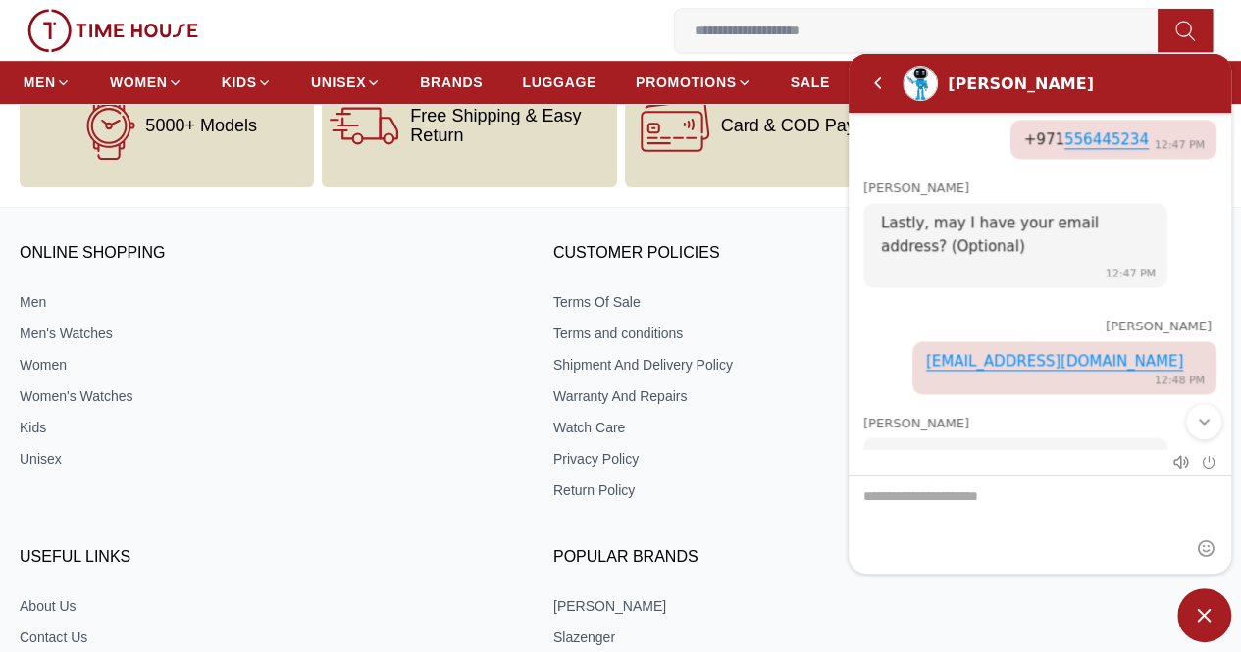
click at [1199, 426] on em "Scroll to bottom" at bounding box center [1204, 422] width 18 height 18
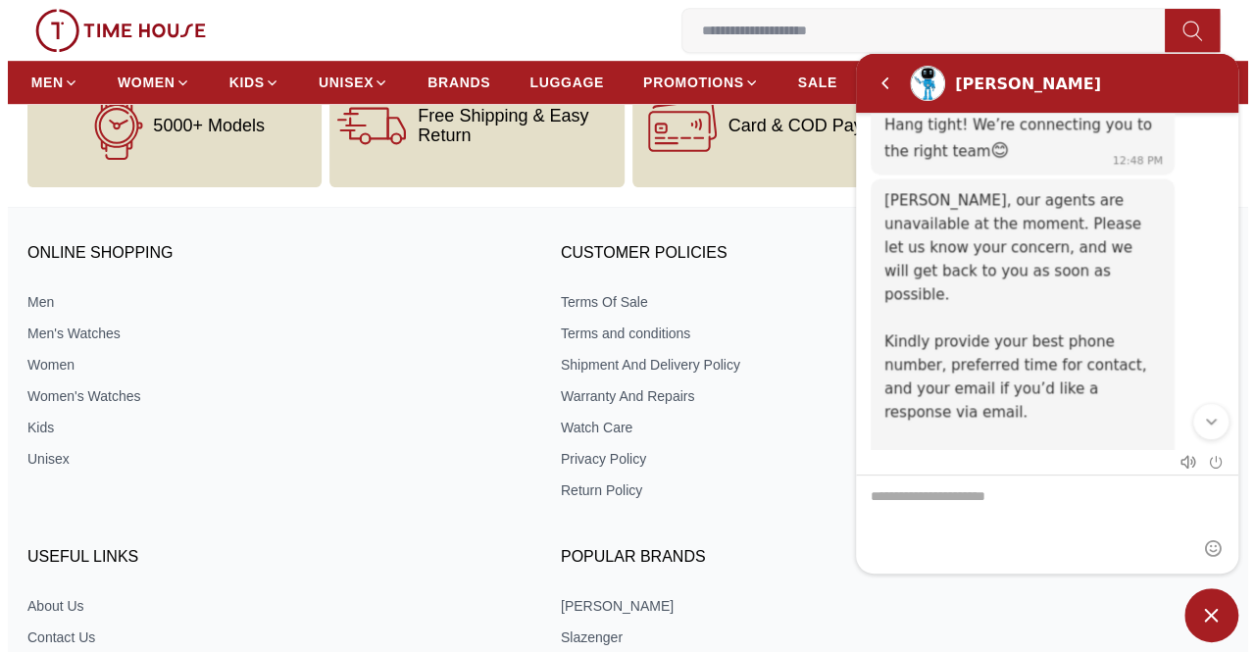
scroll to position [1648, 0]
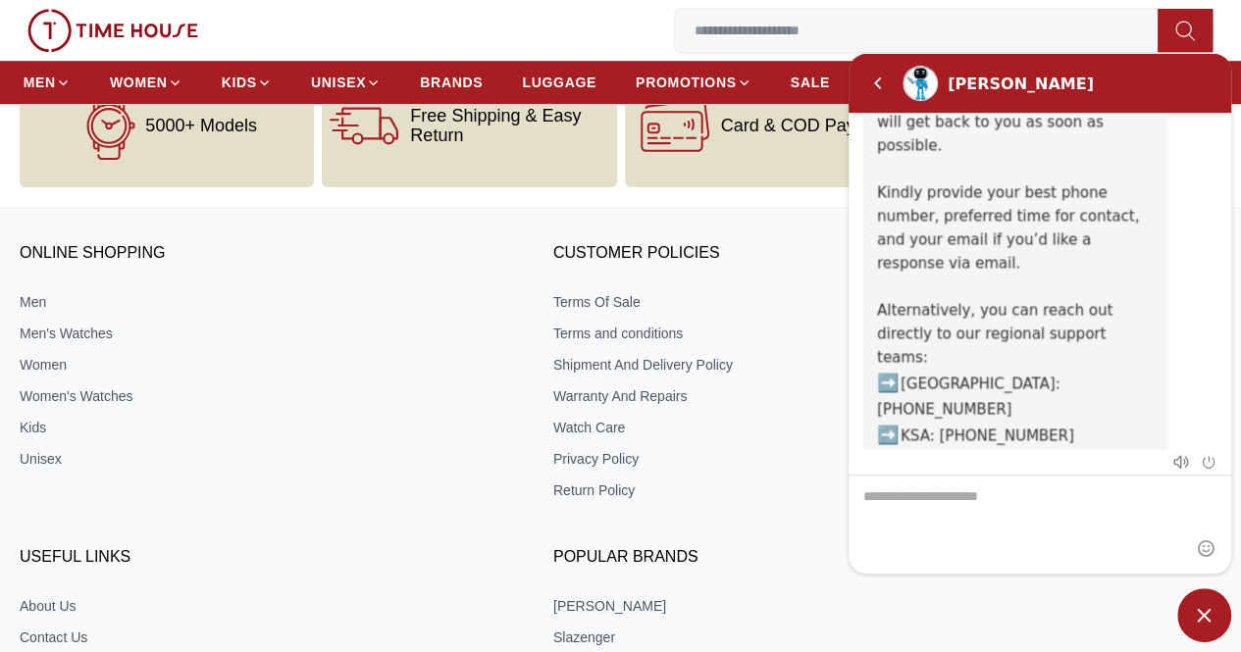
click at [1202, 42] on div "0 Wishlist 2 My Bag Help Our Stores My Account 0 Wishlist 2 My Bag" at bounding box center [620, 30] width 1241 height 61
click at [1189, 613] on span "Minimize live chat window" at bounding box center [1204, 615] width 54 height 54
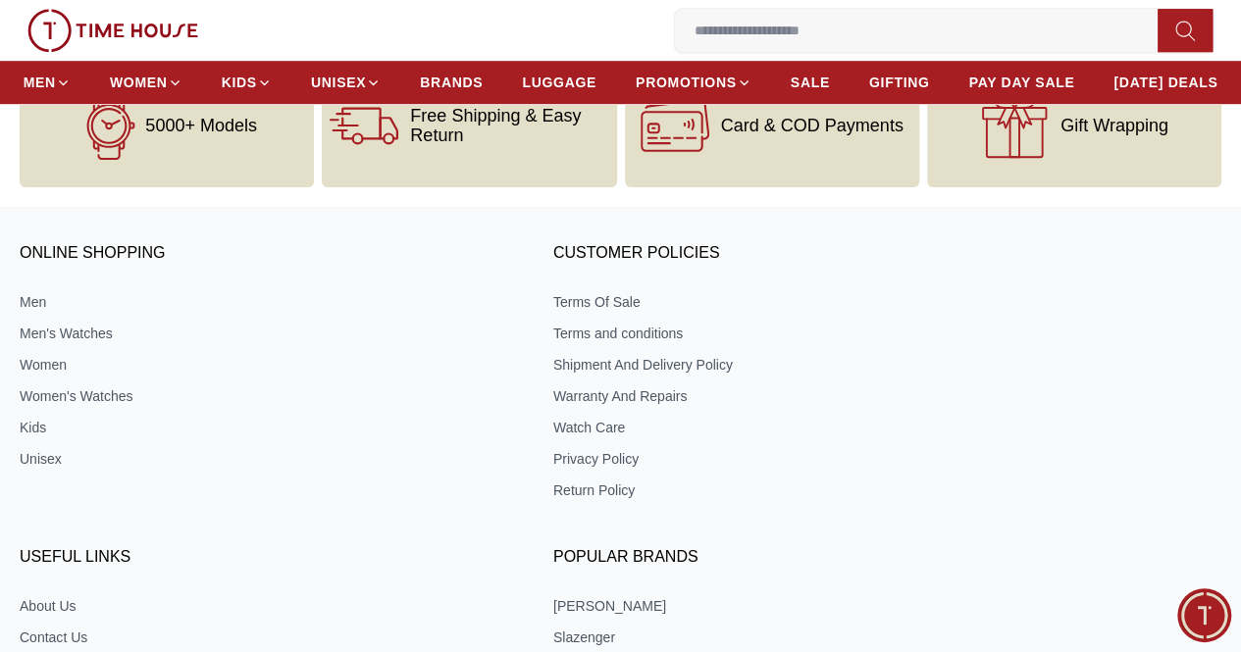
click at [0, 0] on span "My Bag" at bounding box center [0, 0] width 0 height 0
